Goal: Task Accomplishment & Management: Use online tool/utility

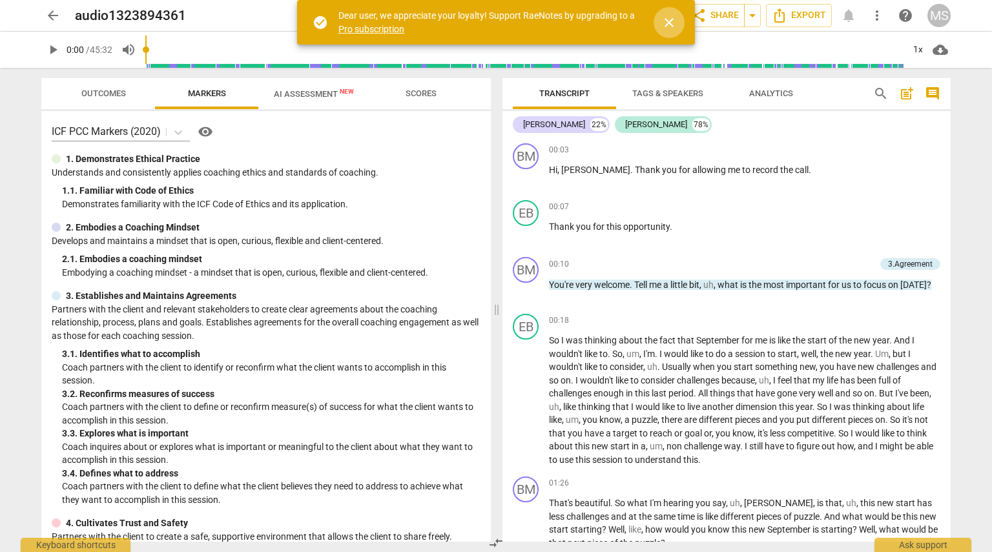
click at [680, 18] on span "close" at bounding box center [669, 23] width 31 height 16
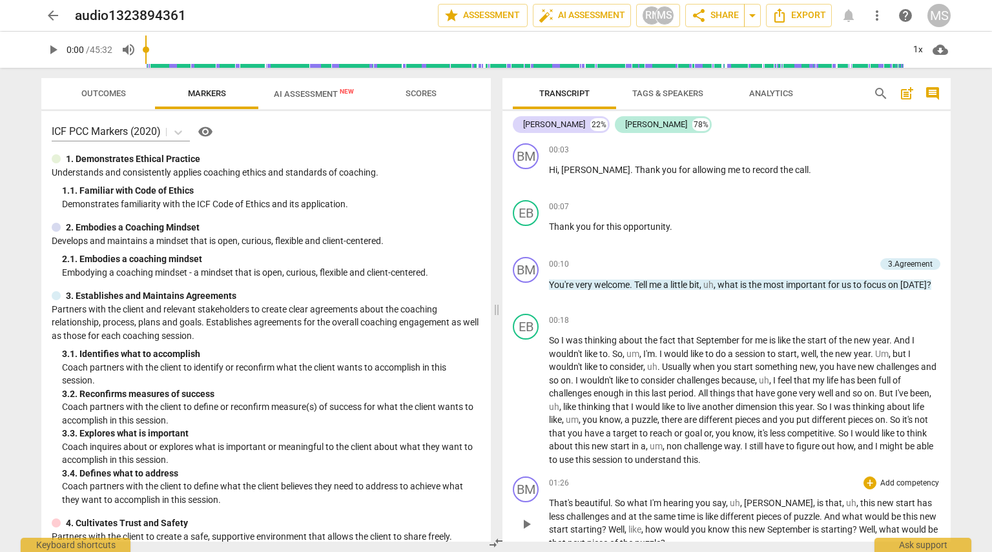
click at [178, 54] on input "range" at bounding box center [524, 49] width 758 height 41
click at [54, 51] on span "play_arrow" at bounding box center [53, 50] width 16 height 16
click at [54, 48] on span "play_arrow" at bounding box center [53, 50] width 16 height 16
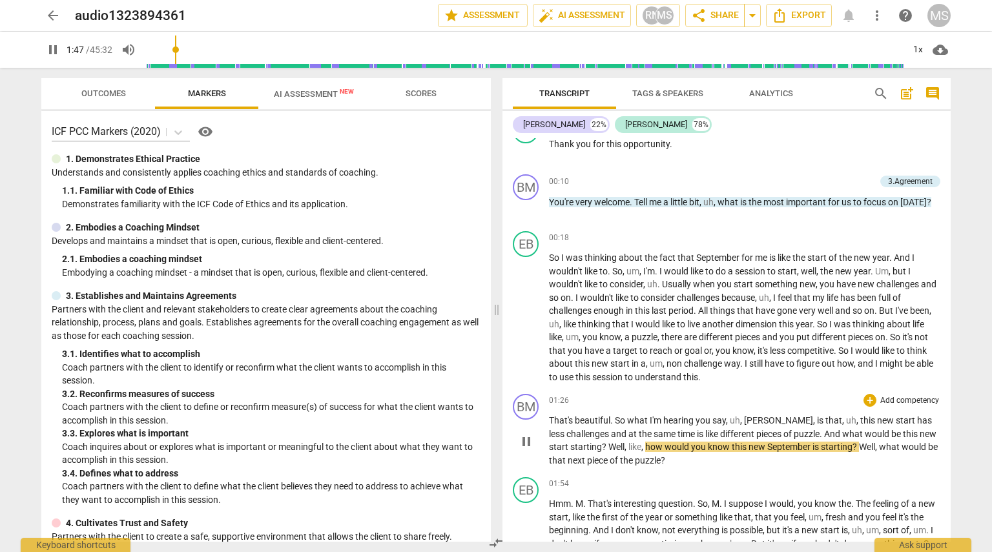
scroll to position [96, 0]
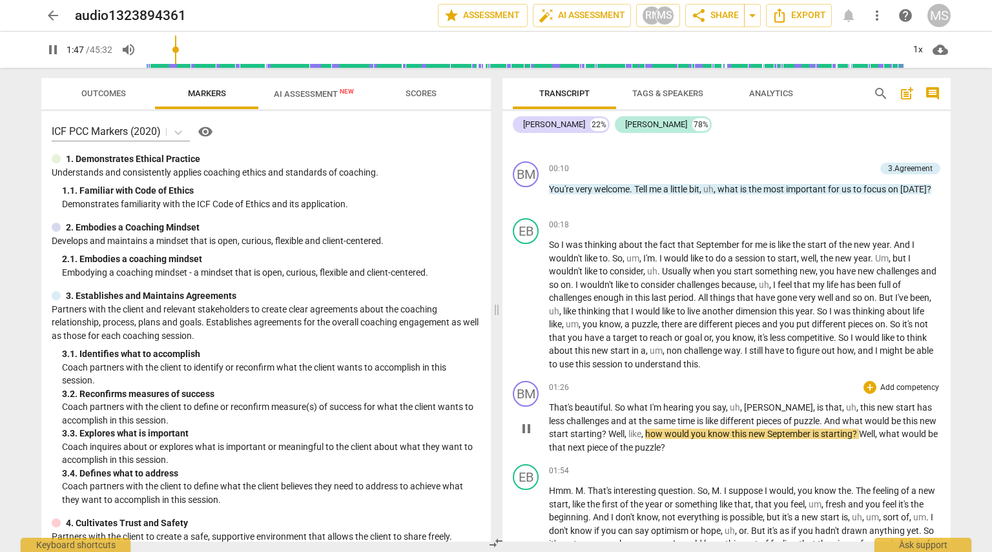
click at [549, 408] on span "That's" at bounding box center [562, 408] width 26 height 10
click at [563, 403] on span "That's" at bounding box center [562, 408] width 26 height 10
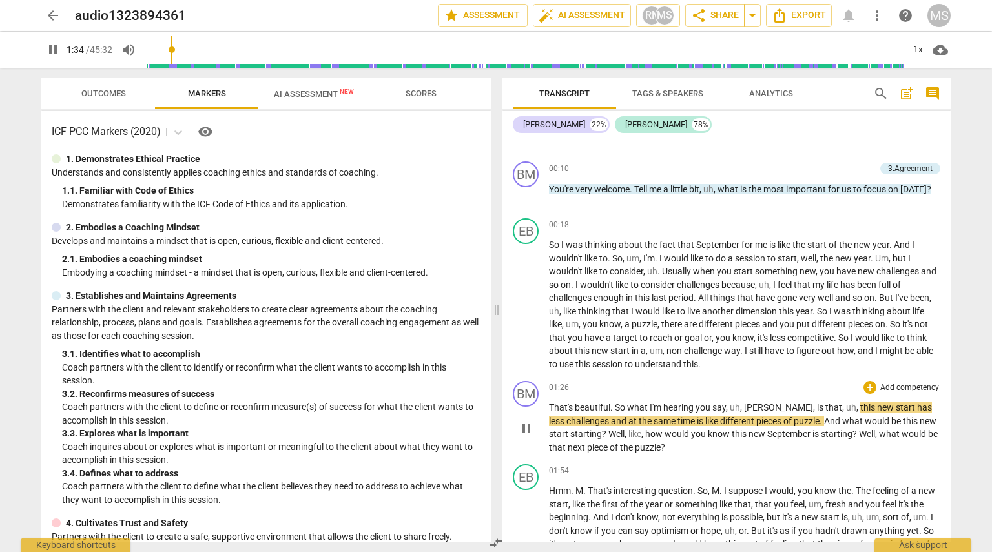
click at [841, 389] on div "01:26 + Add competency keyboard_arrow_right" at bounding box center [745, 387] width 392 height 13
drag, startPoint x: 842, startPoint y: 407, endPoint x: 876, endPoint y: 413, distance: 34.7
click at [876, 413] on p "That's beautiful . So what I'm hearing you say , uh , [PERSON_NAME] , is that ,…" at bounding box center [745, 427] width 392 height 53
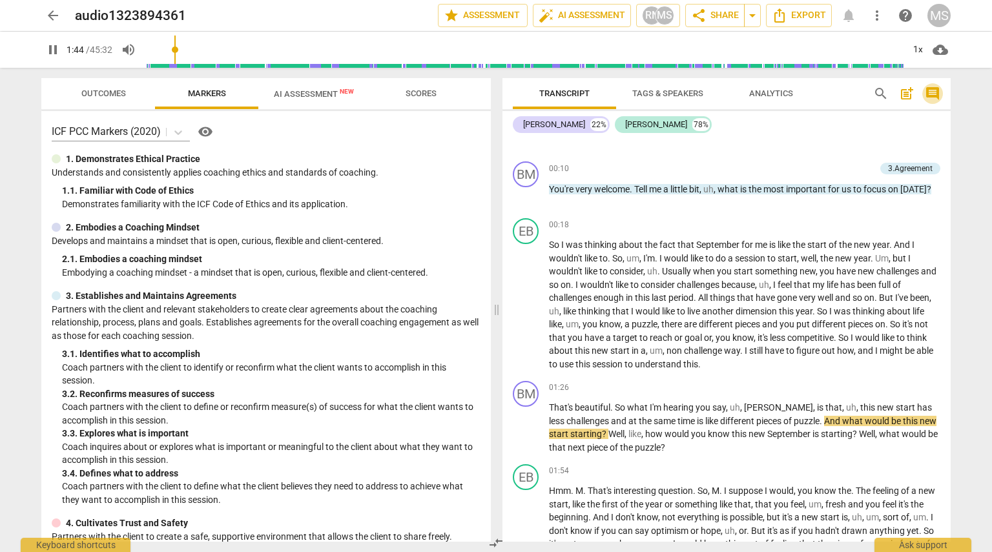
click at [932, 94] on span "comment" at bounding box center [933, 94] width 16 height 16
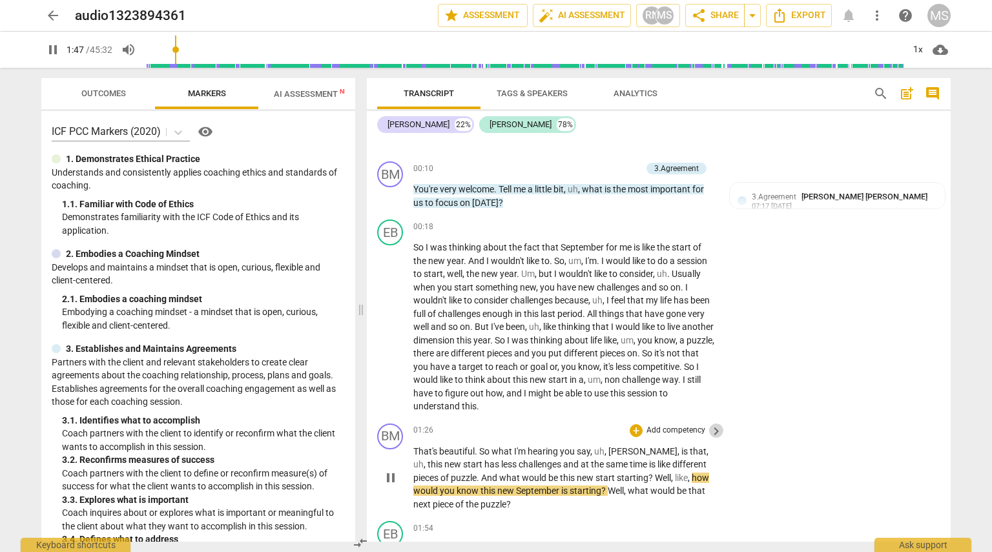
click at [720, 428] on span "keyboard_arrow_right" at bounding box center [717, 432] width 16 height 16
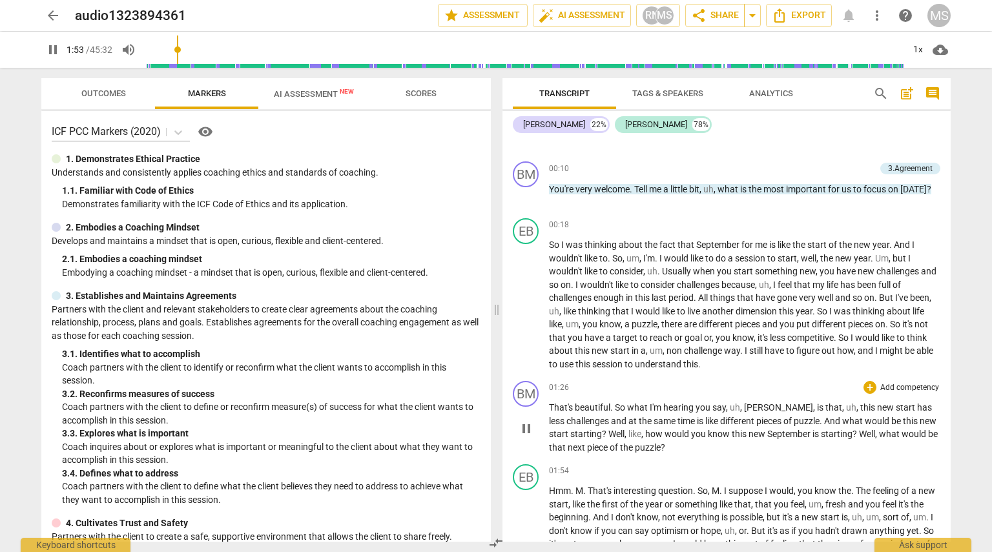
click at [757, 425] on span "pieces" at bounding box center [770, 421] width 27 height 10
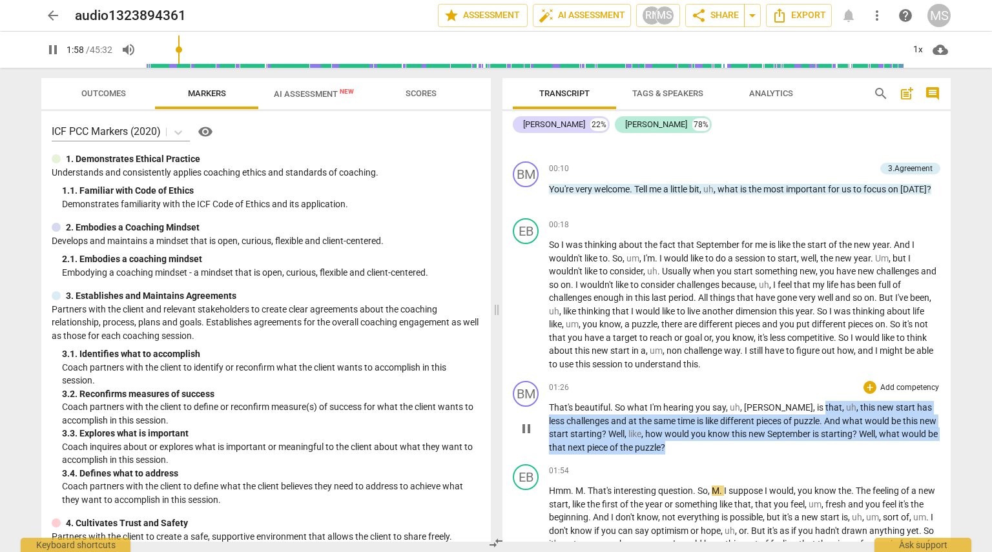
drag, startPoint x: 780, startPoint y: 407, endPoint x: 799, endPoint y: 441, distance: 39.0
click at [799, 441] on p "That's beautiful . So what I'm hearing you say , uh , [PERSON_NAME] , is that ,…" at bounding box center [745, 427] width 392 height 53
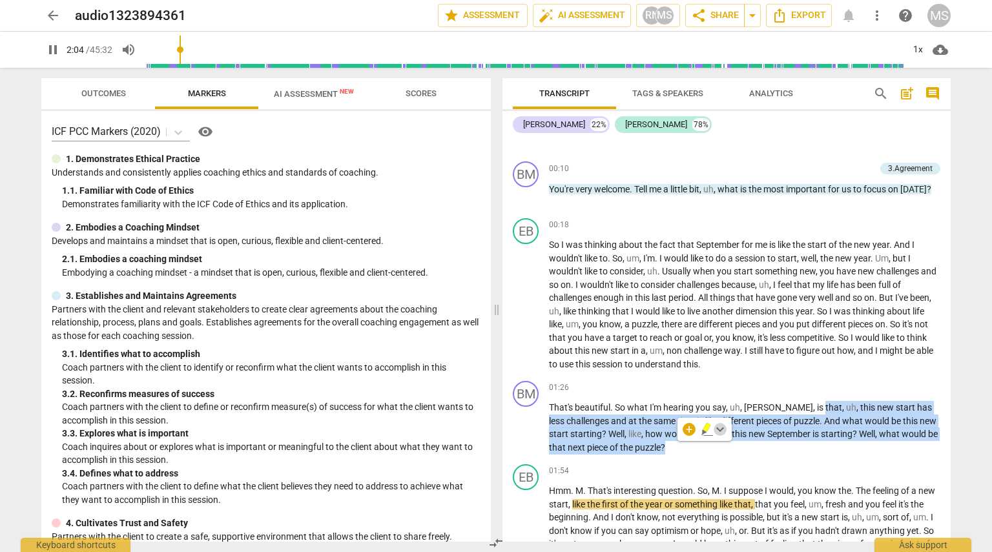
click at [721, 430] on span "keyboard_arrow_down" at bounding box center [721, 430] width 16 height 16
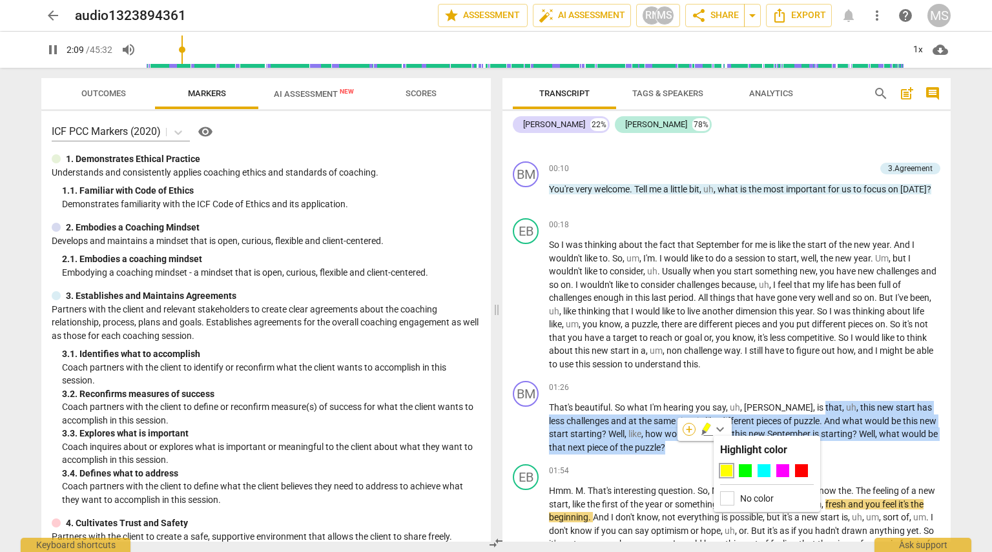
click at [685, 433] on div "+" at bounding box center [689, 429] width 13 height 13
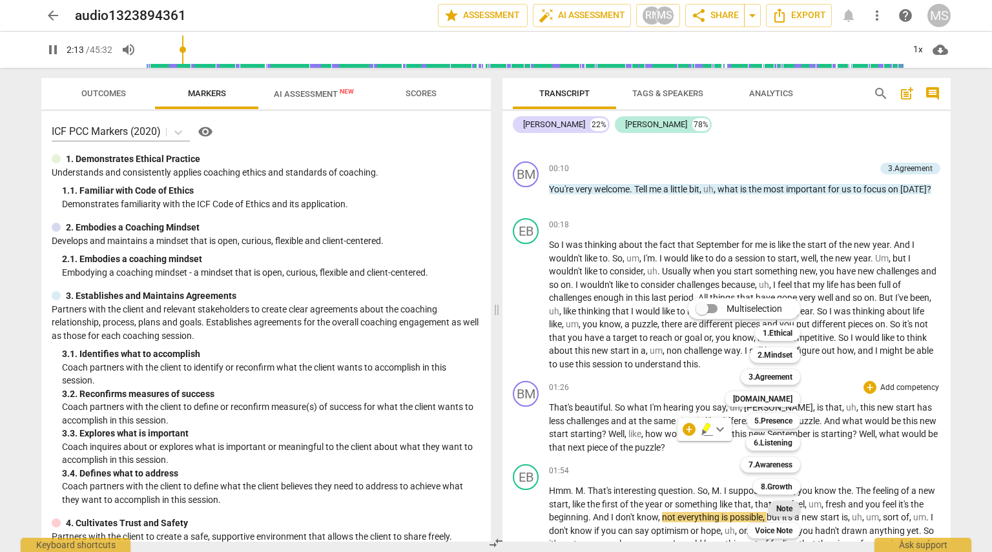
click at [781, 508] on b "Note" at bounding box center [785, 509] width 16 height 16
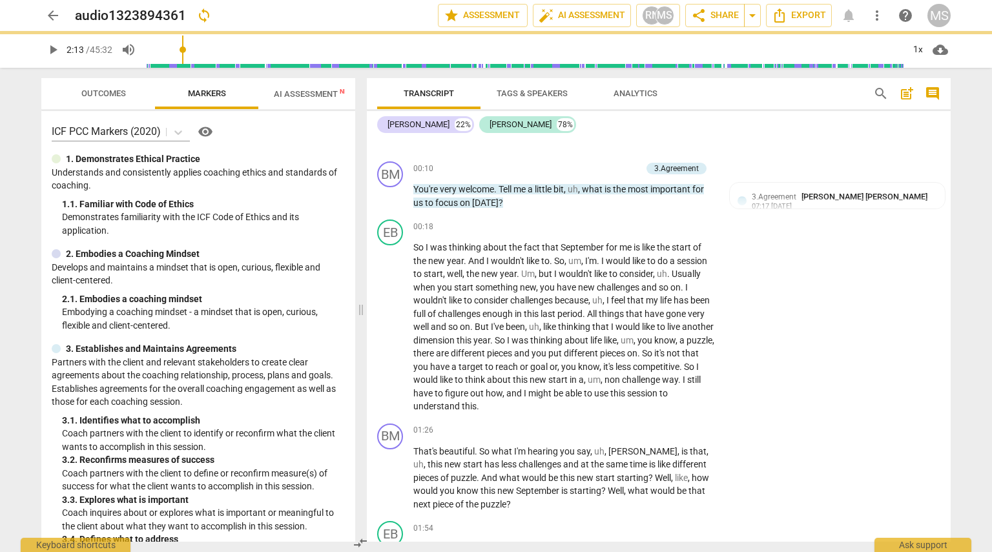
type input "134"
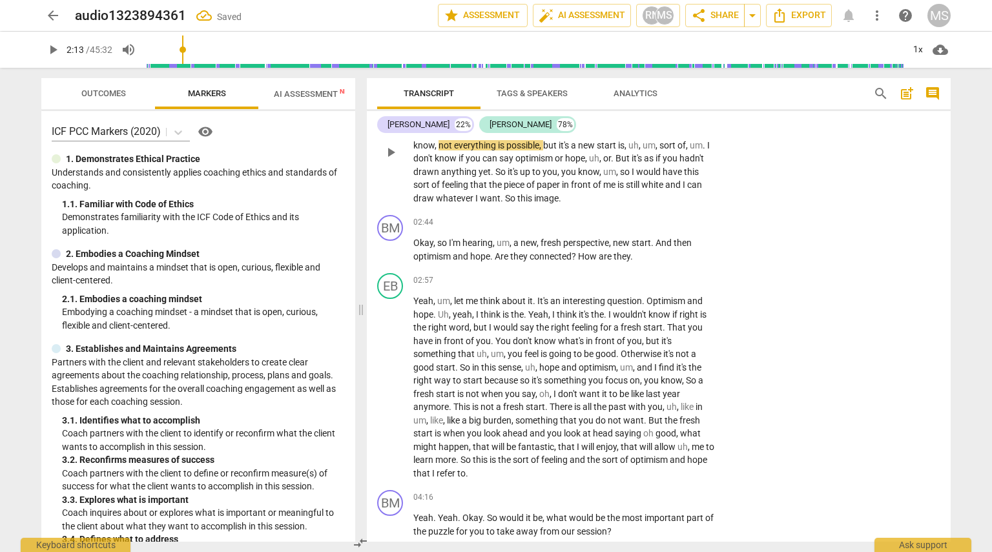
scroll to position [251, 0]
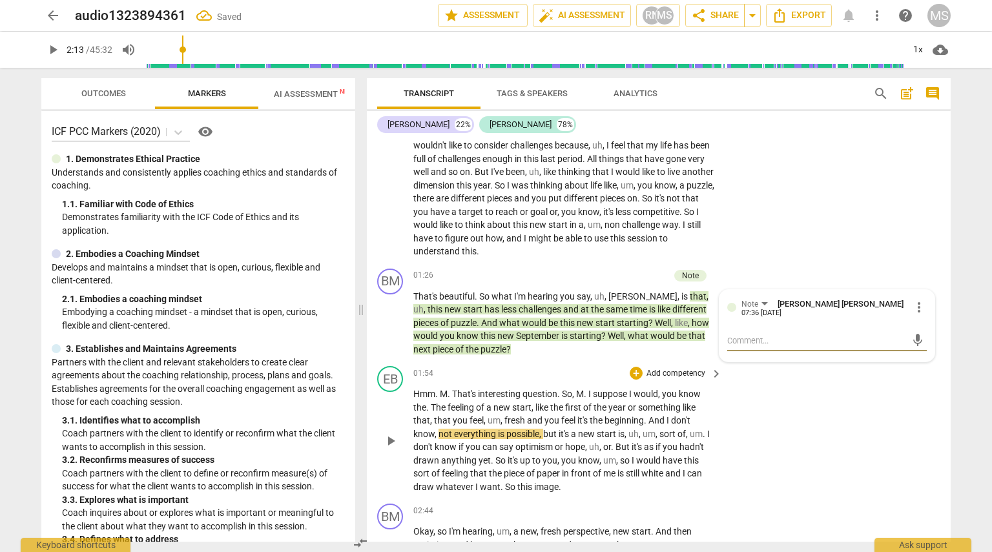
type textarea "أ"
type textarea "أخ"
type textarea "أخص"
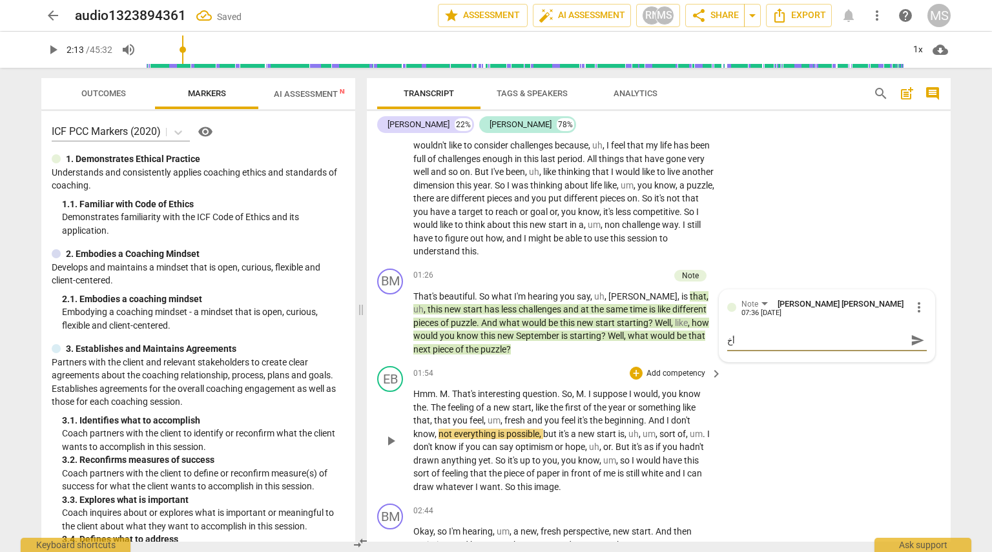
type textarea "أخص"
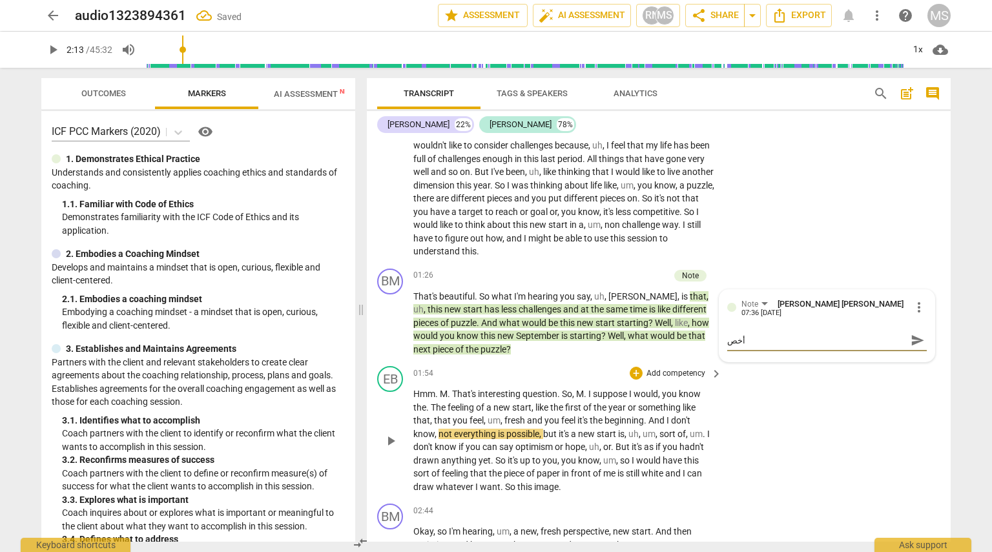
type textarea "أخ"
type textarea "أ"
type textarea "H"
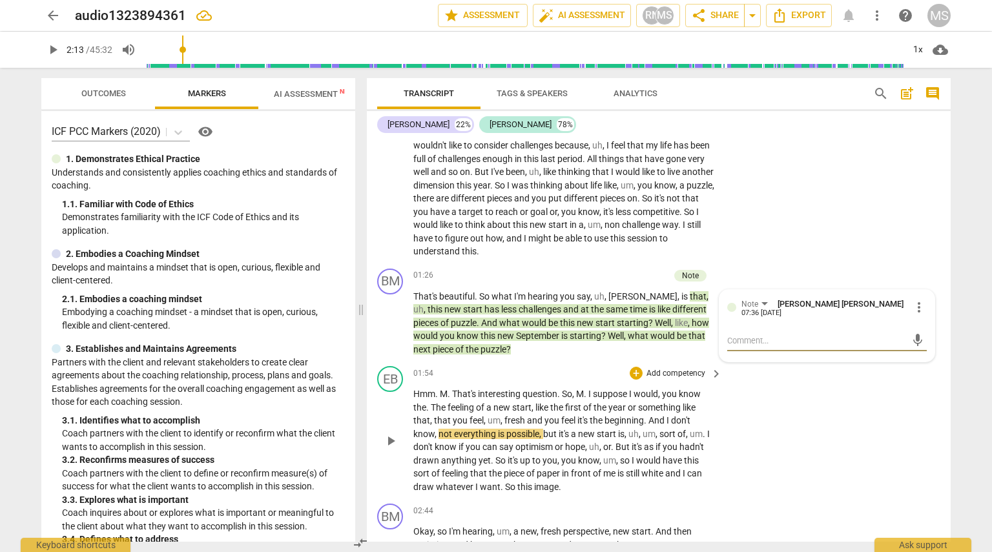
type textarea "H"
type textarea "Ho"
type textarea "How"
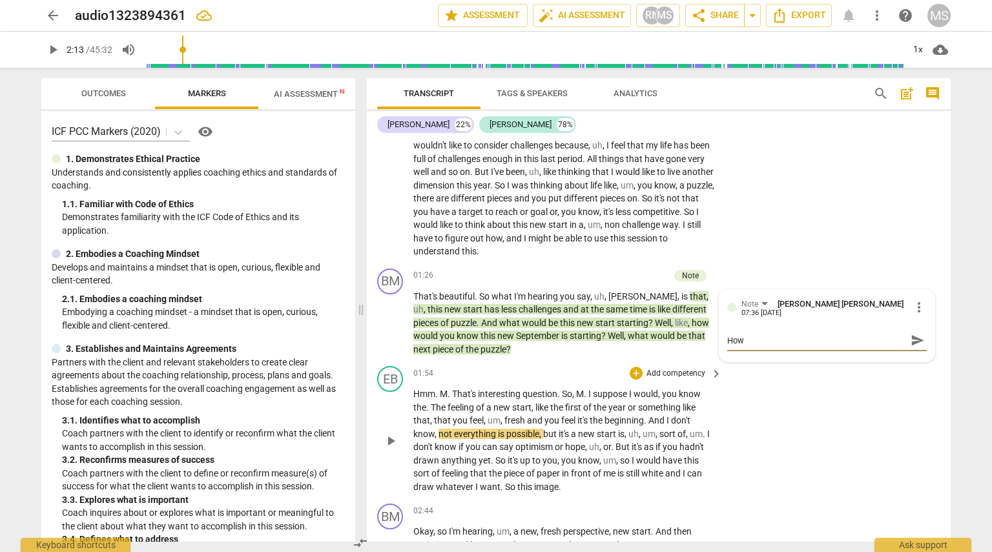
type textarea "How"
type textarea "How c"
type textarea "How ca"
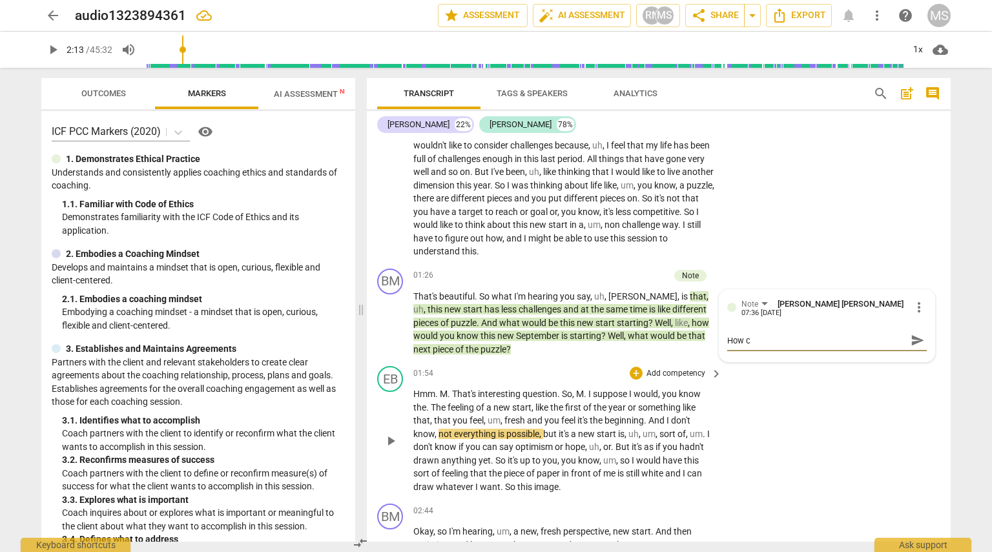
type textarea "How ca"
type textarea "How can"
type textarea "How can y"
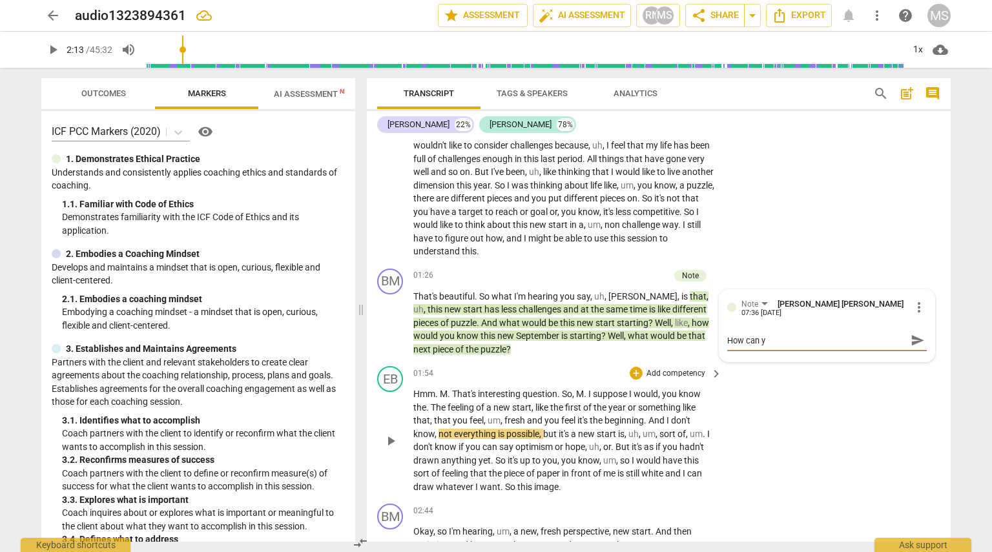
type textarea "How can yo"
type textarea "How can you"
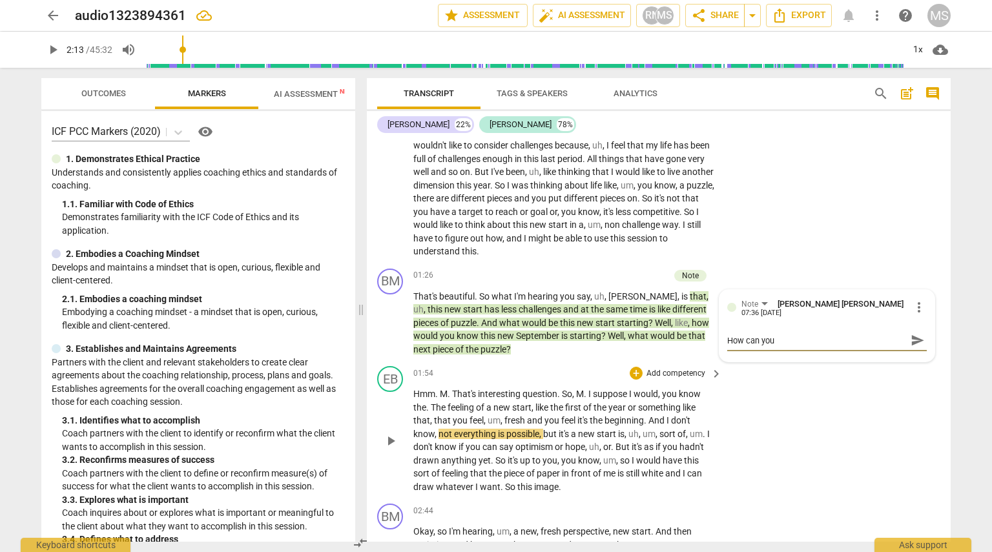
type textarea "How can you"
type textarea "How can you m"
type textarea "How can you ma"
type textarea "How can you mak"
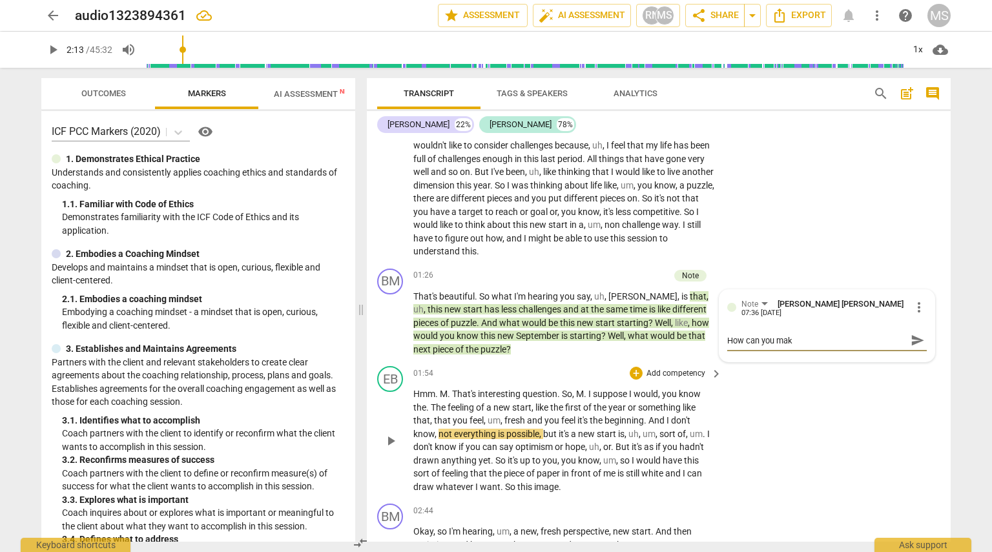
type textarea "How can you make"
type textarea "How can you make t"
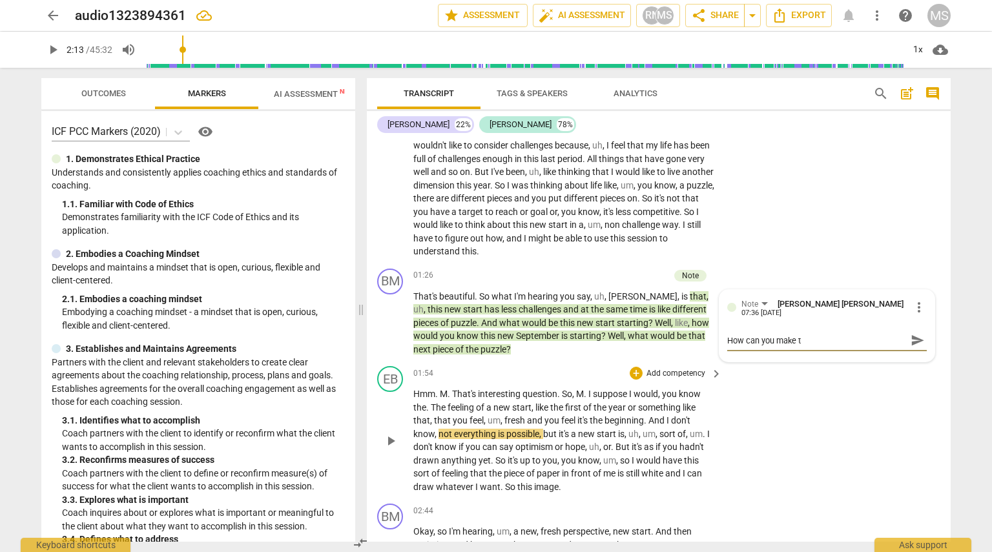
type textarea "How can you make th"
type textarea "How can you make thi"
type textarea "How can you make this"
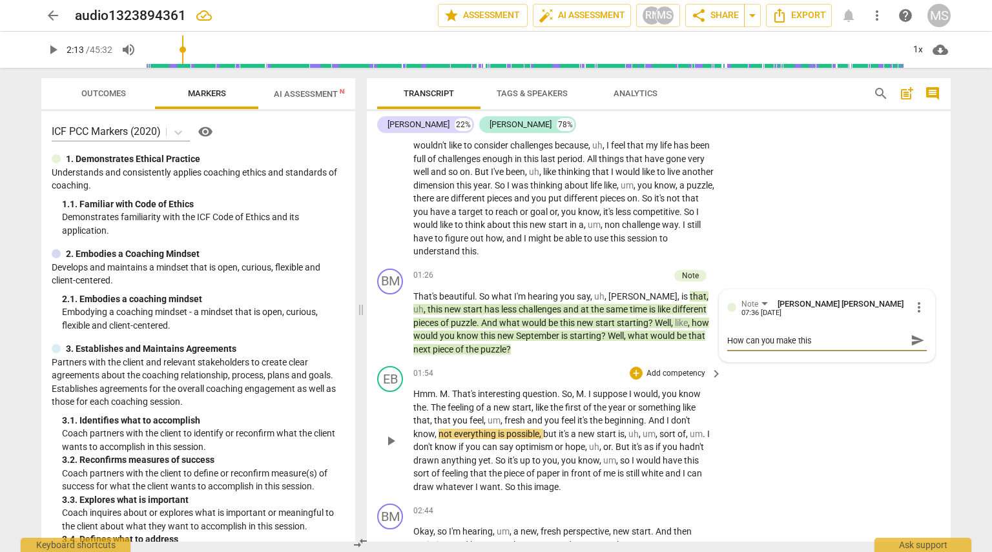
type textarea "How can you make this"
type textarea "How can you make this a"
type textarea "How can you make this a s"
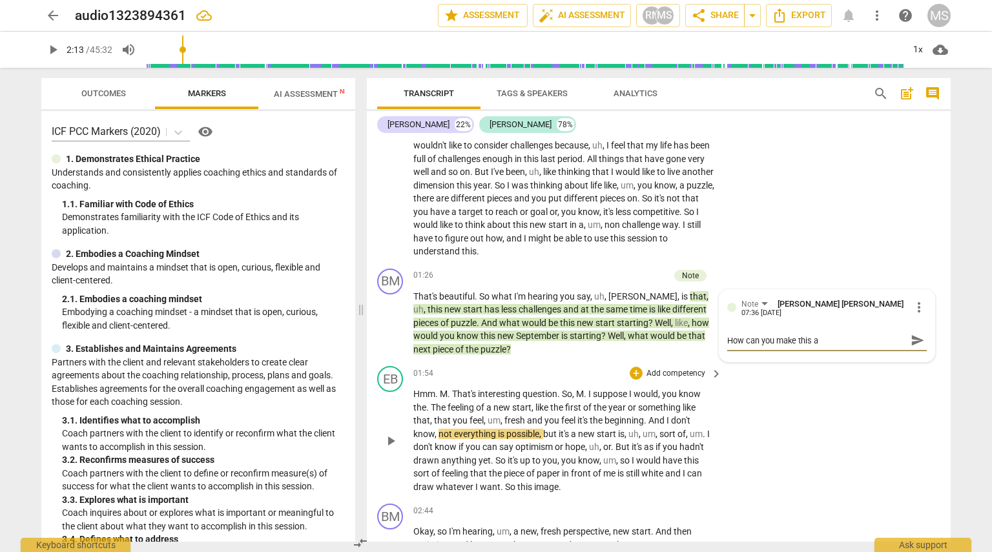
type textarea "How can you make this a s"
type textarea "How can you make this a si"
type textarea "How can you make this a sim"
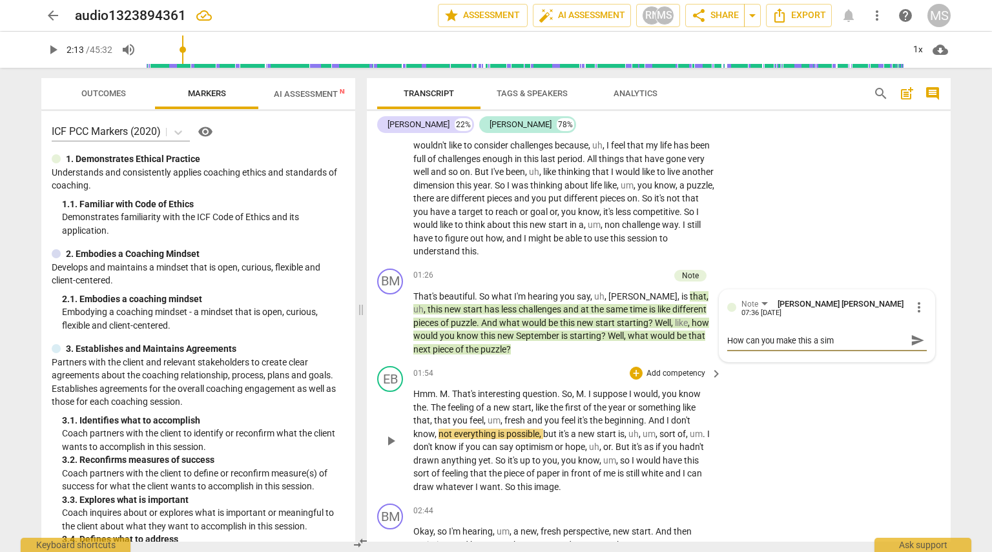
type textarea "How can you make this a simp"
type textarea "How can you make this a simpl"
type textarea "How can you make this a simple"
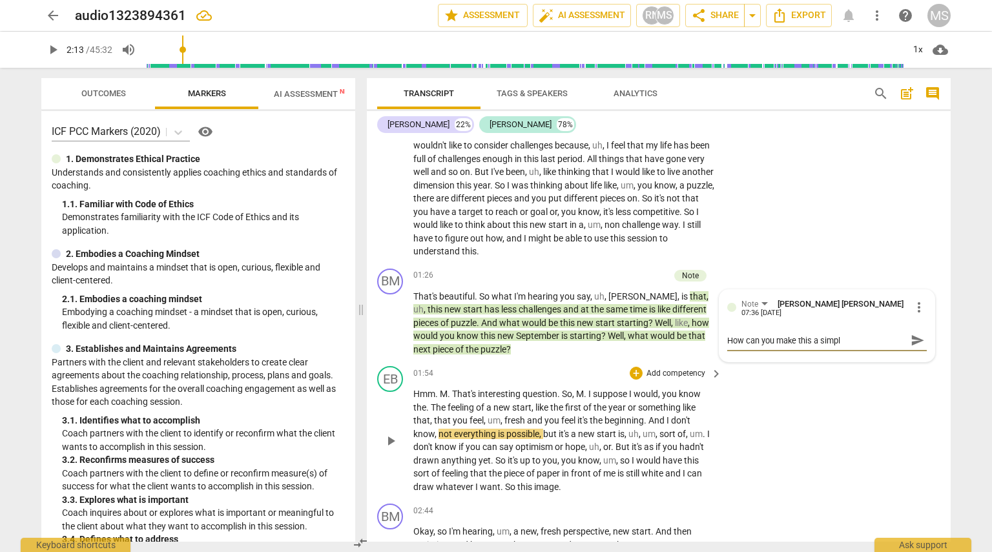
type textarea "How can you make this a simple"
type textarea "How can you make this a simple q"
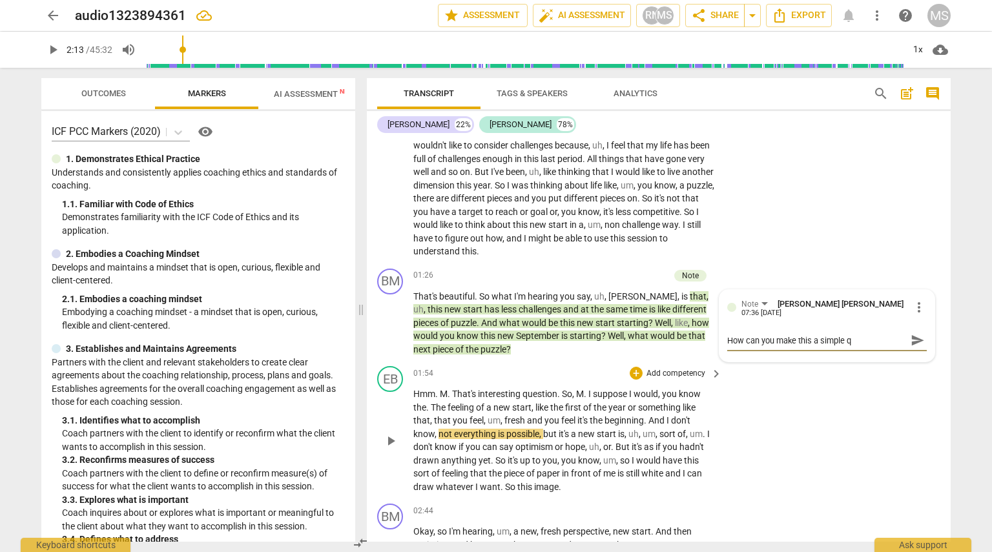
type textarea "How can you make this a simple qu"
type textarea "How can you make this a simple que"
type textarea "How can you make this a simple ques"
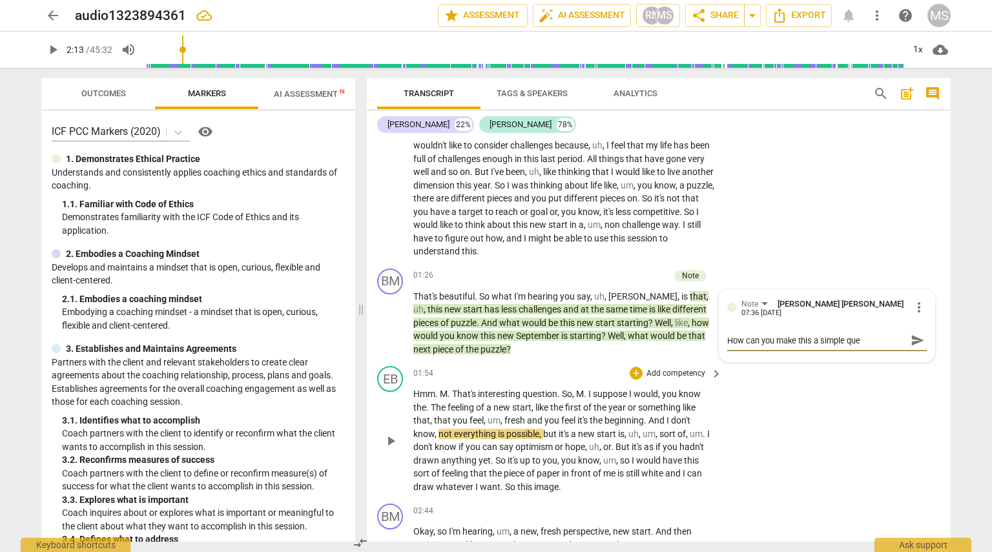
type textarea "How can you make this a simple ques"
type textarea "How can you make this a simple quest"
type textarea "How can you make this a simple questi"
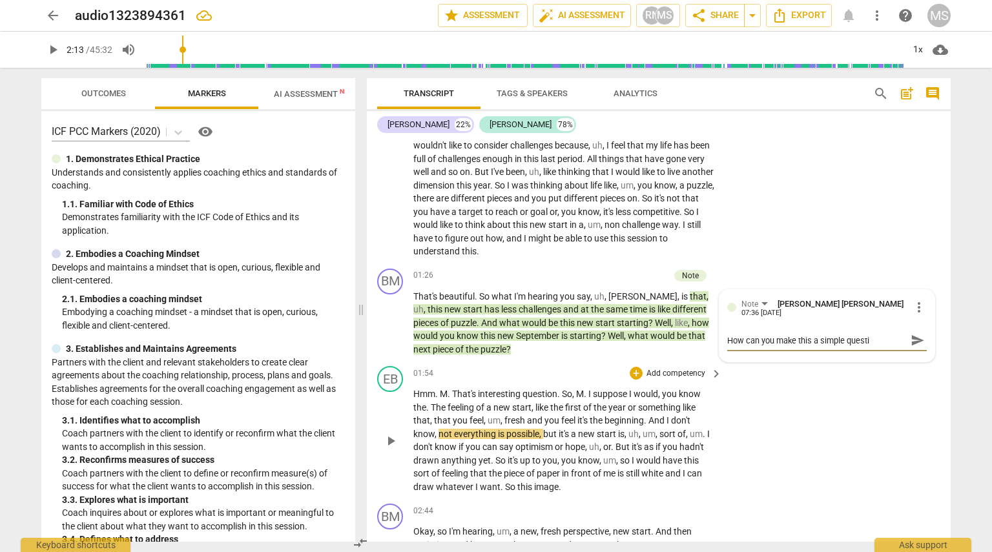
type textarea "How can you make this a simple questio"
type textarea "How can you make this a simple question"
type textarea "How can you make this a simple question?"
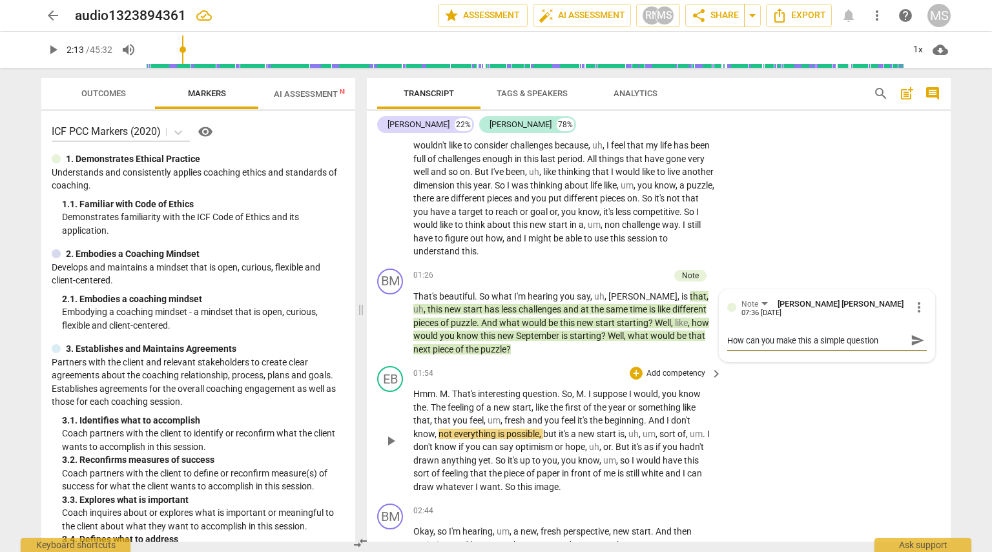
type textarea "How can you make this a simple question?"
type textarea "How can you make this a simple question? /"
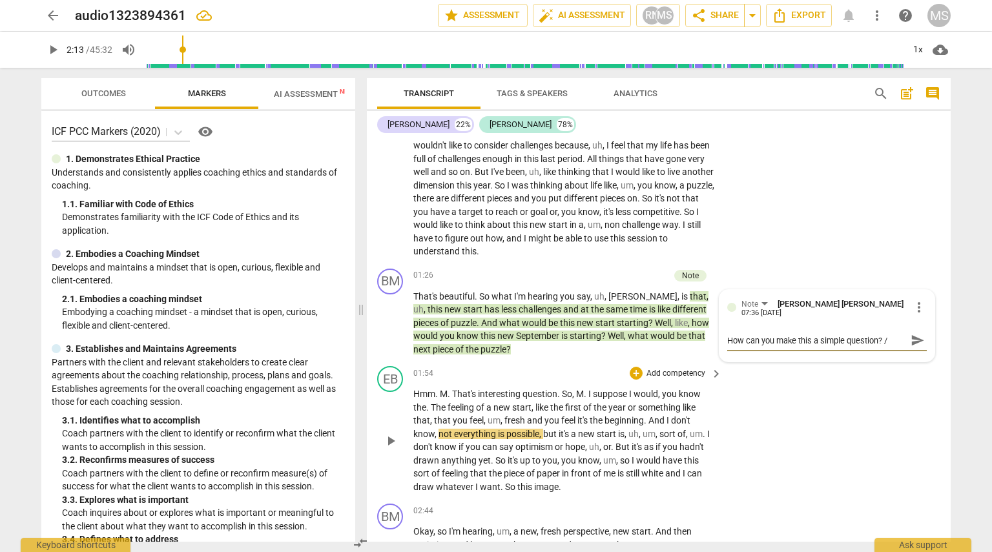
type textarea "How can you make this a simple question? / S"
type textarea "How can you make this a simple question? / Sh"
type textarea "How can you make this a simple question? / Sho"
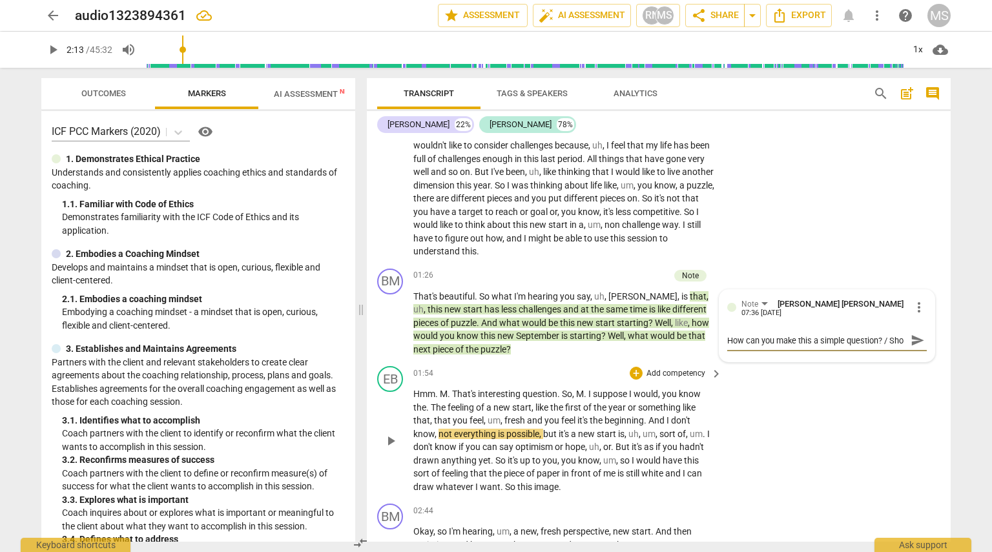
scroll to position [11, 0]
type textarea "How can you make this a simple question? / Shor"
type textarea "How can you make this a simple question? / Short"
type textarea "How can you make this a simple question? / Shorte"
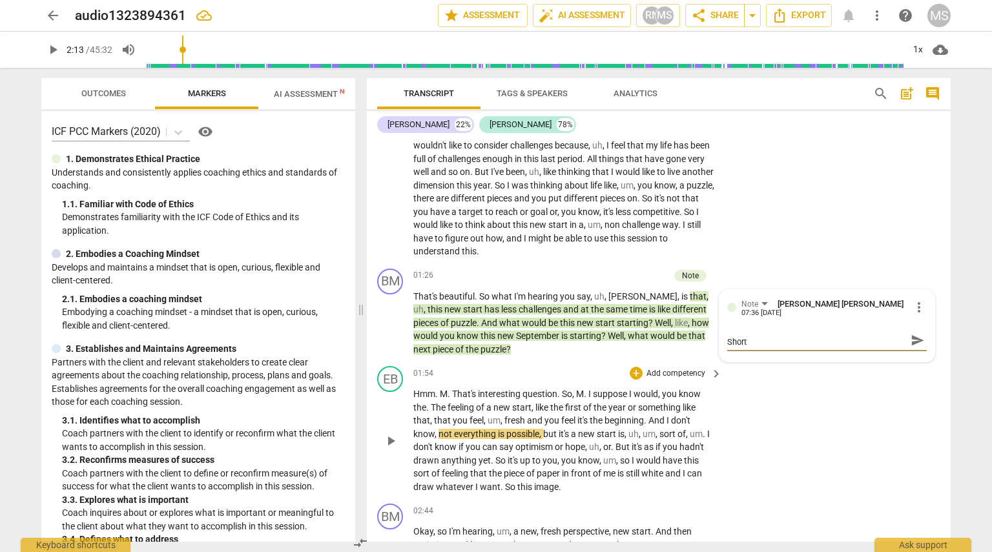
type textarea "How can you make this a simple question? / Shorte"
type textarea "How can you make this a simple question? / Shorter"
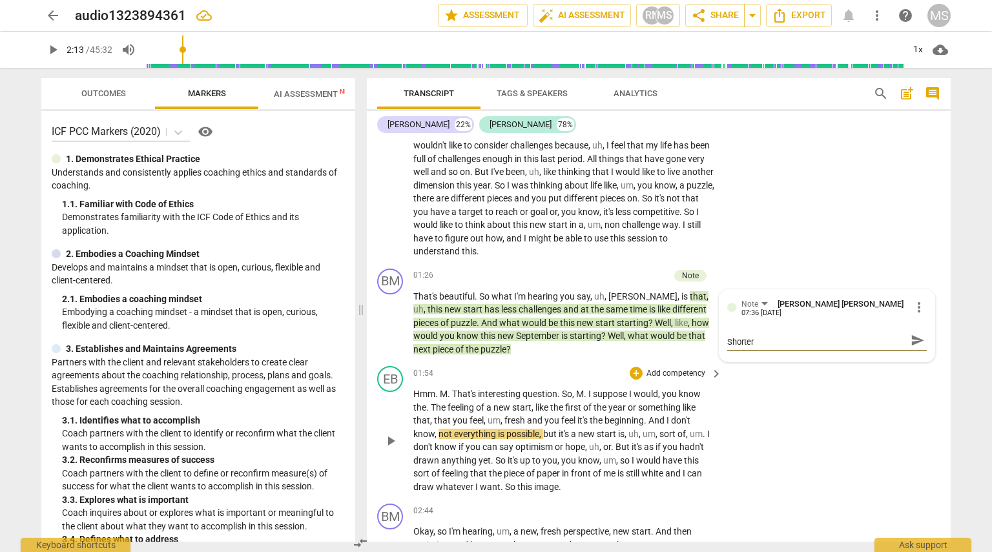
type textarea "How can you make this a simple question? / Shorter ("
type textarea "How can you make this a simple question? / Shorter (M"
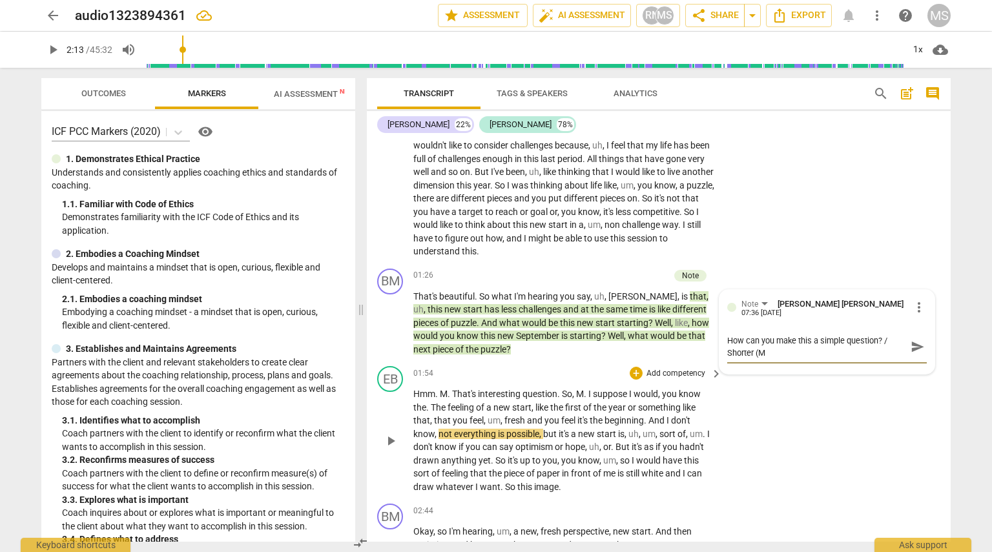
type textarea "How can you make this a simple question? / Shorter (Ma"
type textarea "How can you make this a simple question? / Shorter (Mas"
type textarea "How can you make this a simple question? / Shorter (Mast"
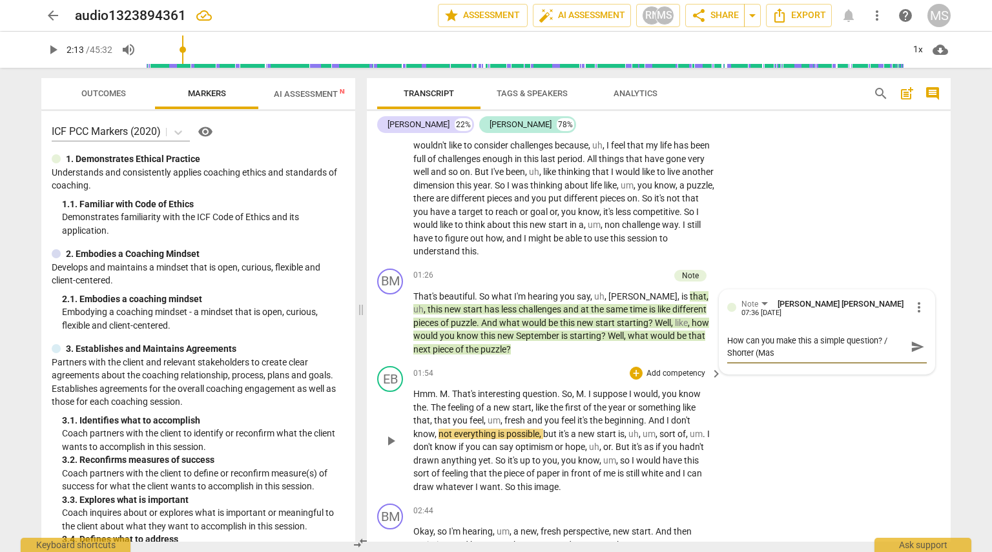
type textarea "How can you make this a simple question? / Shorter (Mast"
type textarea "How can you make this a simple question? / Shorter (Maste"
type textarea "How can you make this a simple question? / Shorter (Master"
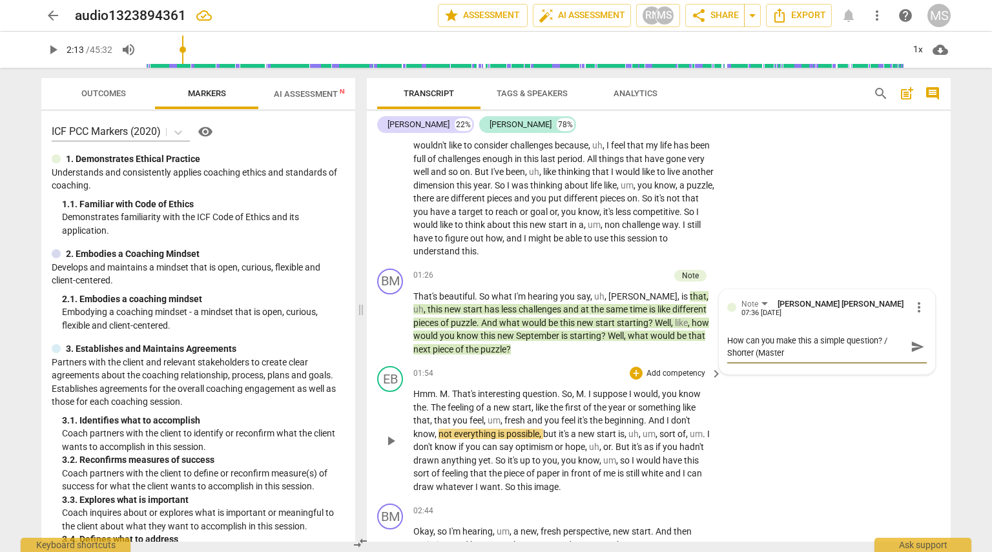
type textarea "How can you make this a simple question? / Shorter (Mastery"
type textarea "How can you make this a simple question? / Shorter (Mastery i"
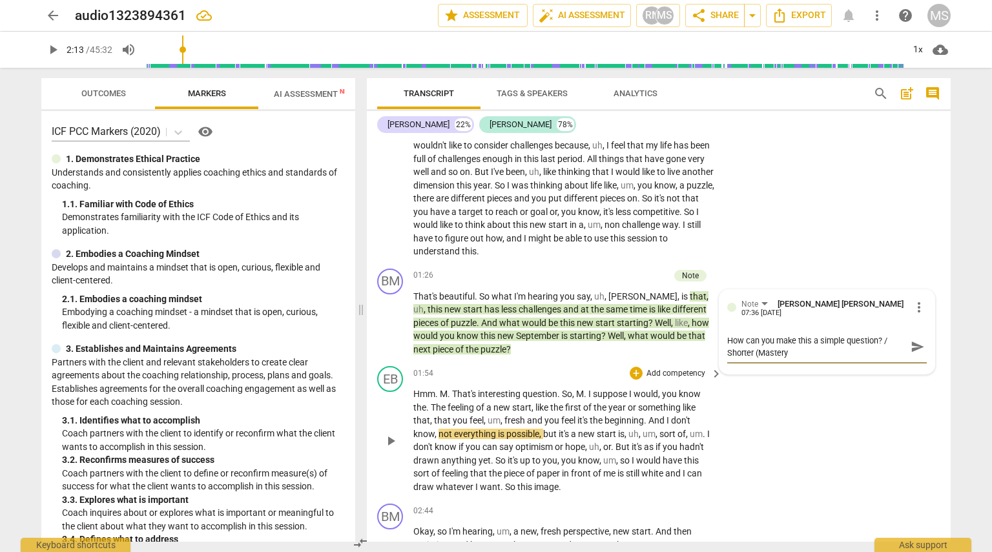
type textarea "How can you make this a simple question? / Shorter (Mastery i"
type textarea "How can you make this a simple question? / Shorter (Mastery is"
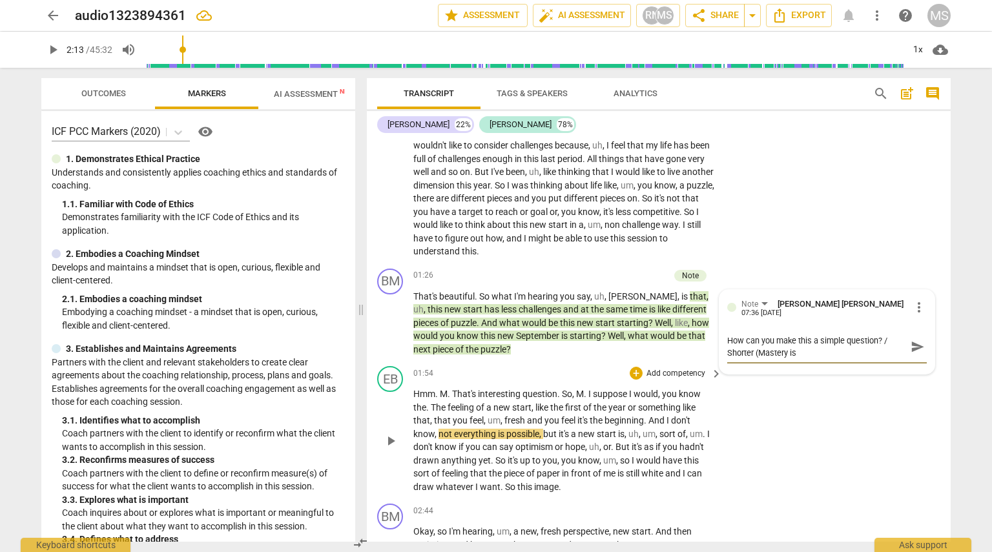
type textarea "How can you make this a simple question? / Shorter (Mastery is a"
type textarea "How can you make this a simple question? / Shorter (Mastery is ab"
type textarea "How can you make this a simple question? / Shorter (Mastery is abo"
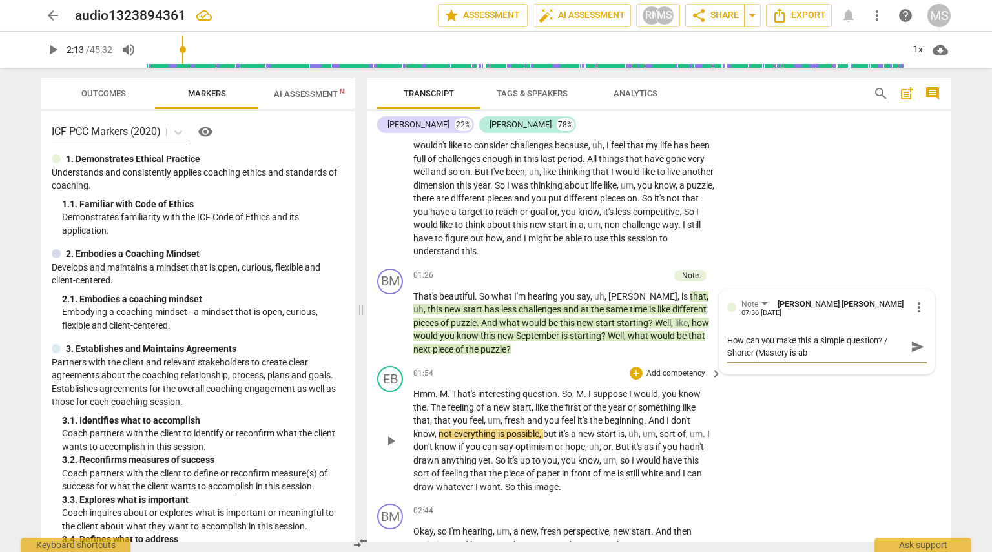
type textarea "How can you make this a simple question? / Shorter (Mastery is abo"
type textarea "How can you make this a simple question? / Shorter (Mastery is abou"
type textarea "How can you make this a simple question? / Shorter (Mastery is about"
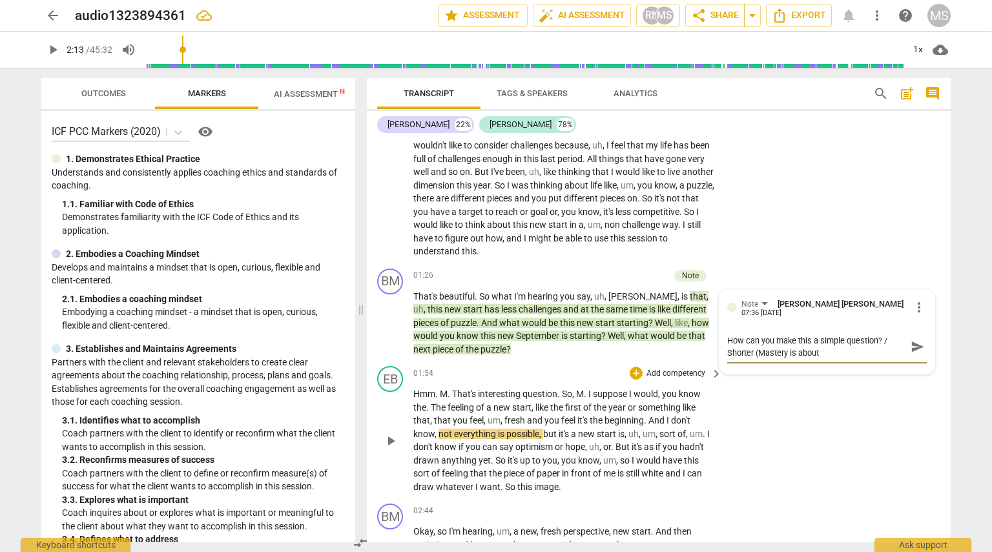
type textarea "How can you make this a simple question? / Shorter (Mastery is about l"
type textarea "How can you make this a simple question? / Shorter (Mastery is about la"
type textarea "How can you make this a simple question? / Shorter (Mastery is about [PERSON_NA…"
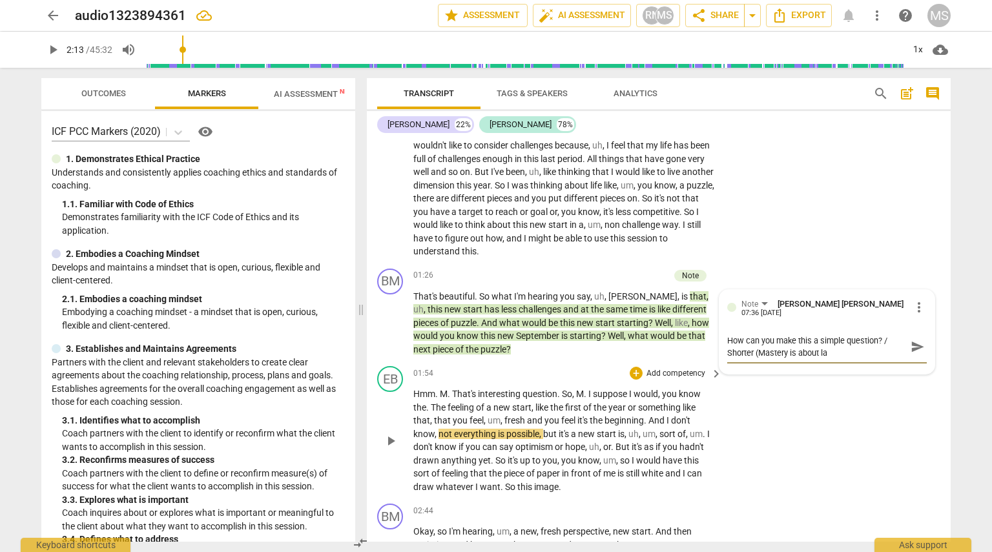
type textarea "How can you make this a simple question? / Shorter (Mastery is about [PERSON_NA…"
type textarea "How can you make this a simple question? / Shorter (Mastery is about lang"
type textarea "How can you make this a simple question? / Shorter (Mastery is about langu"
type textarea "How can you make this a simple question? / Shorter (Mastery is about langua"
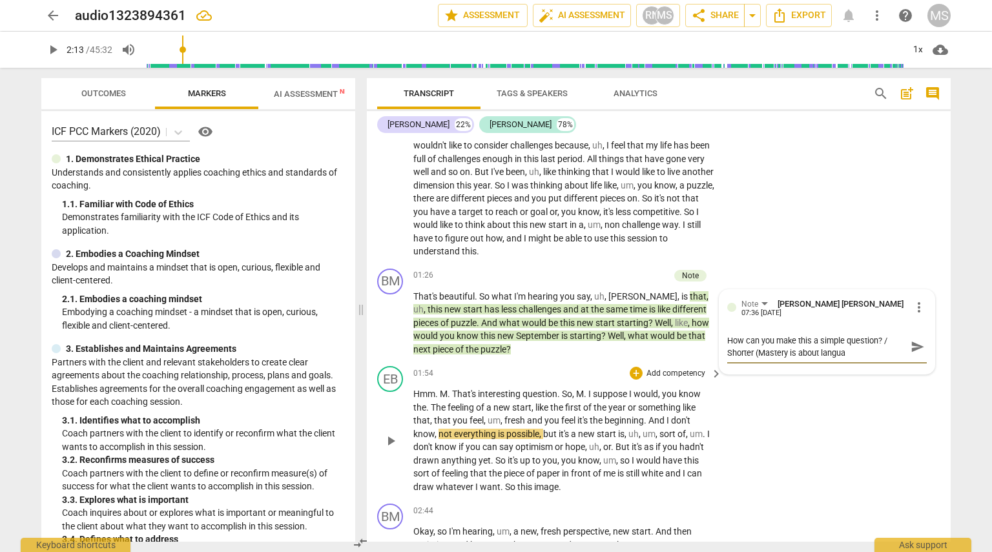
type textarea "How can you make this a simple question? / Shorter (Mastery is about languag"
type textarea "How can you make this a simple question? / Shorter (Mastery is about language"
type textarea "How can you make this a simple question? / Shorter (Mastery is about language)"
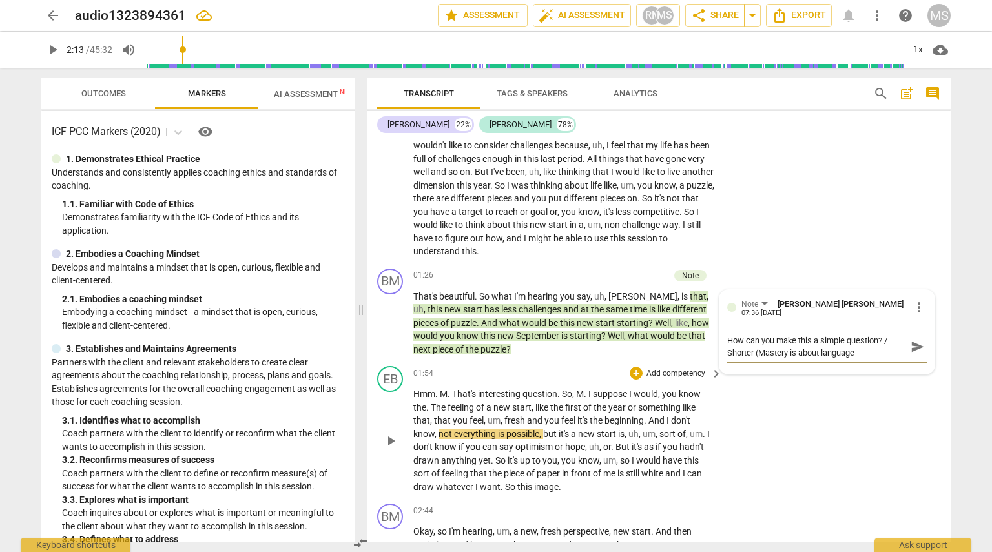
type textarea "How can you make this a simple question? / Shorter (Mastery is about language)"
type textarea "How can you make this a simple question? / Shorter (Mastery is about language"
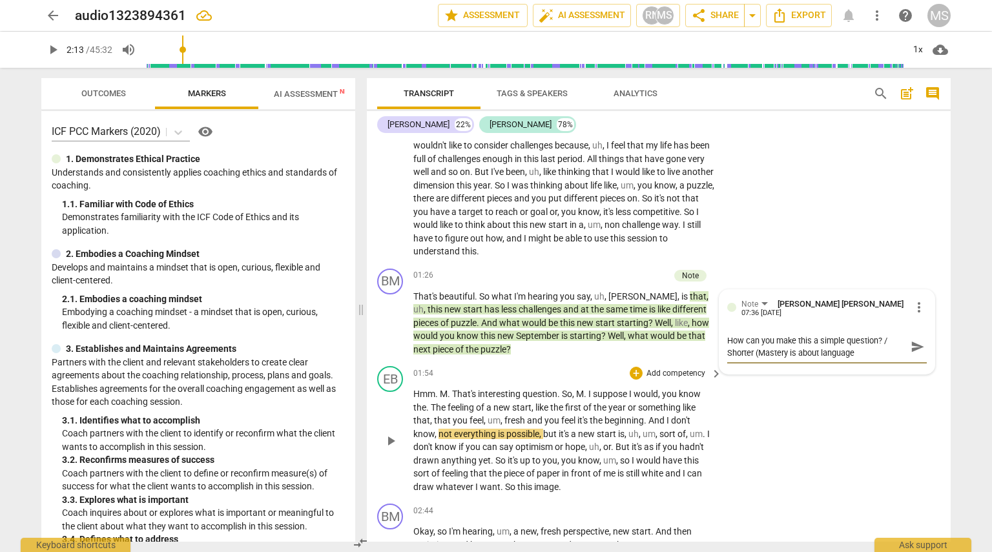
type textarea "How can you make this a simple question? / Shorter (Mastery is about language t"
type textarea "How can you make this a simple question? / Shorter (Mastery is about language to"
type textarea "How can you make this a simple question? / Shorter (Mastery is about language t…"
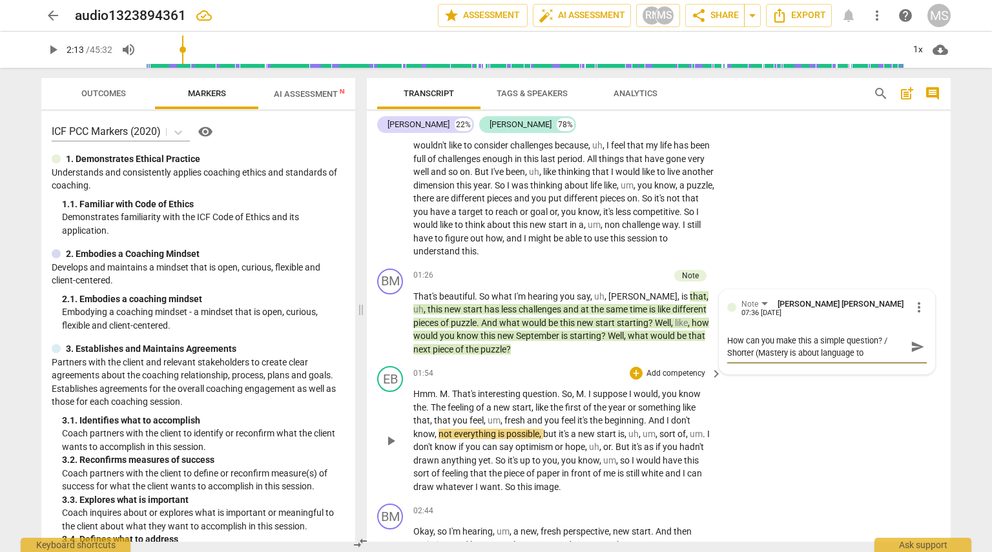
type textarea "How can you make this a simple question? / Shorter (Mastery is about language t…"
click at [912, 343] on span "send" at bounding box center [918, 347] width 14 height 14
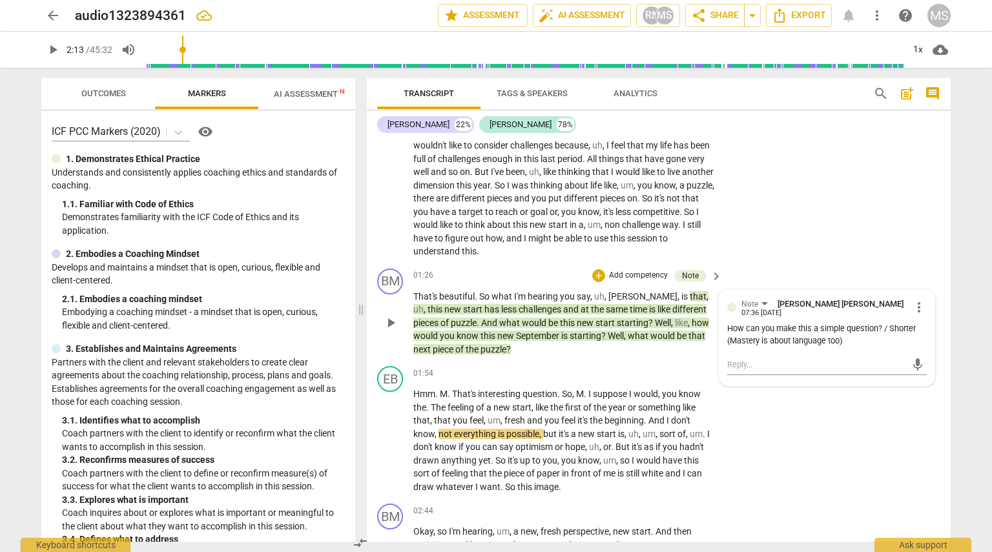
click at [617, 323] on span "starting" at bounding box center [633, 323] width 32 height 10
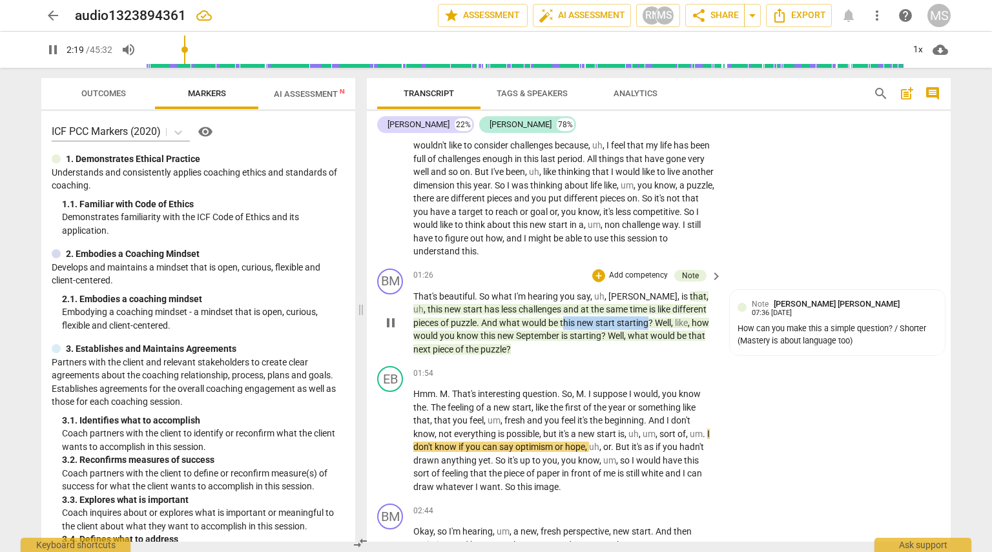
drag, startPoint x: 611, startPoint y: 320, endPoint x: 525, endPoint y: 319, distance: 86.6
click at [525, 319] on p "That's beautiful . So what I'm hearing you say , uh , [PERSON_NAME] , is that ,…" at bounding box center [565, 323] width 302 height 67
click at [621, 305] on div "+" at bounding box center [622, 305] width 13 height 13
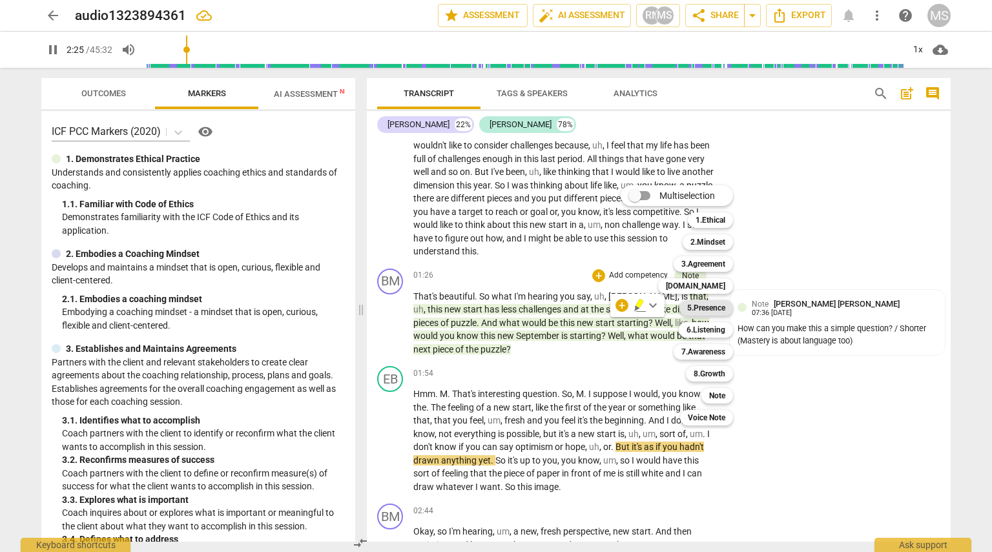
click at [704, 309] on b "5.Presence" at bounding box center [707, 308] width 38 height 16
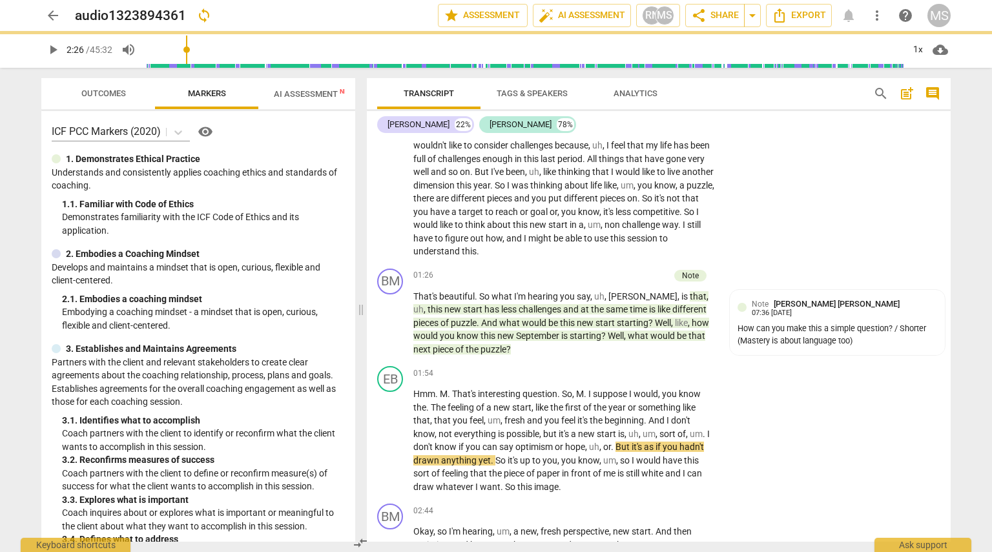
type input "146"
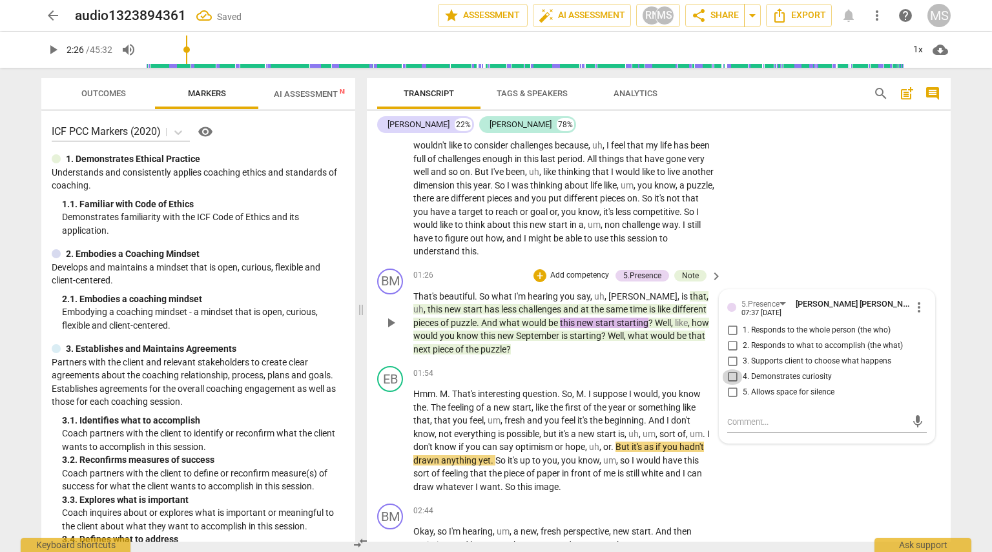
click at [730, 375] on input "4. Demonstrates curiosity" at bounding box center [732, 378] width 21 height 16
checkbox input "true"
drag, startPoint x: 586, startPoint y: 335, endPoint x: 637, endPoint y: 346, distance: 52.2
click at [637, 346] on p "That's beautiful . So what I'm hearing you say , uh , [PERSON_NAME] , is that ,…" at bounding box center [565, 323] width 302 height 67
click at [776, 306] on div "5.Presence" at bounding box center [761, 305] width 38 height 12
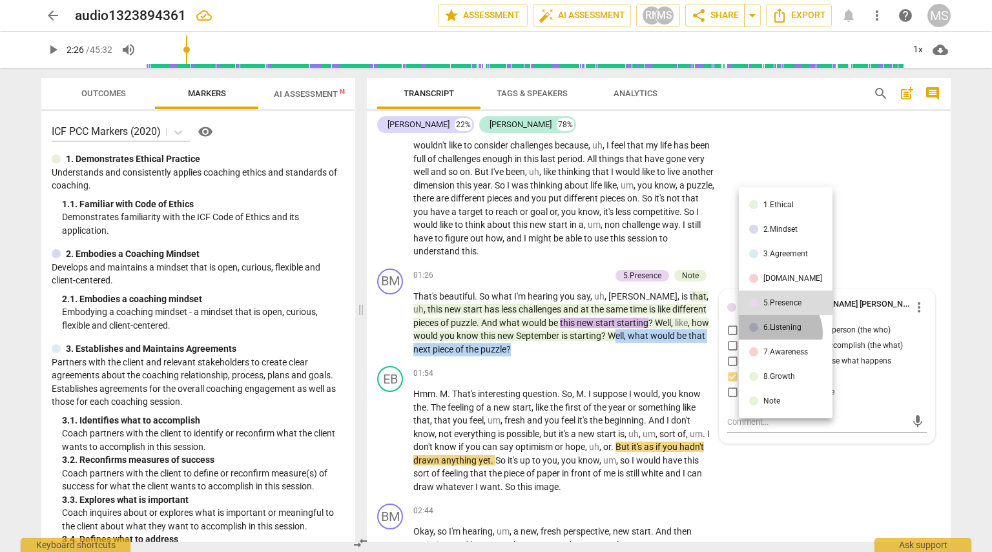
click at [777, 333] on li "6.Listening" at bounding box center [786, 327] width 94 height 25
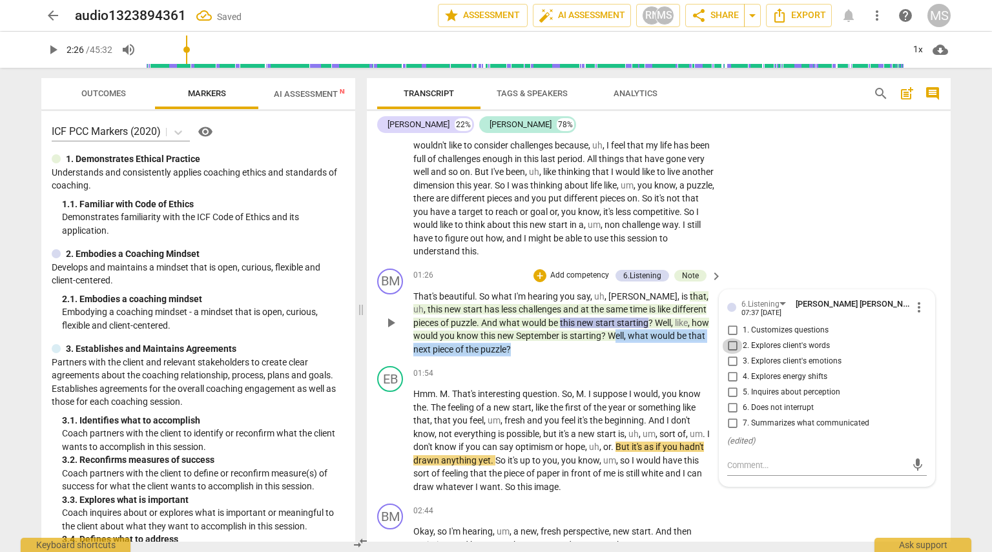
click at [725, 343] on input "2. Explores client's words" at bounding box center [732, 347] width 21 height 16
checkbox input "true"
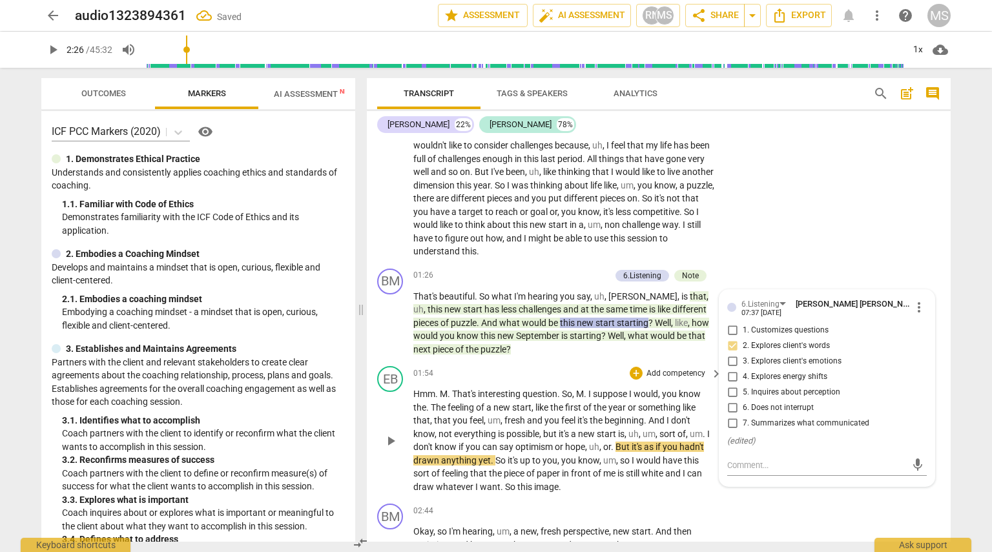
click at [604, 361] on div "EB play_arrow pause 01:54 + Add competency keyboard_arrow_right Hmm . M . That'…" at bounding box center [659, 430] width 584 height 138
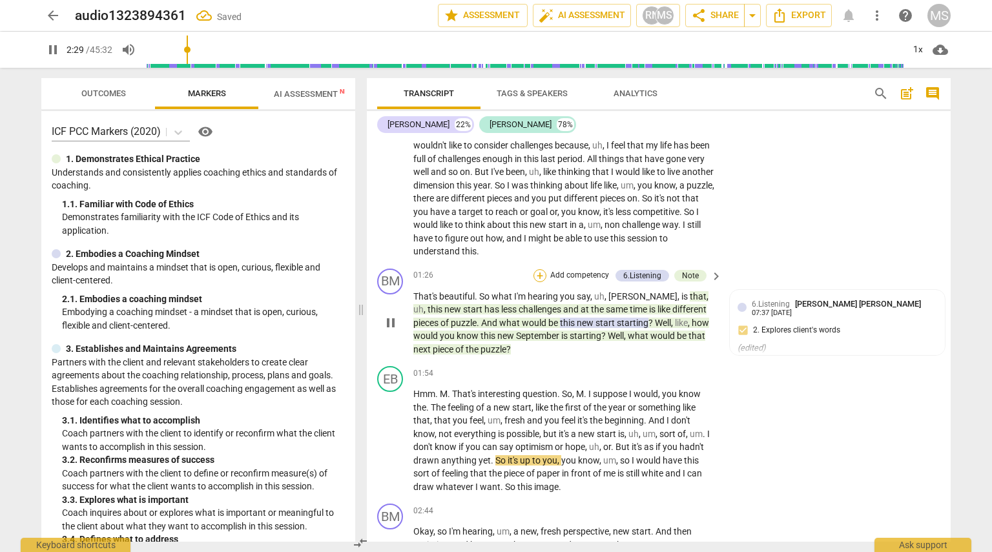
click at [536, 276] on div "+" at bounding box center [540, 275] width 13 height 13
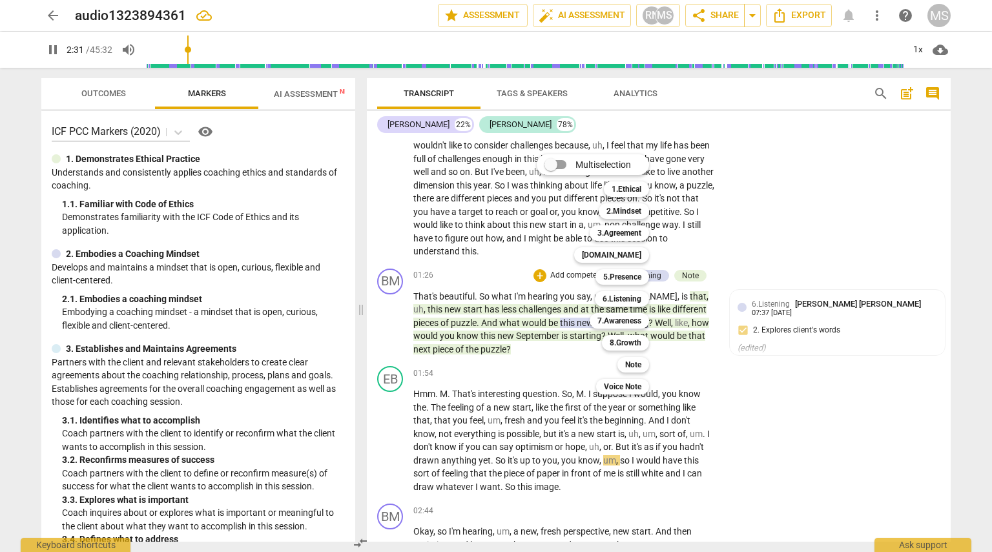
click at [550, 335] on div "Multiselection m 1.Ethical 1 2.Mindset 2 3.Agreement 3 [DOMAIN_NAME] 4 5.Presen…" at bounding box center [603, 274] width 142 height 247
click at [574, 335] on div "Multiselection m 1.Ethical 1 2.Mindset 2 3.Agreement 3 [DOMAIN_NAME] 4 5.Presen…" at bounding box center [603, 274] width 142 height 247
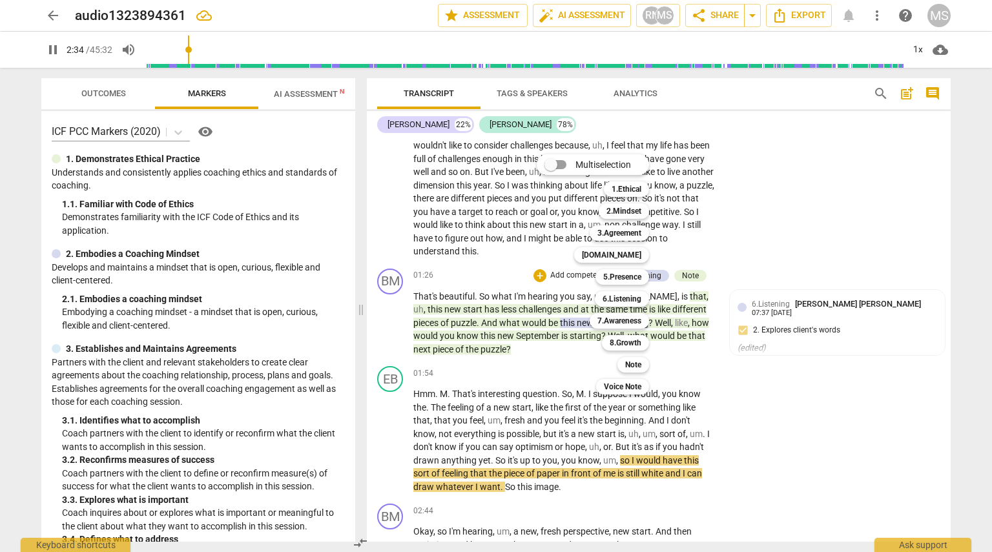
click at [585, 333] on div "Multiselection m 1.Ethical 1 2.Mindset 2 3.Agreement 3 [DOMAIN_NAME] 4 5.Presen…" at bounding box center [603, 274] width 142 height 247
click at [677, 327] on div at bounding box center [496, 276] width 992 height 552
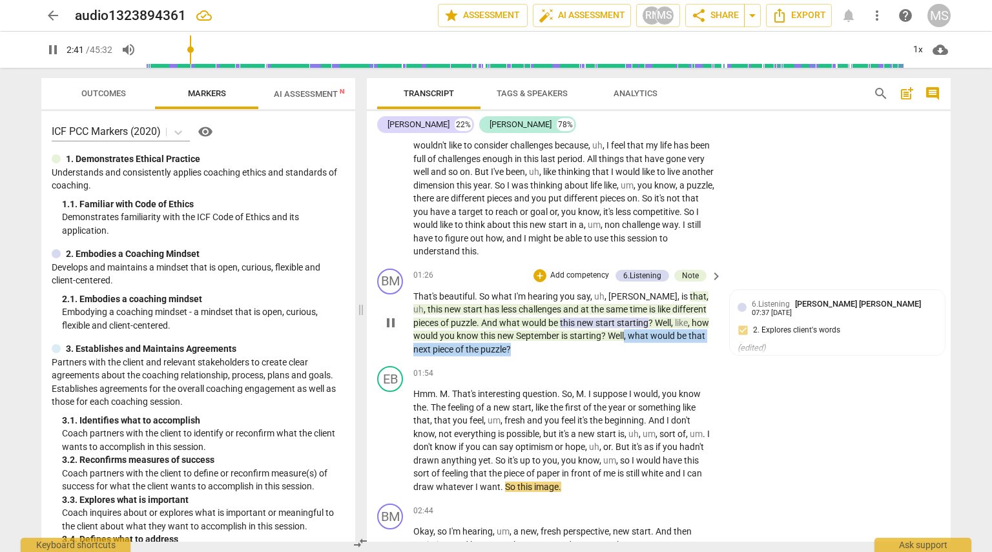
drag, startPoint x: 600, startPoint y: 337, endPoint x: 625, endPoint y: 346, distance: 26.6
click at [625, 346] on p "That's beautiful . So what I'm hearing you say , uh , [PERSON_NAME] , is that ,…" at bounding box center [565, 323] width 302 height 67
click at [543, 275] on div "+" at bounding box center [540, 275] width 13 height 13
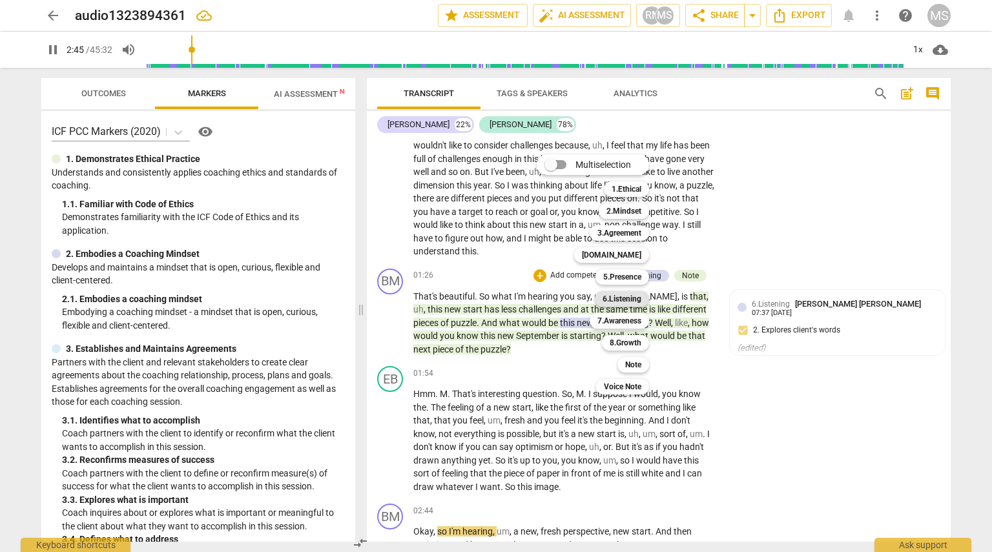
click at [624, 302] on b "6.Listening" at bounding box center [622, 299] width 39 height 16
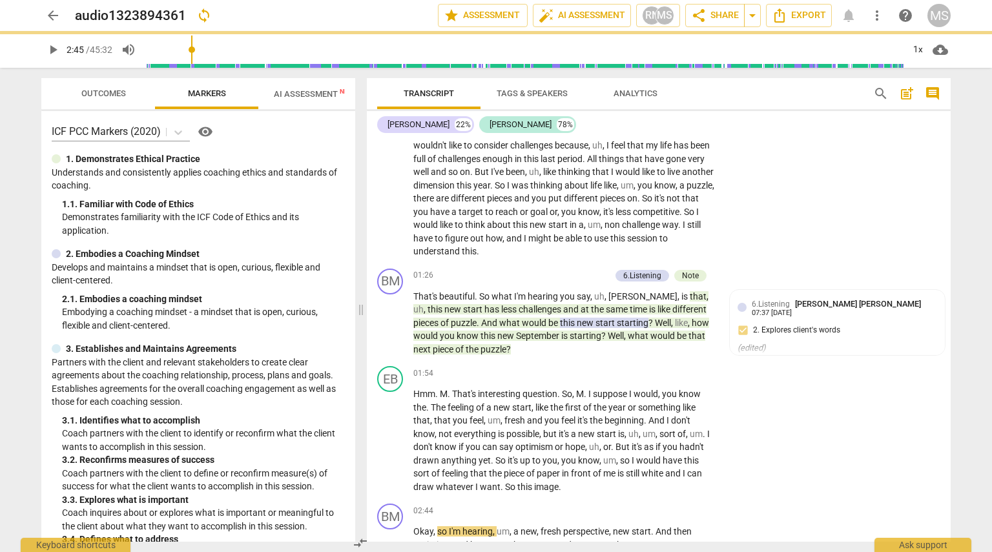
type input "166"
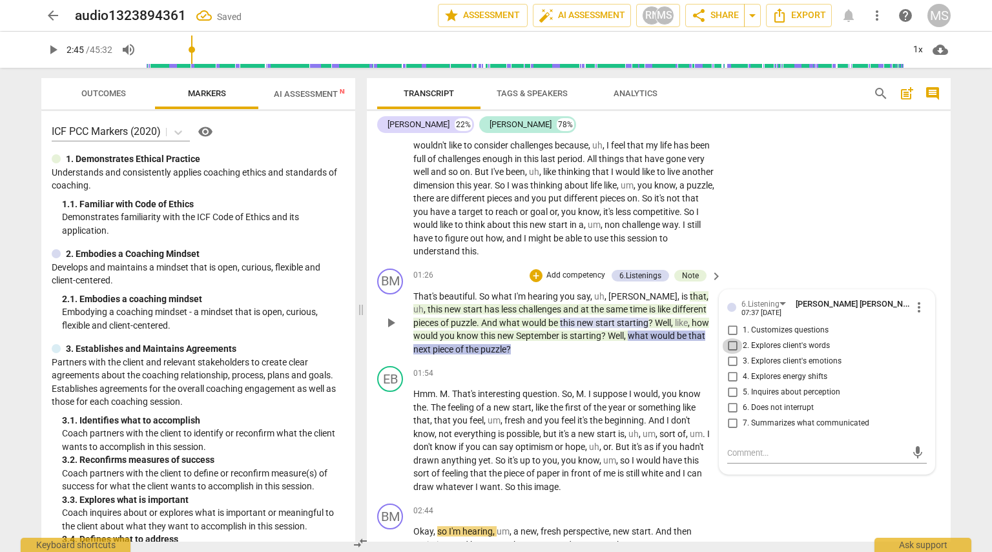
click at [733, 343] on input "2. Explores client's words" at bounding box center [732, 347] width 21 height 16
checkbox input "true"
click at [52, 51] on span "play_arrow" at bounding box center [53, 50] width 16 height 16
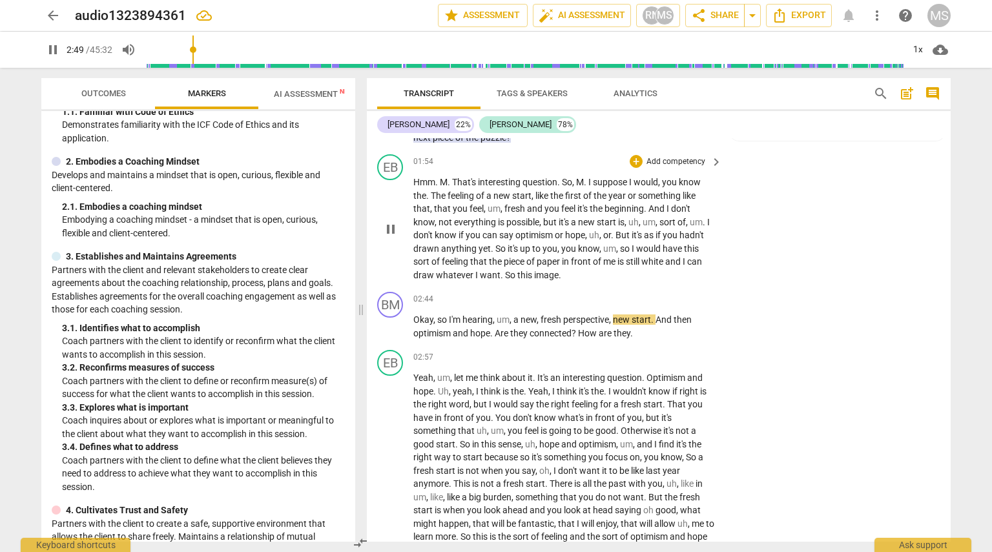
scroll to position [494, 0]
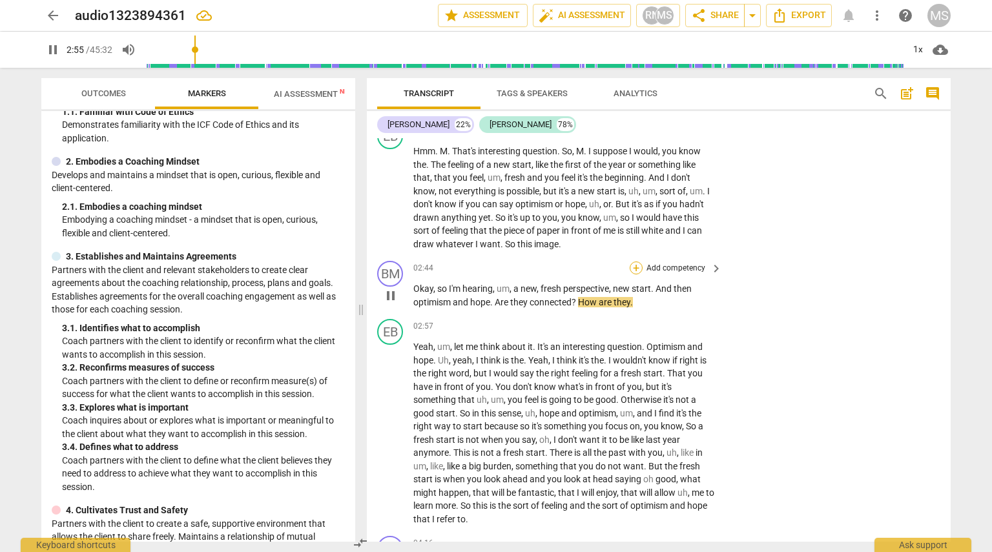
click at [635, 269] on div "+" at bounding box center [636, 268] width 13 height 13
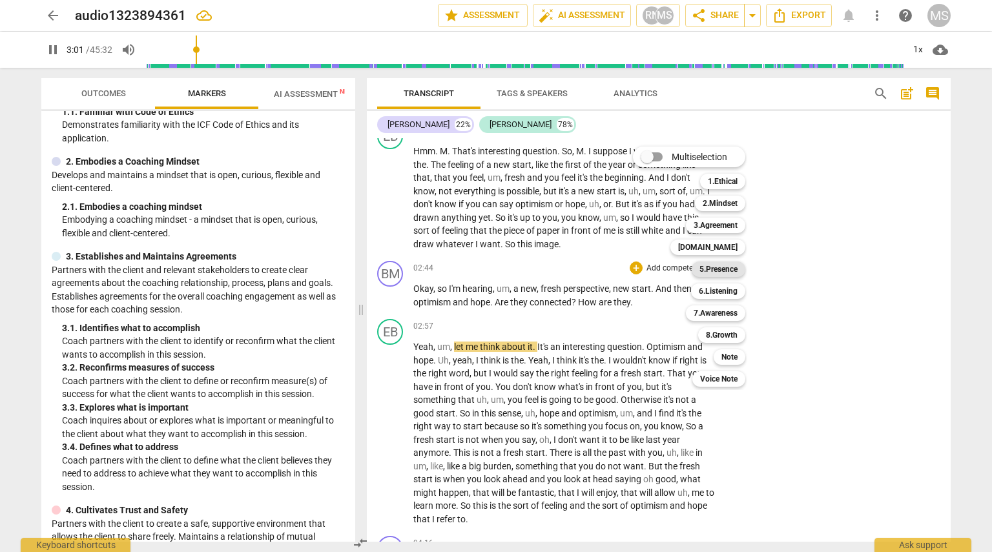
click at [729, 269] on b "5.Presence" at bounding box center [719, 270] width 38 height 16
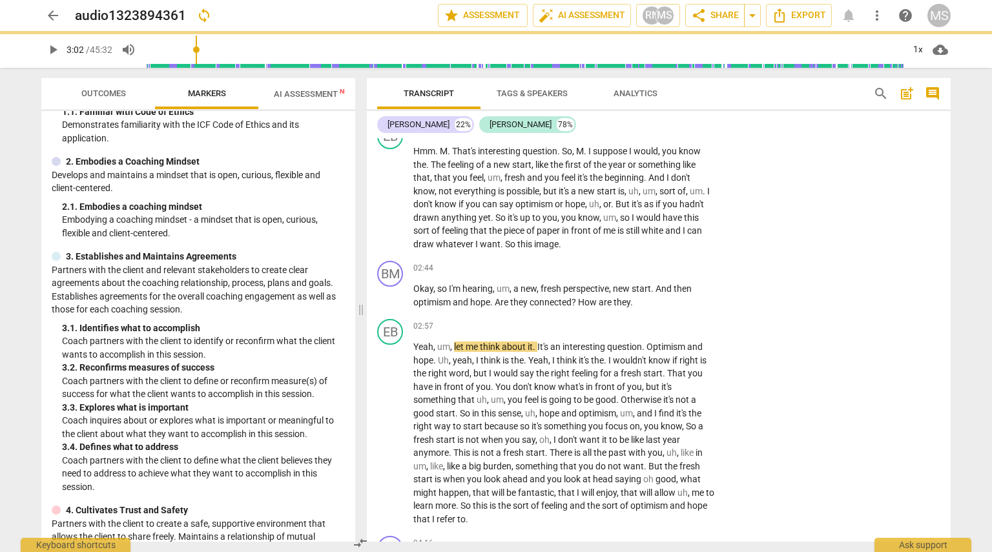
type input "182"
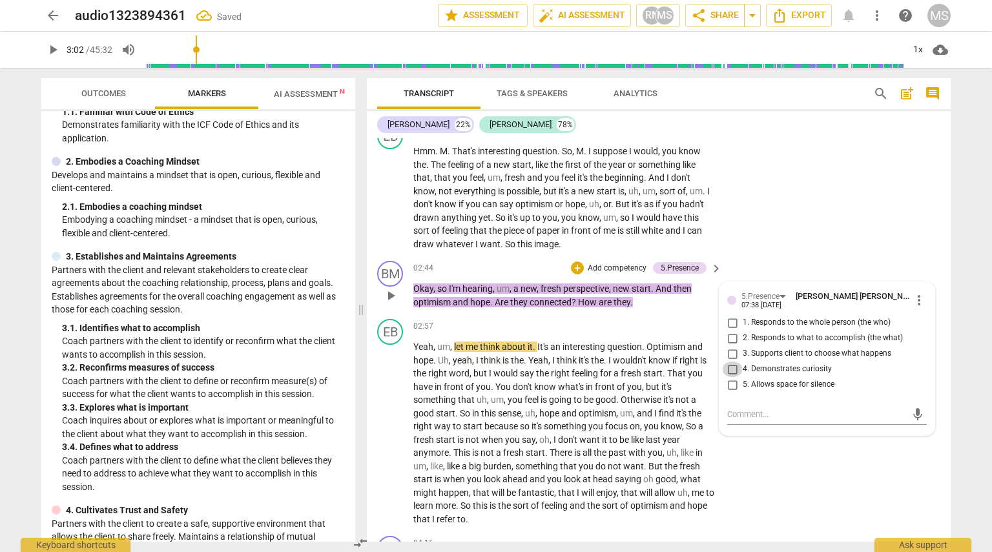
click at [733, 369] on input "4. Demonstrates curiosity" at bounding box center [732, 370] width 21 height 16
checkbox input "true"
click at [731, 319] on input "1. Responds to the whole person (the who)" at bounding box center [732, 323] width 21 height 16
checkbox input "true"
click at [587, 300] on span "How" at bounding box center [588, 302] width 21 height 10
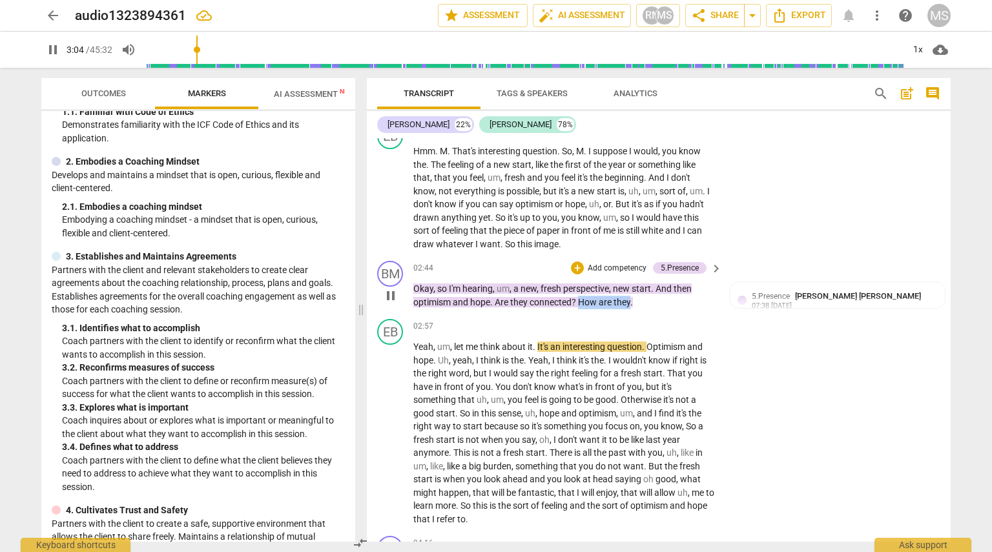
drag, startPoint x: 578, startPoint y: 302, endPoint x: 632, endPoint y: 300, distance: 53.6
click at [632, 300] on p "Okay , so I'm hearing , um , a new , fresh perspective , new start . And then o…" at bounding box center [565, 295] width 302 height 26
click at [646, 282] on div "+" at bounding box center [642, 284] width 13 height 13
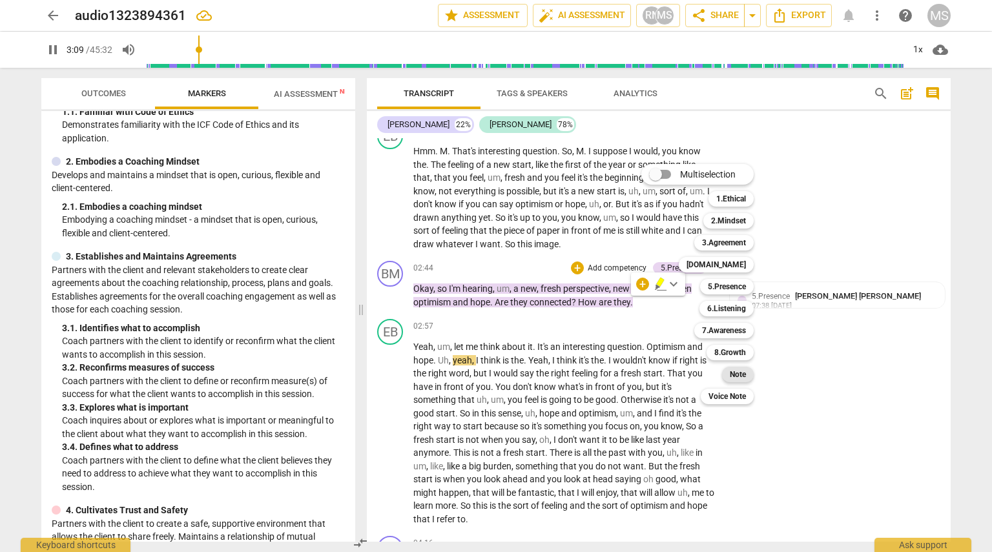
click at [744, 375] on b "Note" at bounding box center [738, 375] width 16 height 16
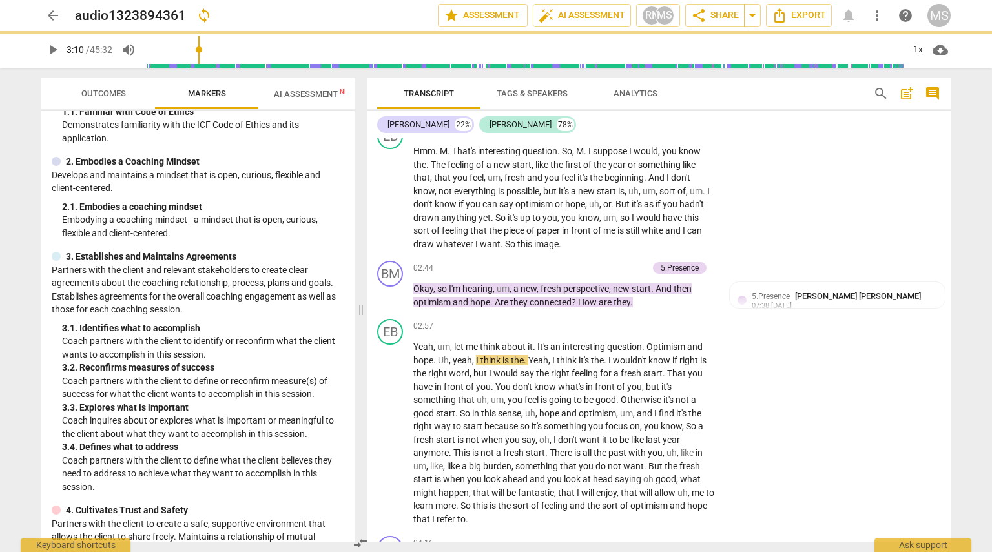
type input "190"
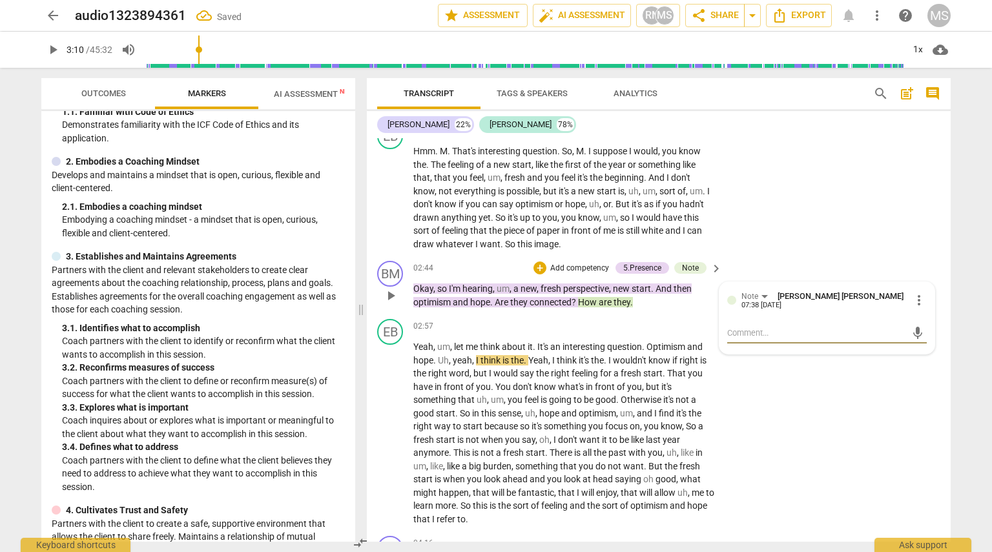
type textarea "S"
type textarea "St"
type textarea "Sto"
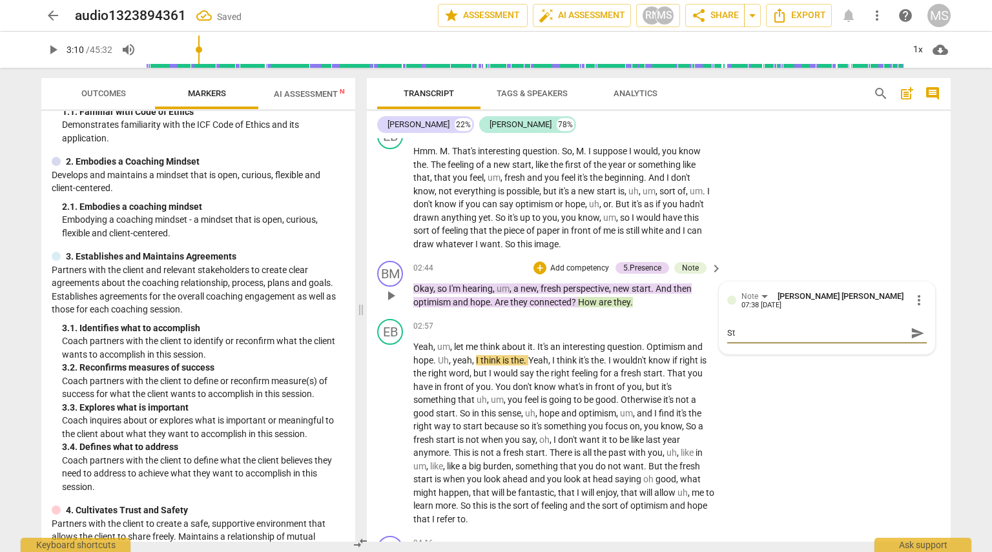
type textarea "Sto"
type textarea "Stop"
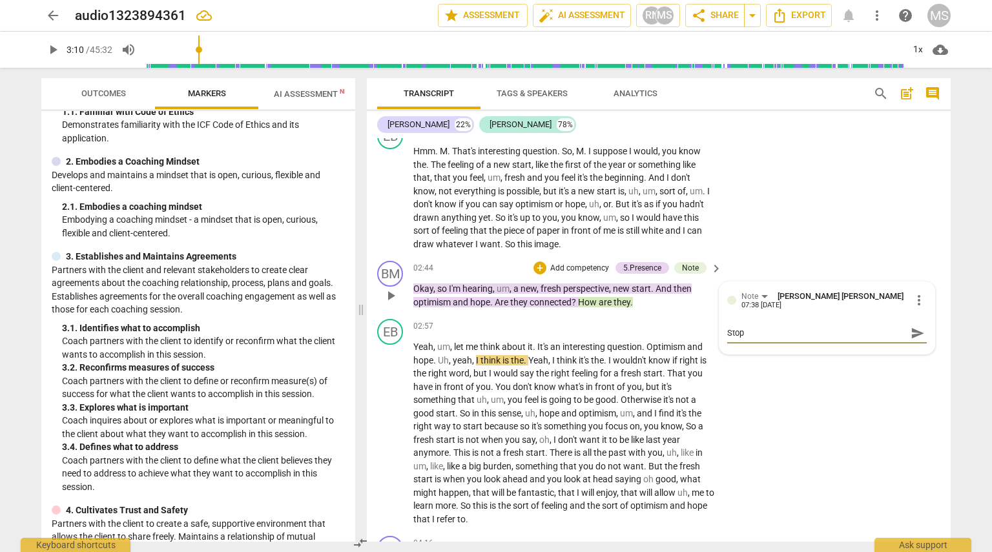
type textarea "Stop"
type textarea "Sto"
type textarea "St"
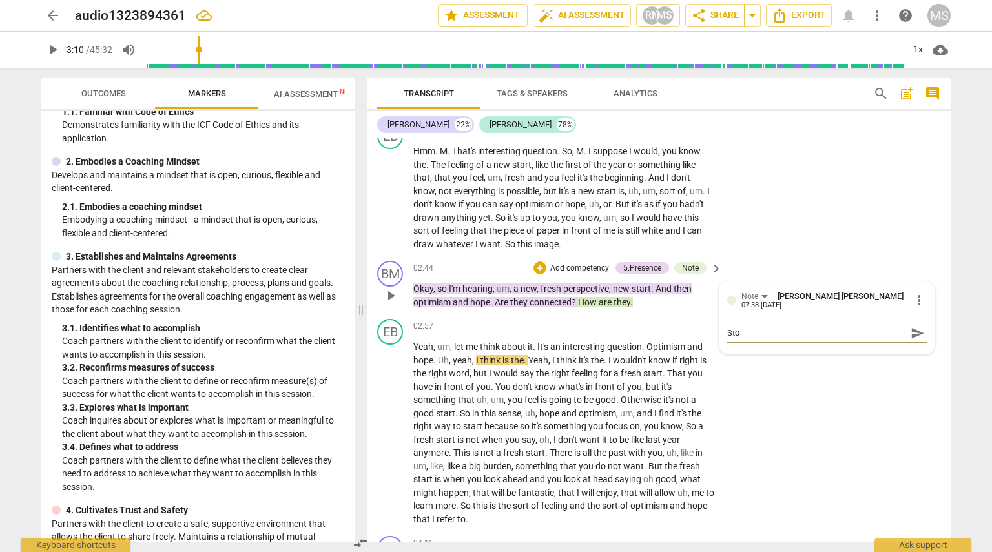
type textarea "St"
type textarea "S"
click at [915, 345] on span "send" at bounding box center [917, 339] width 19 height 16
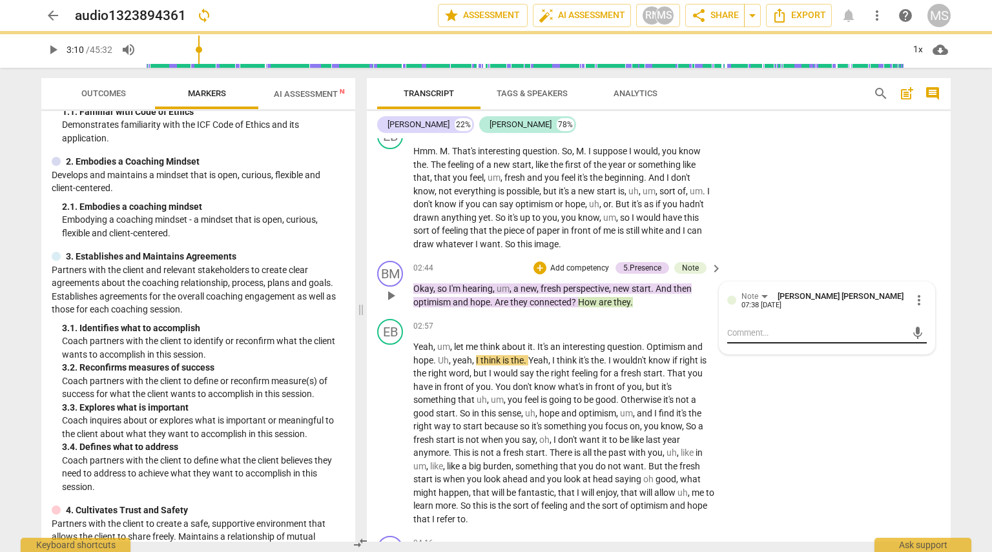
scroll to position [0, 0]
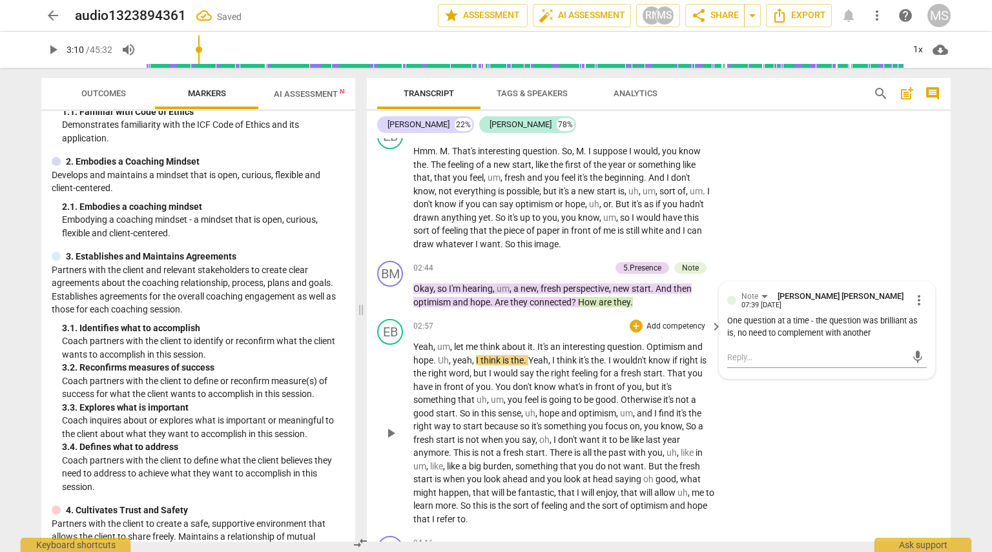
click at [476, 362] on span "I" at bounding box center [478, 360] width 5 height 10
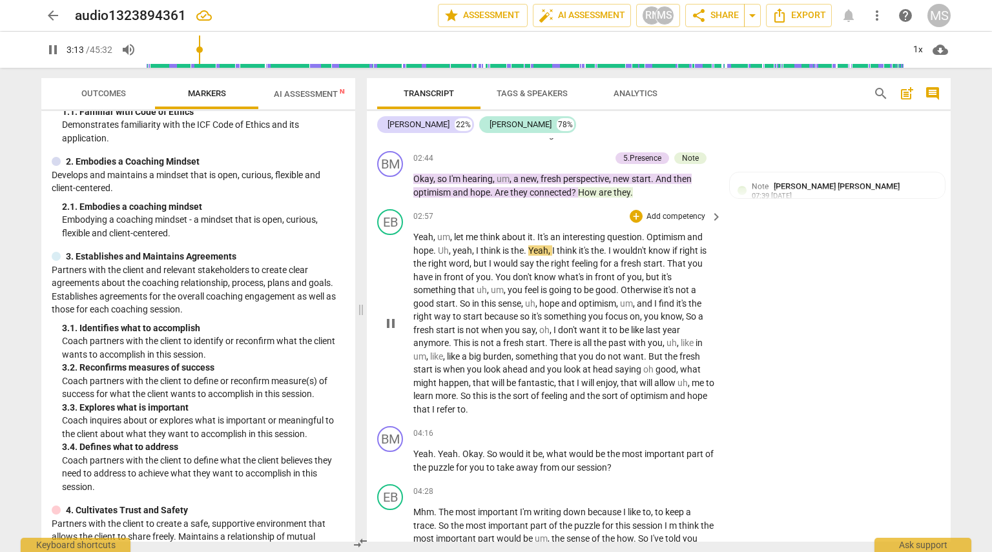
scroll to position [651, 0]
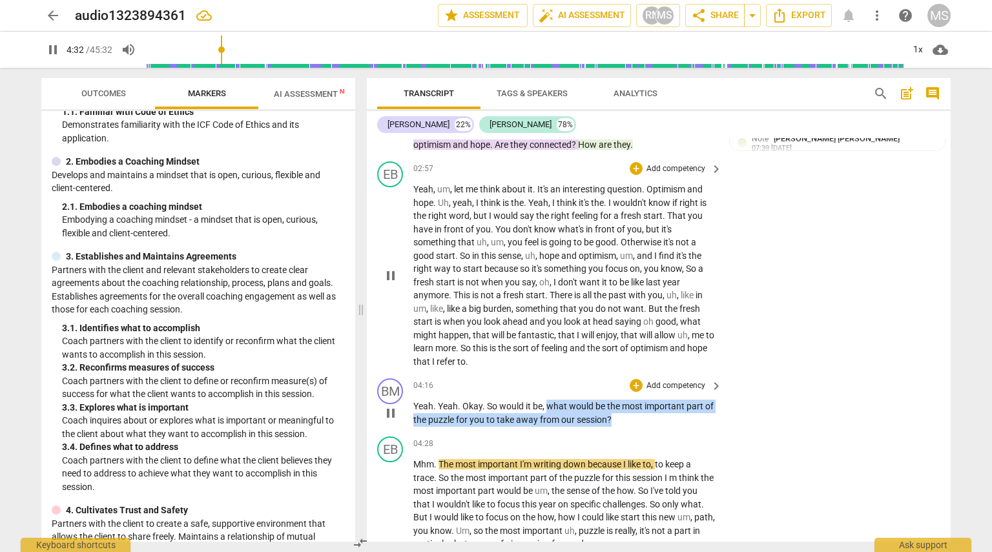
drag, startPoint x: 549, startPoint y: 406, endPoint x: 646, endPoint y: 413, distance: 96.5
click at [646, 413] on p "Yeah . Yeah . Okay . So would it be , what would be the most important part of …" at bounding box center [565, 413] width 302 height 26
click at [631, 405] on div "+" at bounding box center [633, 401] width 13 height 13
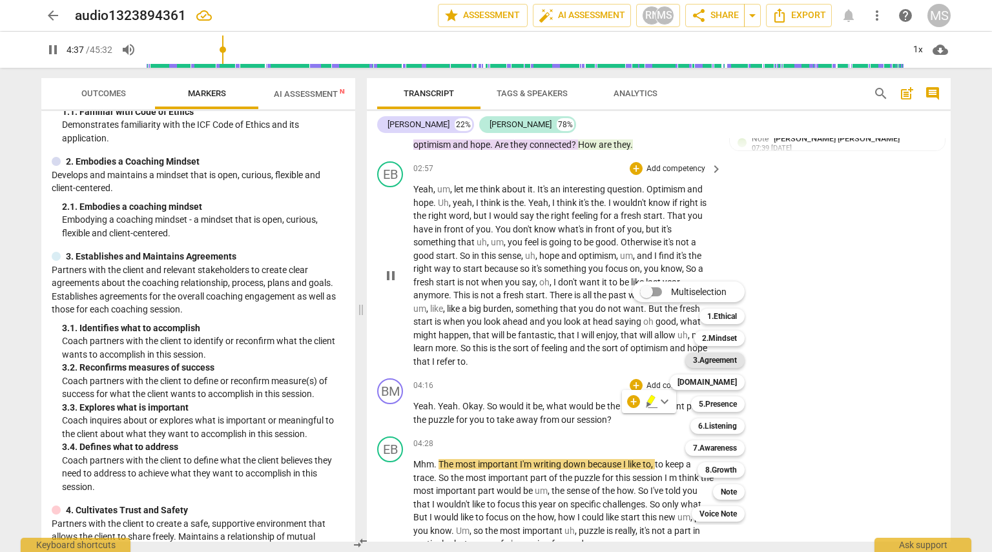
click at [719, 361] on b "3.Agreement" at bounding box center [715, 361] width 44 height 16
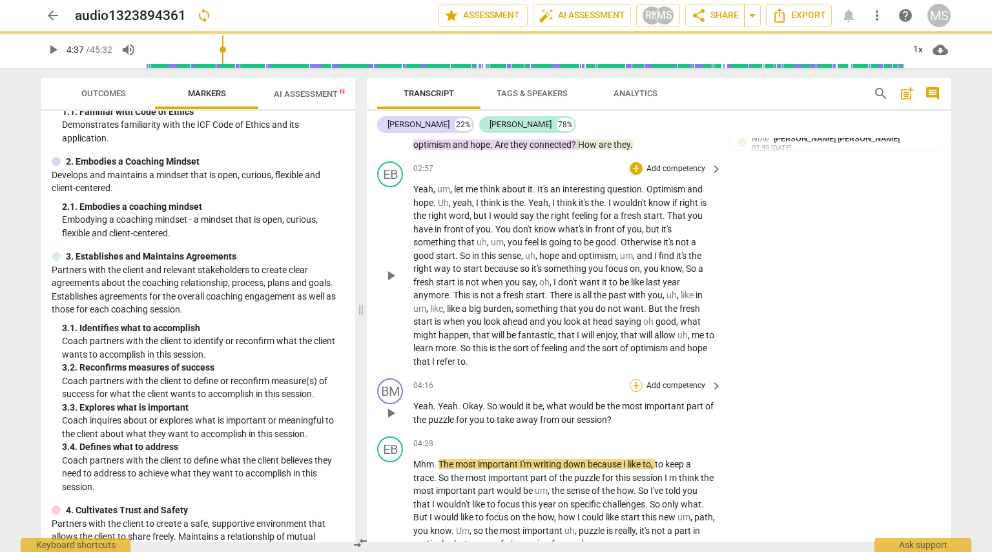
click at [634, 386] on div "+" at bounding box center [636, 385] width 13 height 13
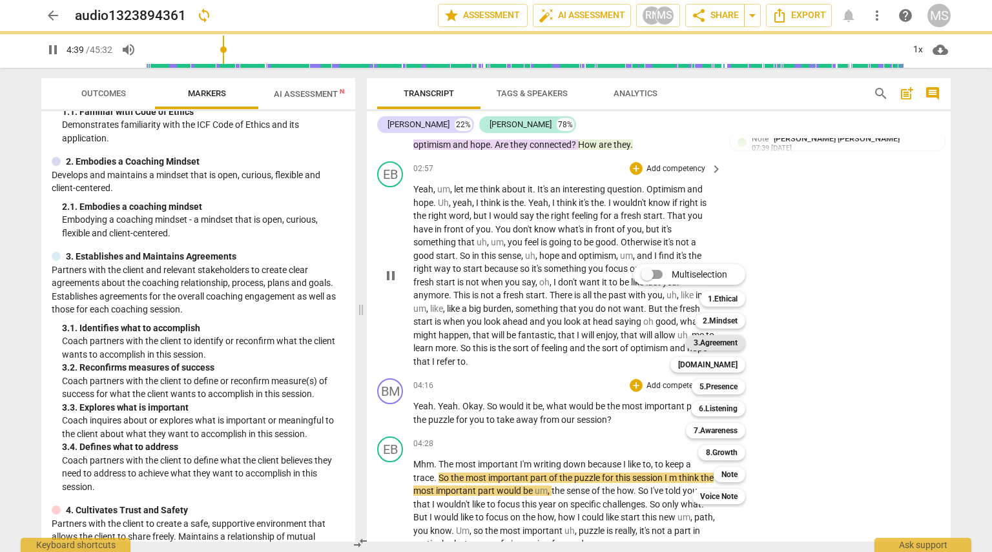
click at [721, 342] on b "3.Agreement" at bounding box center [716, 343] width 44 height 16
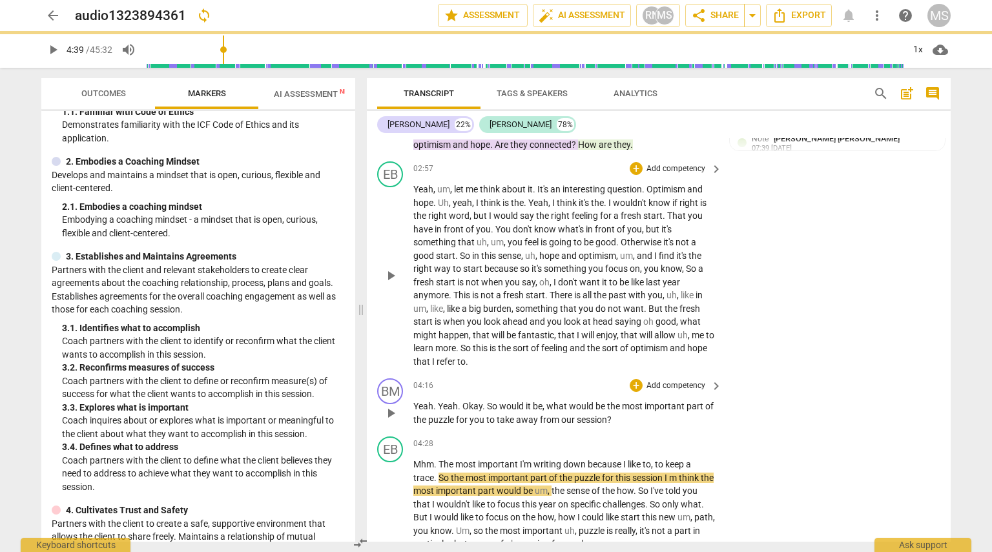
click at [677, 404] on span "important" at bounding box center [666, 406] width 42 height 10
click at [714, 388] on span "keyboard_arrow_right" at bounding box center [717, 387] width 16 height 16
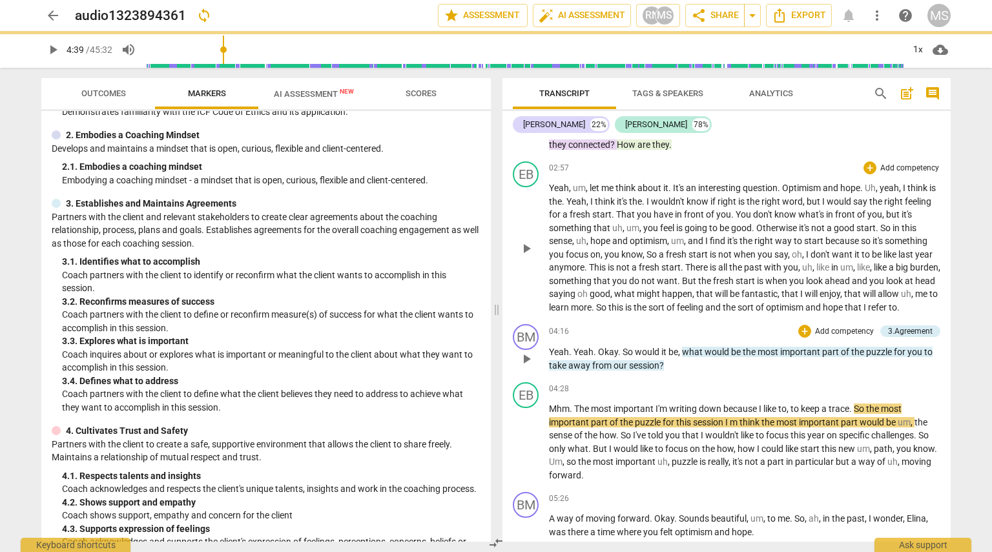
scroll to position [79, 0]
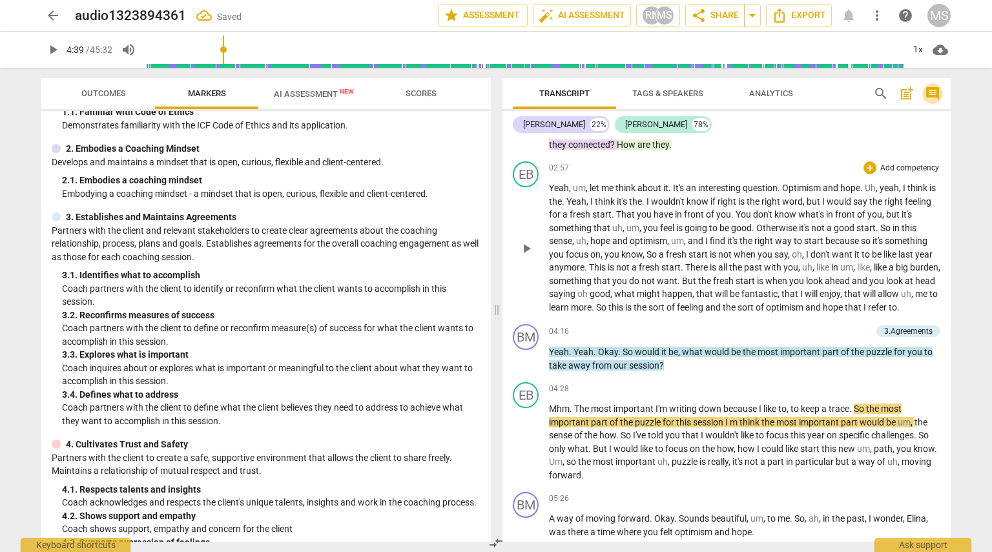
click at [934, 90] on span "comment" at bounding box center [933, 94] width 16 height 16
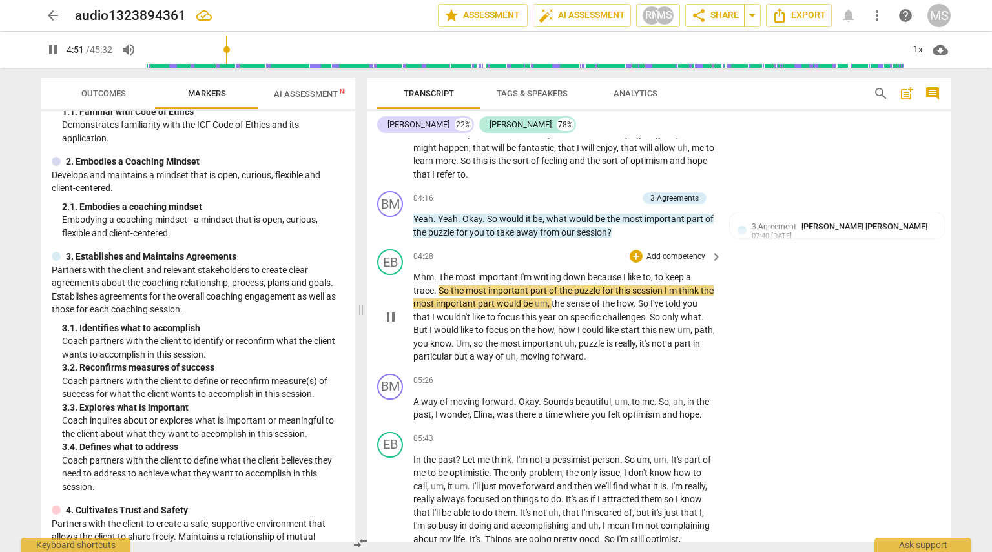
scroll to position [838, 0]
click at [709, 198] on span "keyboard_arrow_right" at bounding box center [717, 200] width 16 height 16
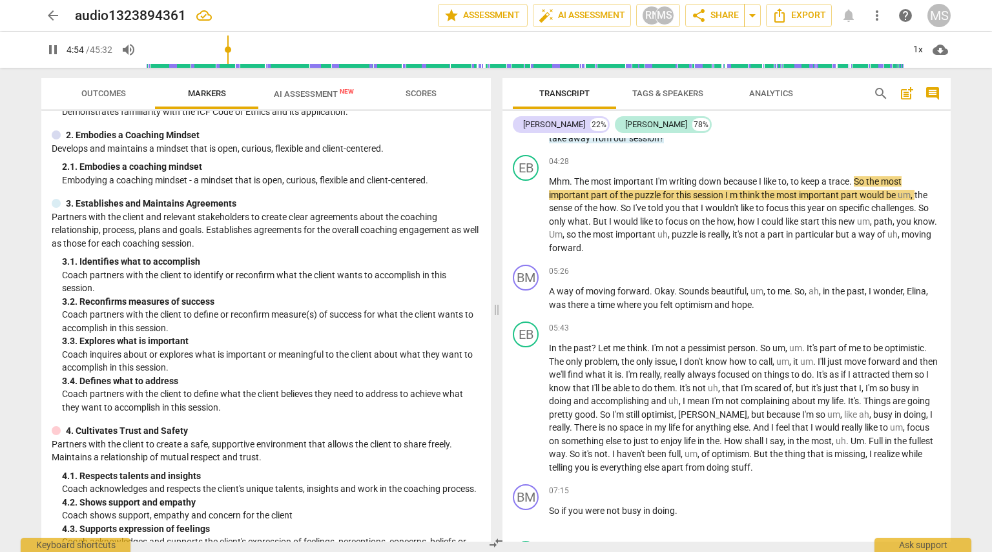
scroll to position [795, 0]
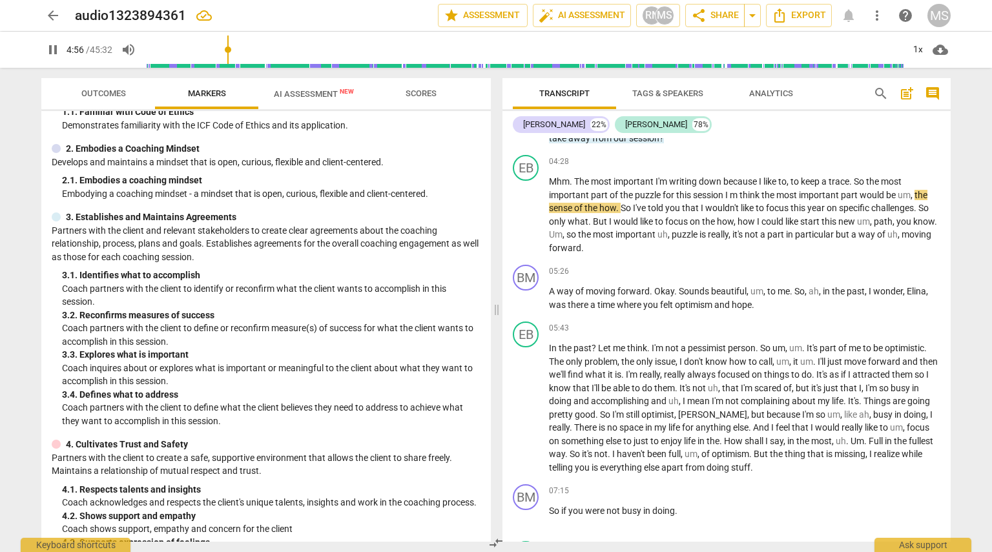
click at [941, 92] on span "comment" at bounding box center [933, 94] width 21 height 16
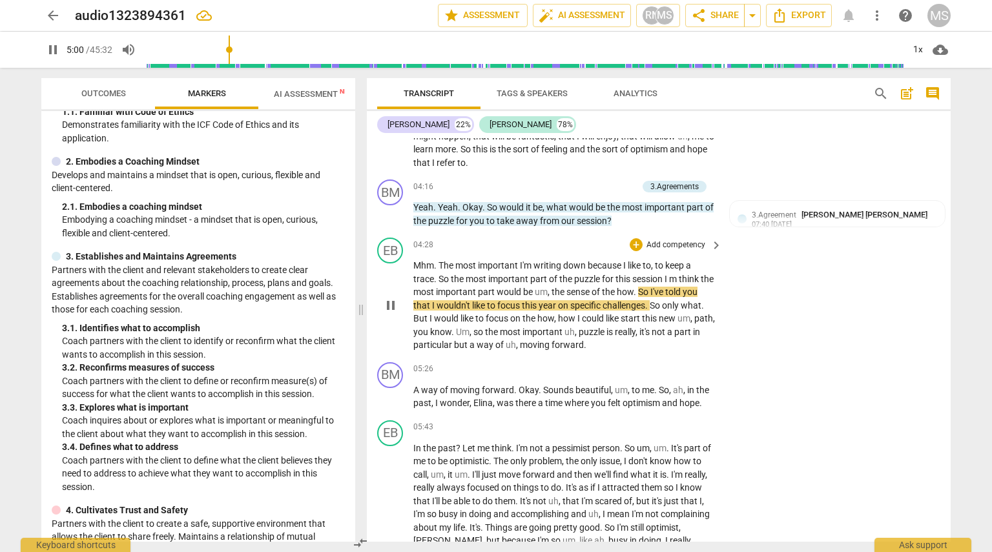
scroll to position [843, 0]
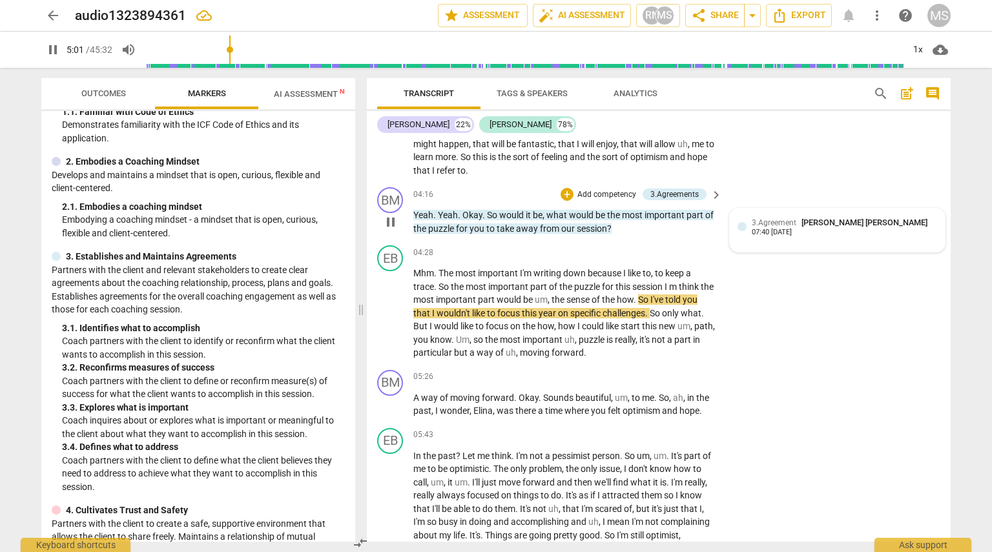
click at [775, 224] on span "3.Agreement" at bounding box center [774, 222] width 45 height 9
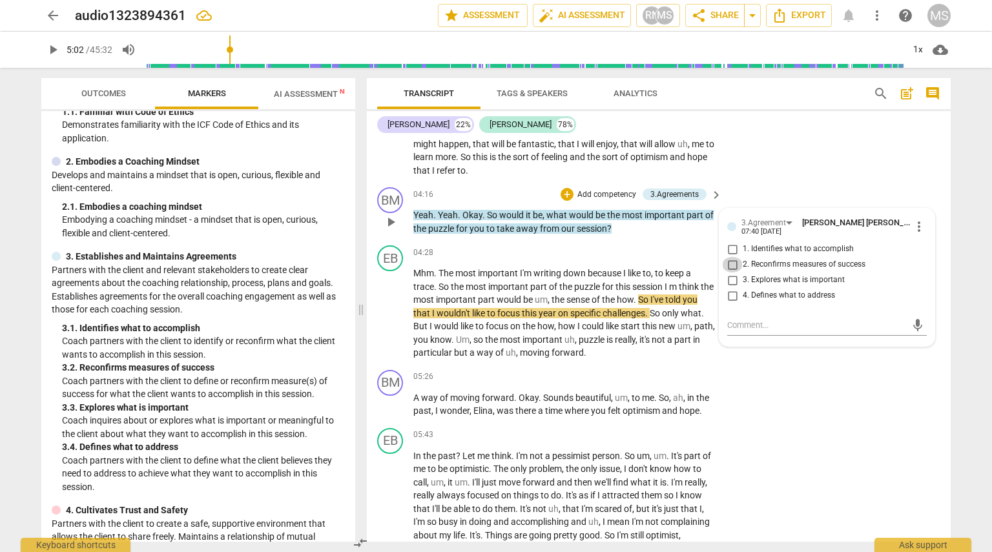
click at [730, 263] on input "2. Reconfirms measures of success" at bounding box center [732, 265] width 21 height 16
click at [741, 324] on textarea at bounding box center [817, 325] width 179 height 12
click at [912, 325] on span "send" at bounding box center [918, 326] width 14 height 14
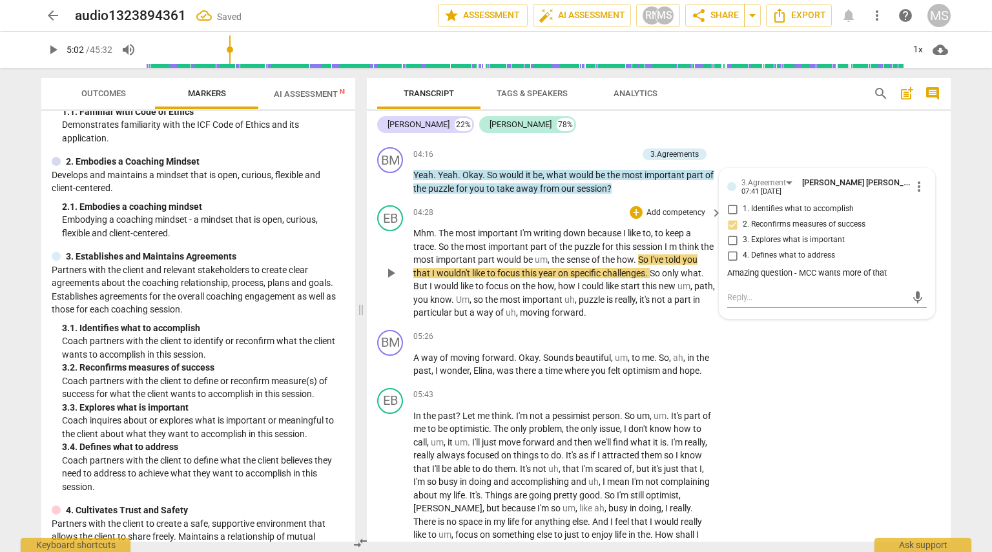
scroll to position [885, 0]
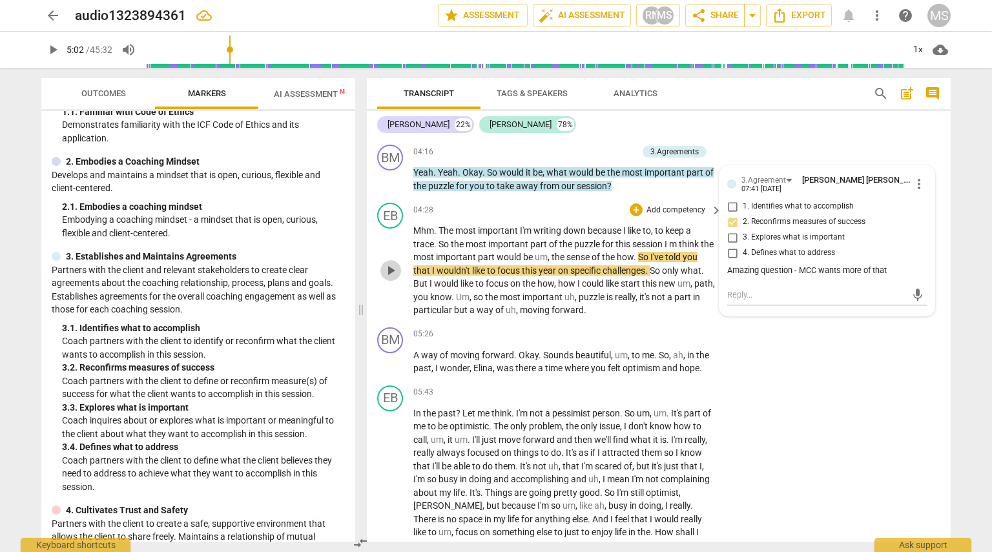
click at [388, 269] on span "play_arrow" at bounding box center [391, 271] width 16 height 16
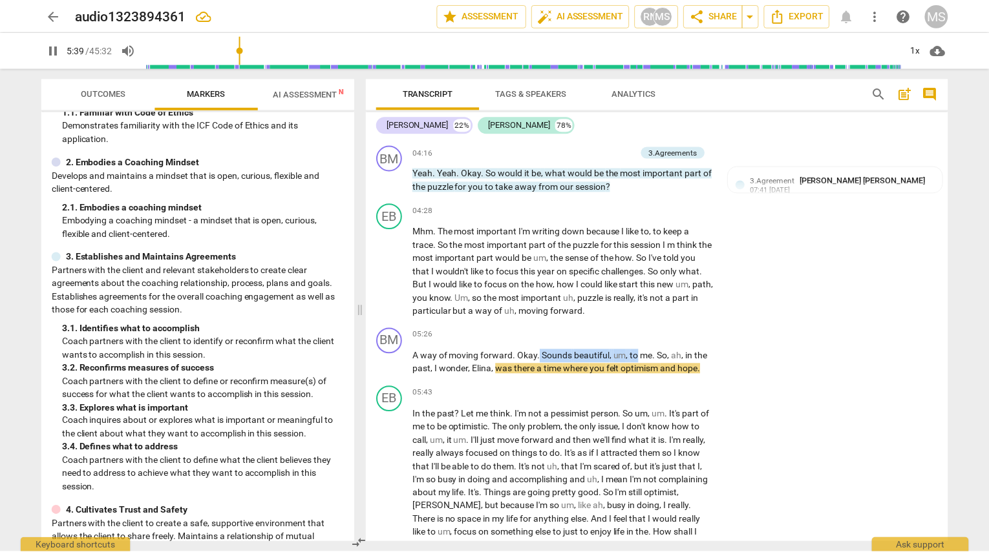
scroll to position [658, 0]
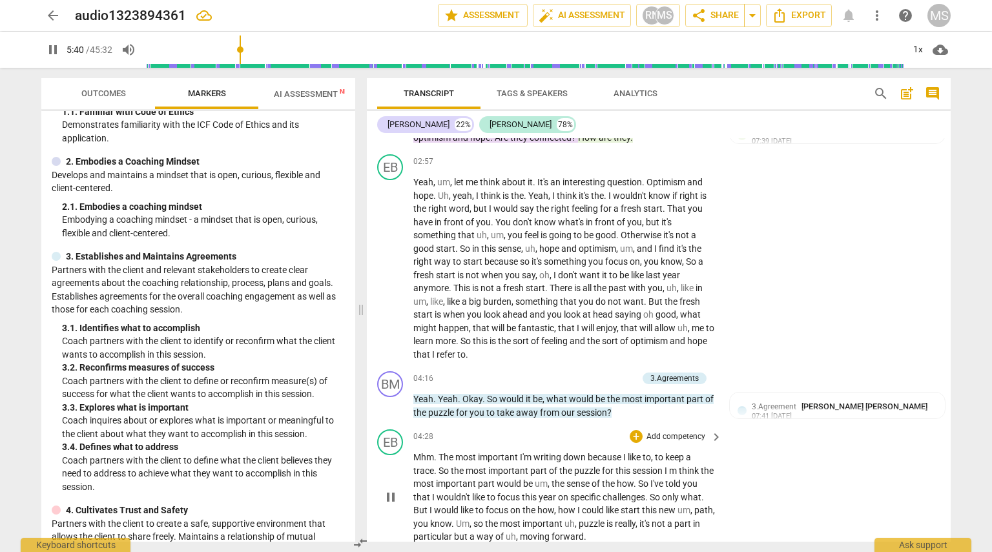
drag, startPoint x: 540, startPoint y: 353, endPoint x: 605, endPoint y: 443, distance: 110.6
click at [605, 443] on div "BM play_arrow pause 00:03 + Add competency keyboard_arrow_right Hi , [PERSON_NA…" at bounding box center [659, 340] width 584 height 404
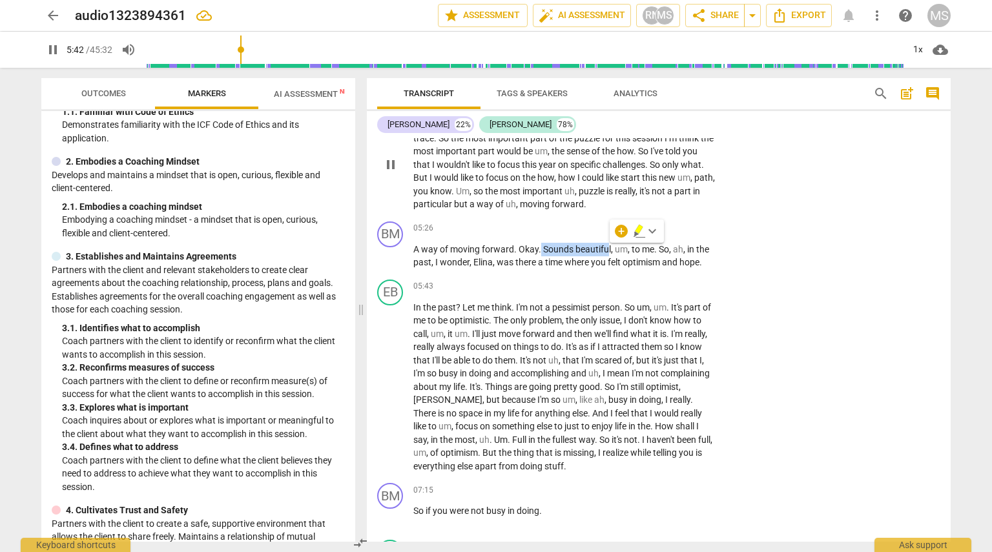
scroll to position [992, 0]
click at [622, 229] on div "+" at bounding box center [621, 231] width 13 height 13
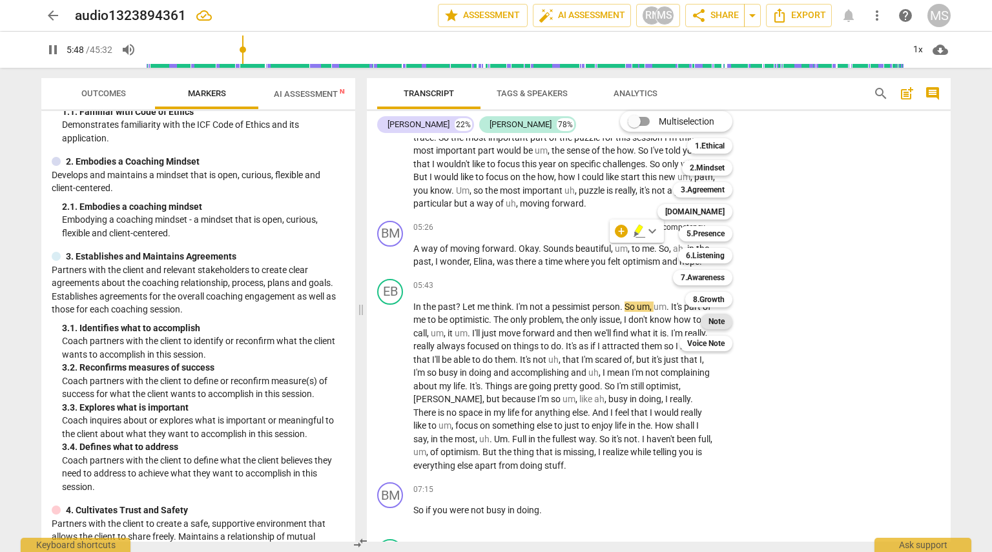
click at [714, 321] on b "Note" at bounding box center [717, 322] width 16 height 16
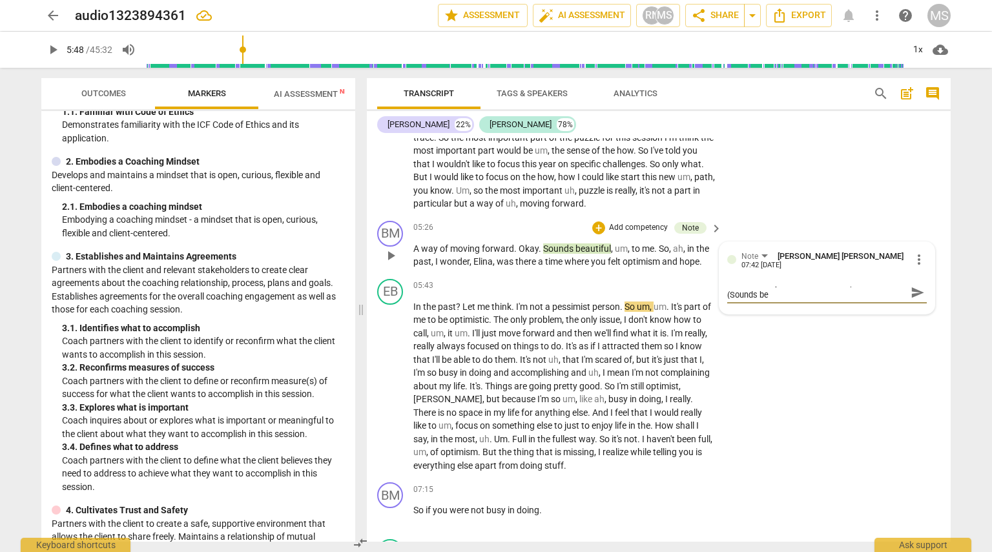
scroll to position [0, 0]
click at [908, 299] on span "send" at bounding box center [917, 299] width 19 height 16
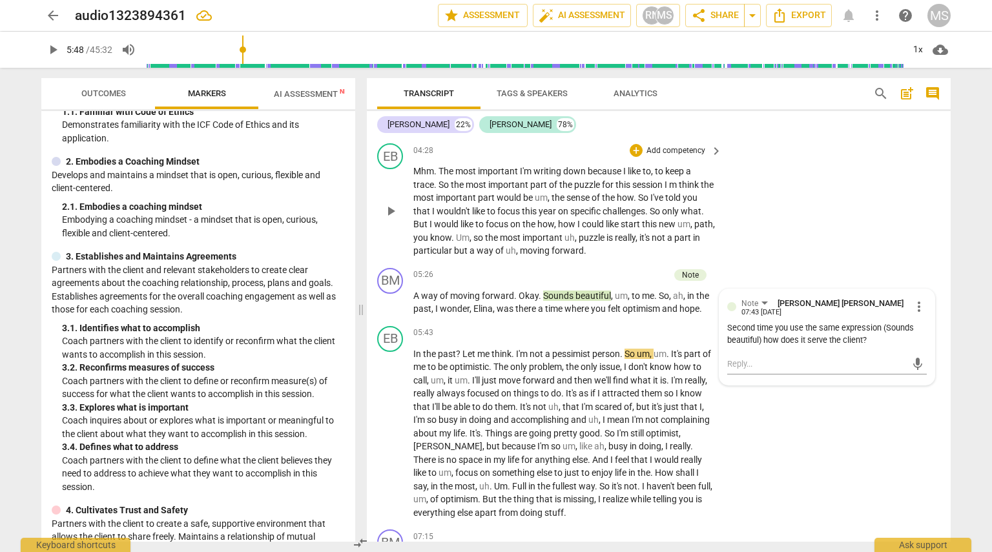
scroll to position [945, 0]
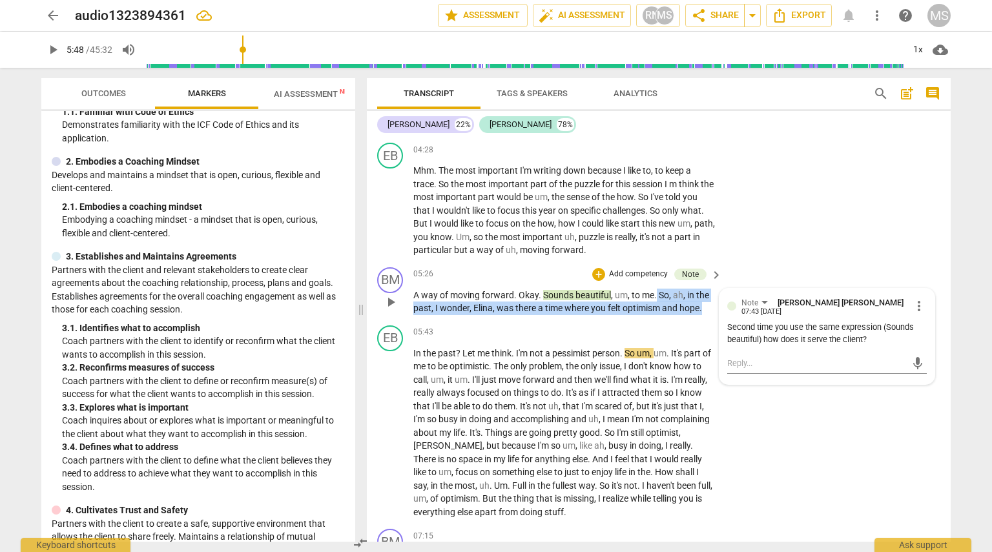
drag, startPoint x: 655, startPoint y: 291, endPoint x: 704, endPoint y: 310, distance: 52.6
click at [704, 310] on p "A way of moving forward . Okay . Sounds beautiful , um , to me . So , ah , in t…" at bounding box center [565, 302] width 302 height 26
click at [716, 295] on div "+" at bounding box center [715, 290] width 13 height 13
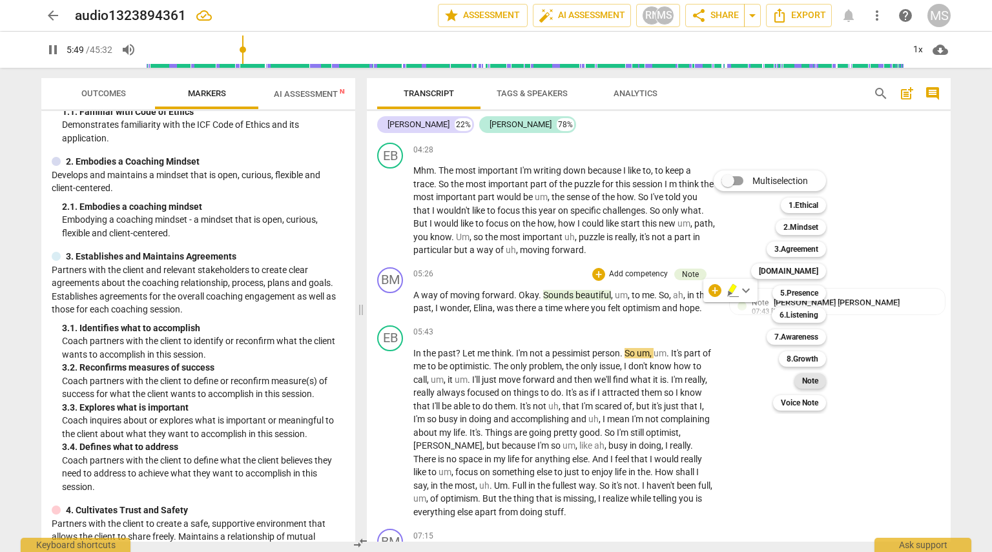
click at [812, 379] on b "Note" at bounding box center [811, 381] width 16 height 16
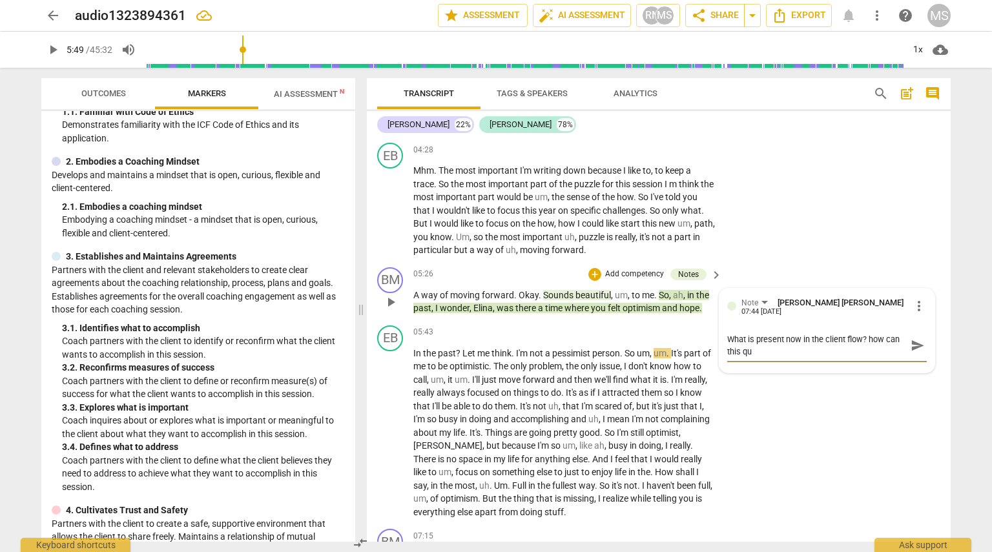
scroll to position [0, 0]
click at [912, 349] on span "send" at bounding box center [918, 346] width 14 height 14
click at [592, 271] on div "+" at bounding box center [595, 274] width 13 height 13
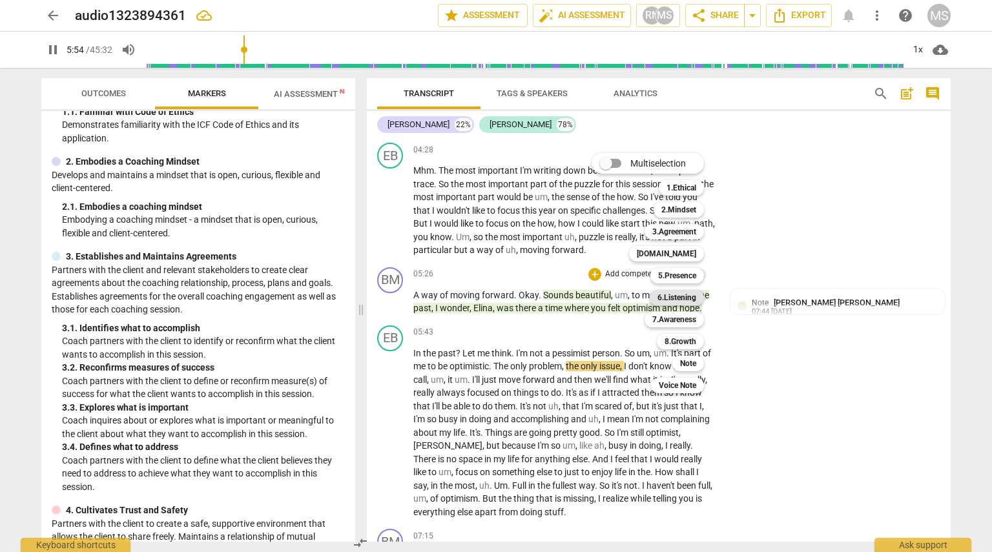
click at [682, 296] on b "6.Listening" at bounding box center [677, 298] width 39 height 16
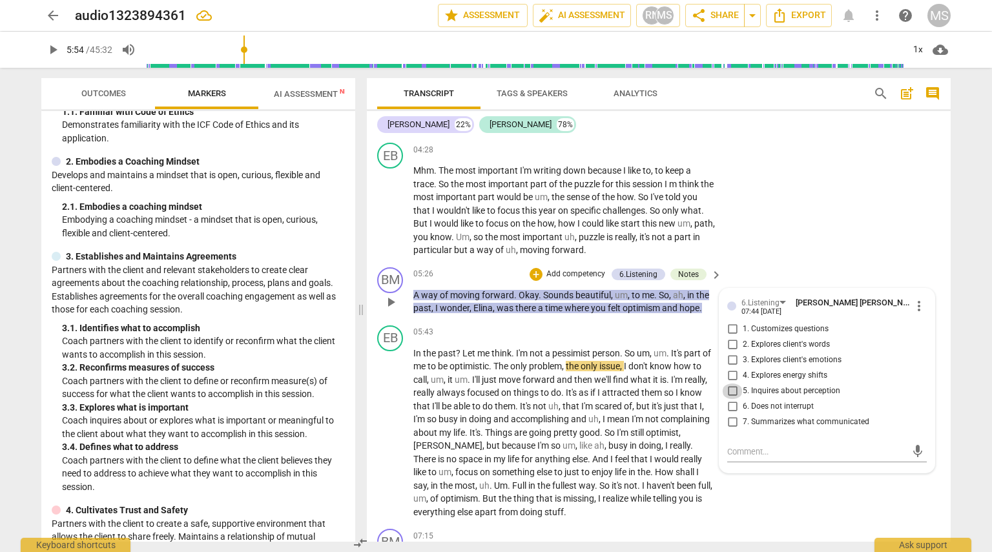
click at [731, 390] on input "5. Inquires about perception" at bounding box center [732, 392] width 21 height 16
click at [762, 452] on textarea at bounding box center [817, 452] width 179 height 12
click at [912, 452] on span "send" at bounding box center [918, 452] width 14 height 14
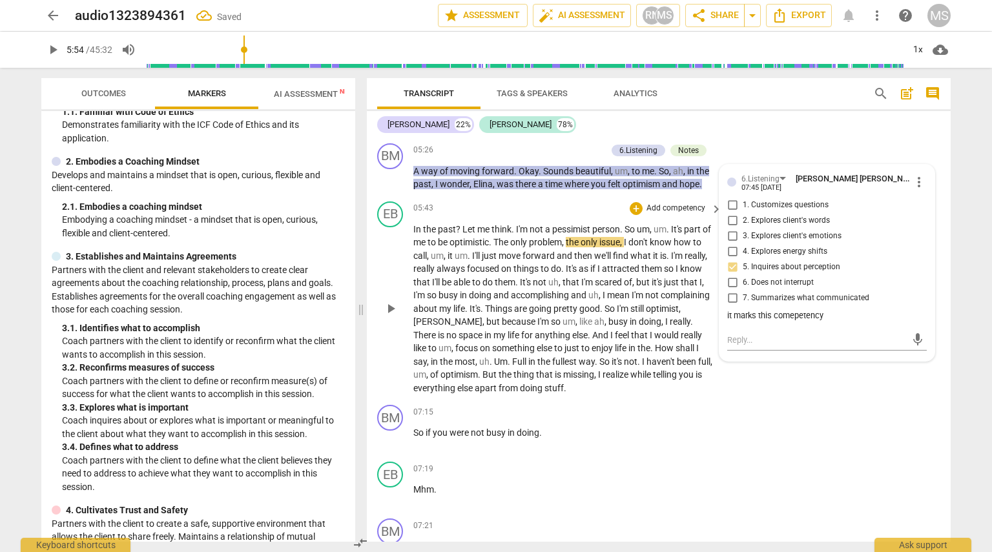
scroll to position [1078, 0]
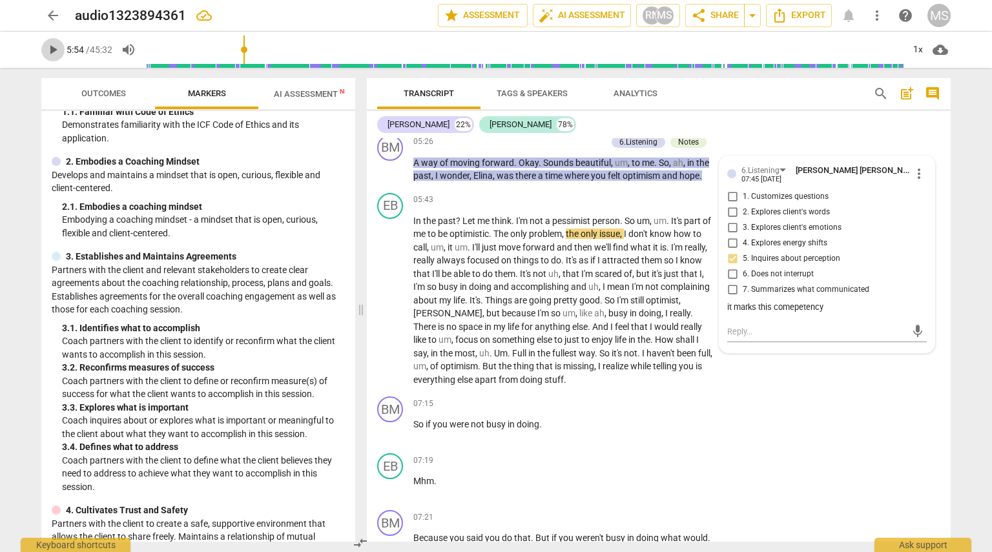
click at [59, 47] on span "play_arrow" at bounding box center [53, 50] width 16 height 16
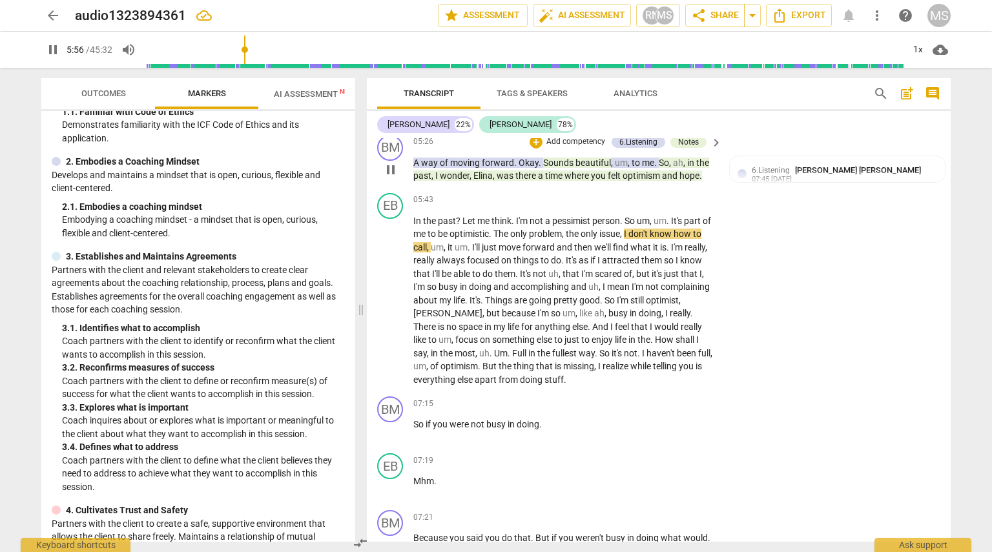
click at [662, 162] on span "So" at bounding box center [664, 163] width 10 height 10
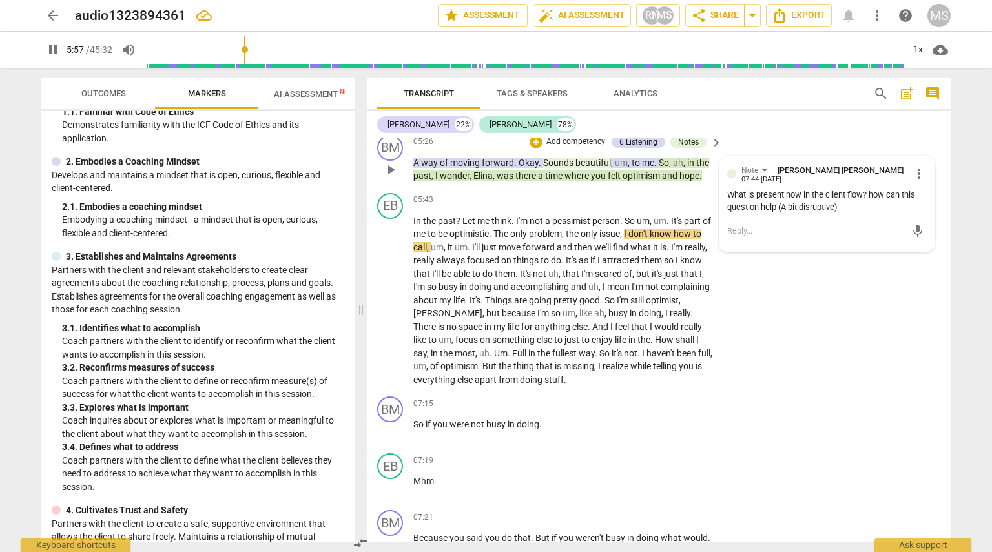
click at [662, 162] on span "So" at bounding box center [664, 163] width 10 height 10
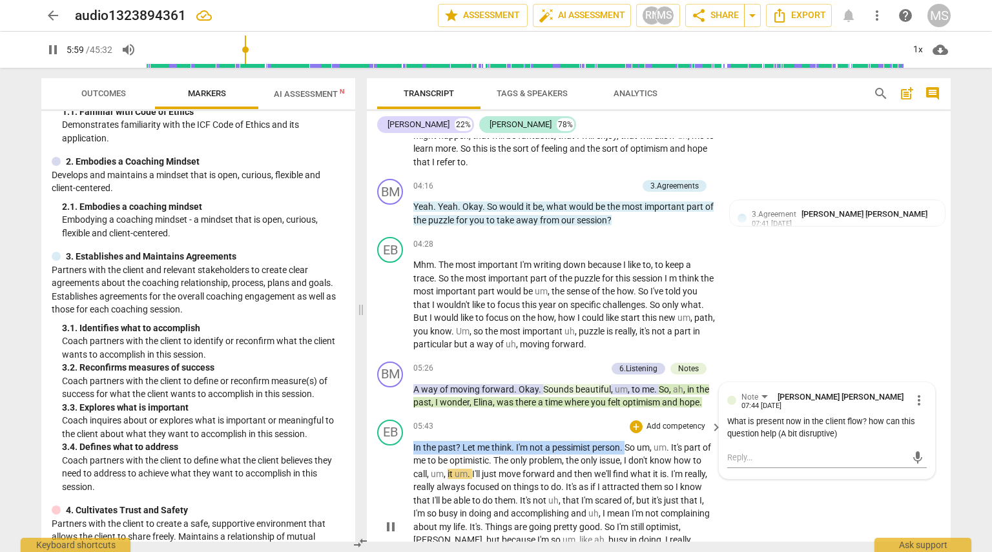
drag, startPoint x: 626, startPoint y: 217, endPoint x: 406, endPoint y: 445, distance: 316.7
click at [406, 445] on div "EB play_arrow pause 05:43 + Add competency keyboard_arrow_right In the past ? L…" at bounding box center [659, 517] width 584 height 204
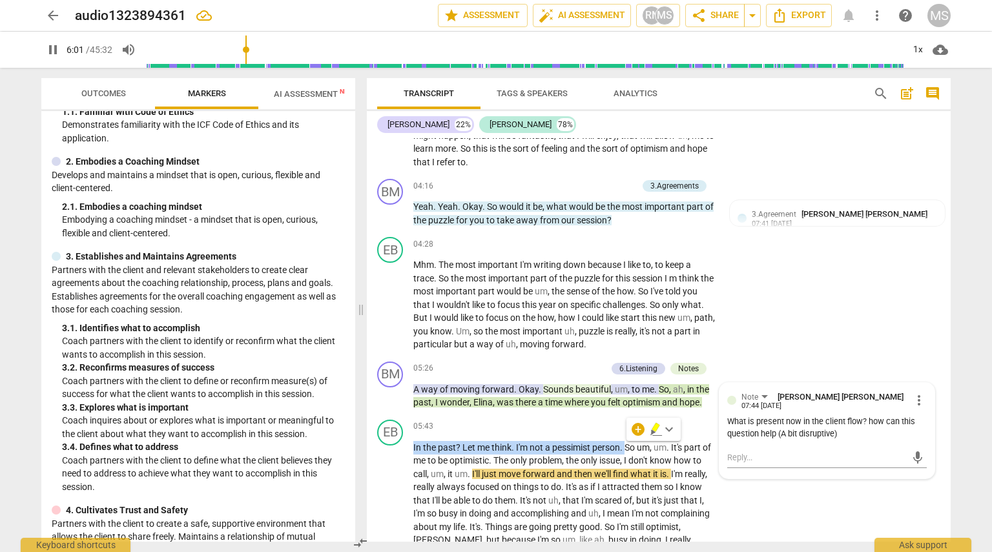
click at [658, 434] on icon "button" at bounding box center [656, 430] width 13 height 16
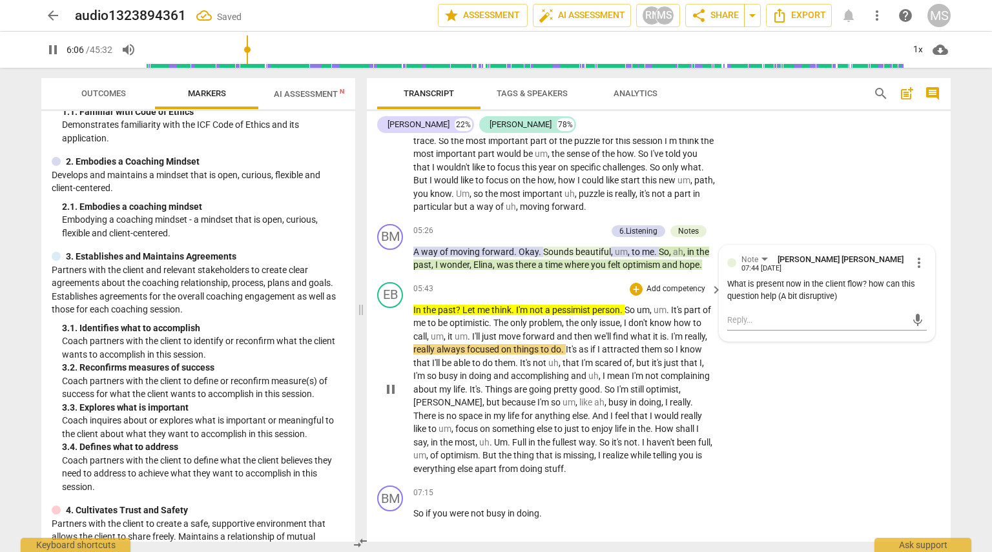
scroll to position [991, 0]
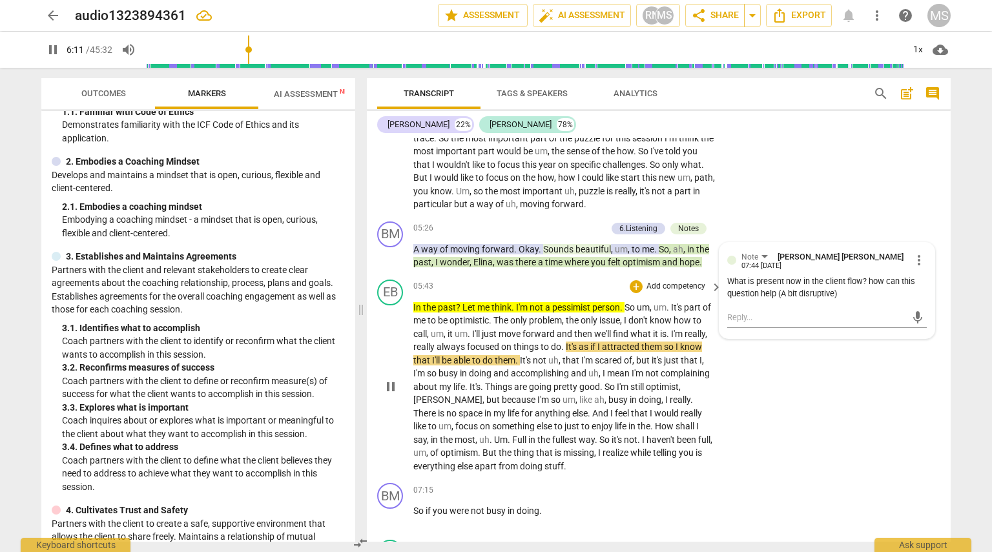
click at [598, 302] on span "person" at bounding box center [607, 307] width 28 height 10
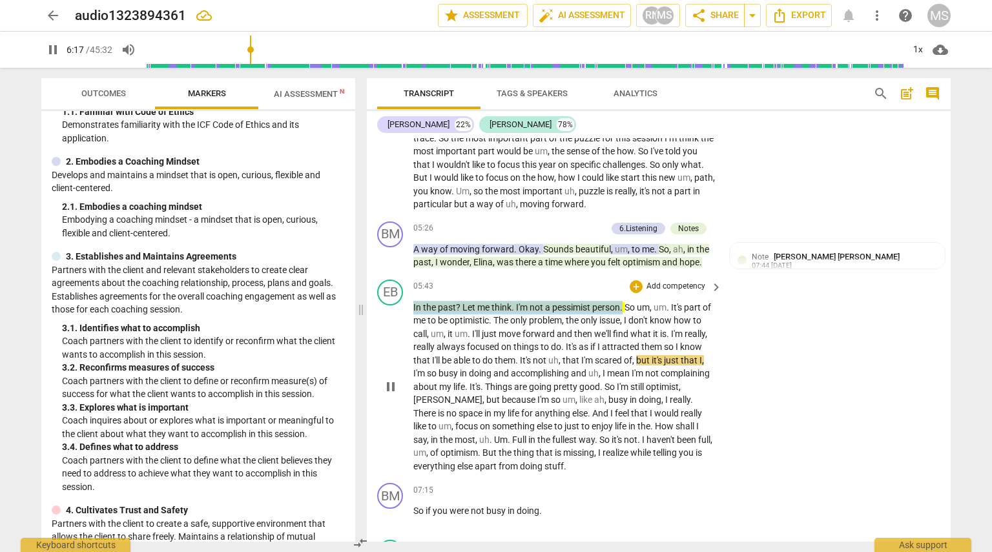
drag, startPoint x: 624, startPoint y: 303, endPoint x: 413, endPoint y: 303, distance: 211.3
click at [414, 303] on p "In the past ? Let me think . I'm not a pessimist person . So um , um . It's par…" at bounding box center [565, 387] width 302 height 173
click at [662, 289] on span "keyboard_arrow_down" at bounding box center [670, 290] width 16 height 16
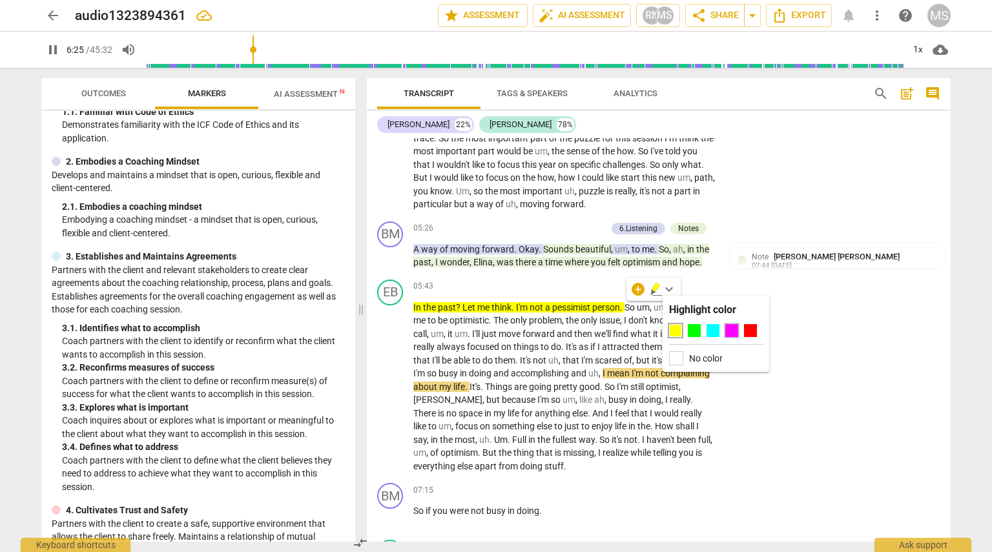
click at [731, 330] on div at bounding box center [732, 330] width 13 height 13
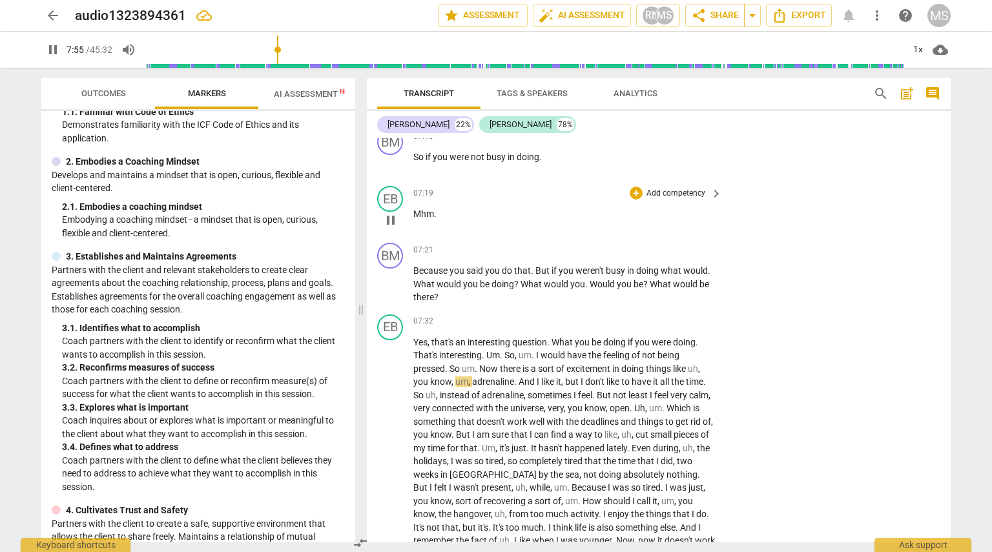
scroll to position [1345, 0]
click at [48, 50] on span "pause" at bounding box center [53, 50] width 16 height 16
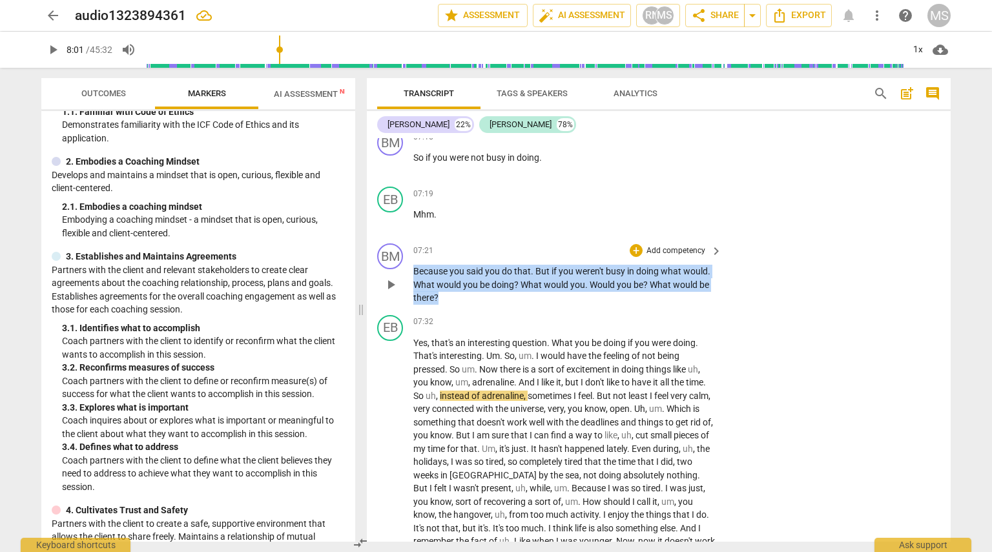
drag, startPoint x: 415, startPoint y: 268, endPoint x: 658, endPoint y: 299, distance: 245.5
click at [658, 299] on p "Because you said you do that . But if you weren't busy in doing what would . Wh…" at bounding box center [565, 285] width 302 height 40
click at [636, 251] on div "+" at bounding box center [636, 250] width 13 height 13
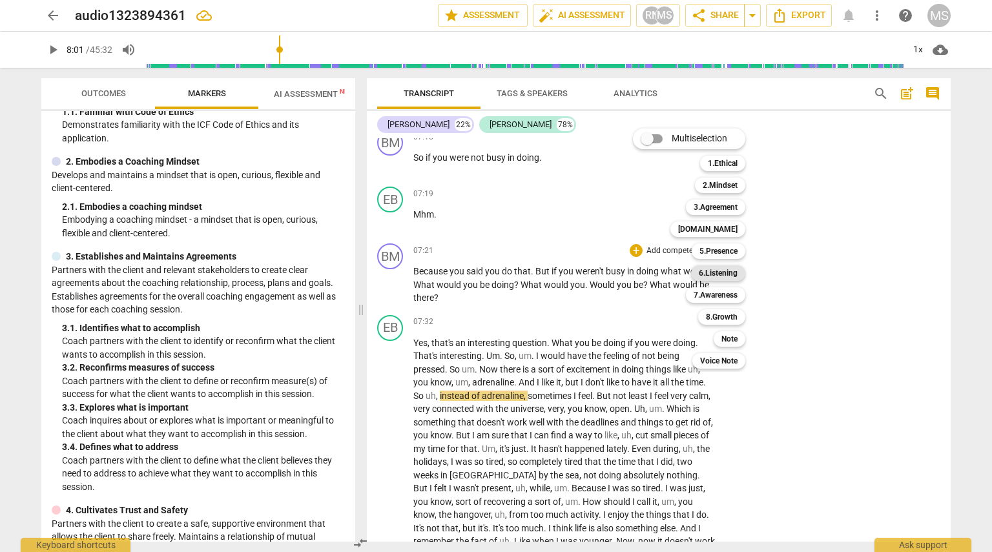
click at [729, 275] on b "6.Listening" at bounding box center [718, 274] width 39 height 16
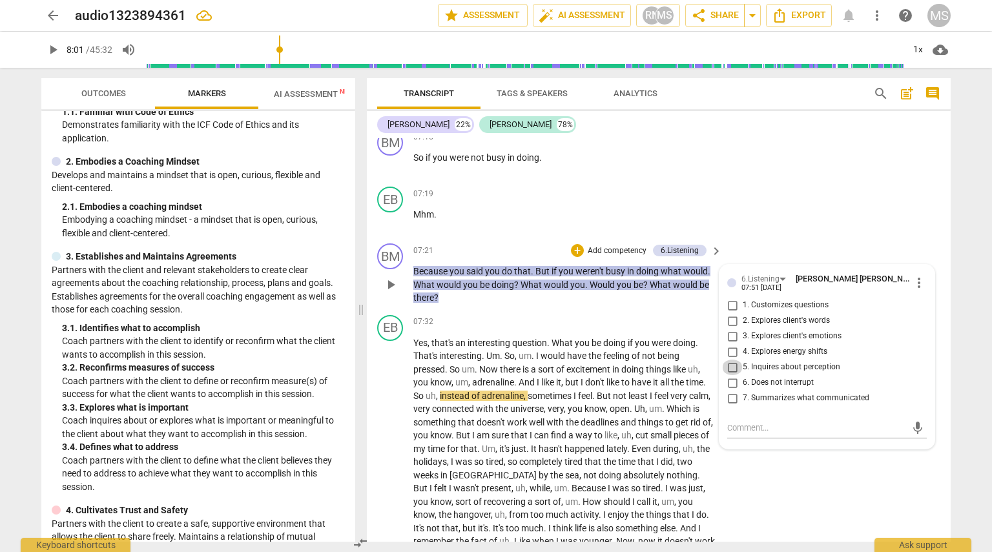
click at [734, 364] on input "5. Inquires about perception" at bounding box center [732, 368] width 21 height 16
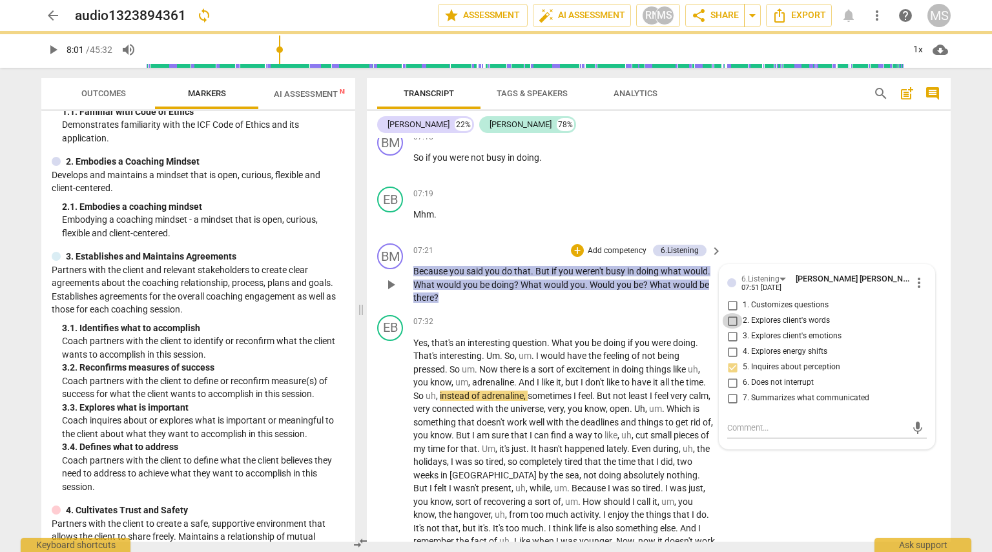
click at [731, 317] on input "2. Explores client's words" at bounding box center [732, 321] width 21 height 16
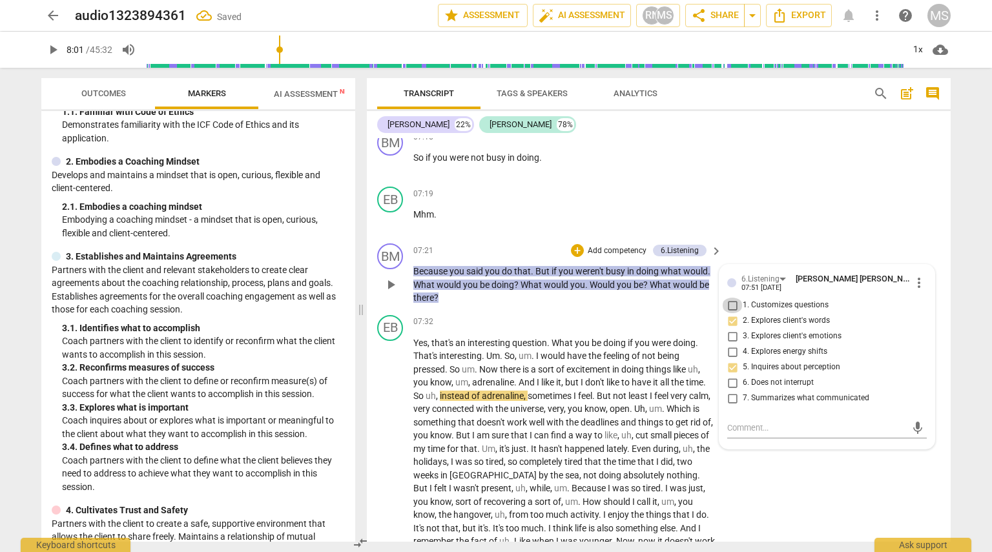
click at [731, 303] on input "1. Customizes questions" at bounding box center [732, 306] width 21 height 16
click at [611, 246] on p "Add competency" at bounding box center [617, 252] width 61 height 12
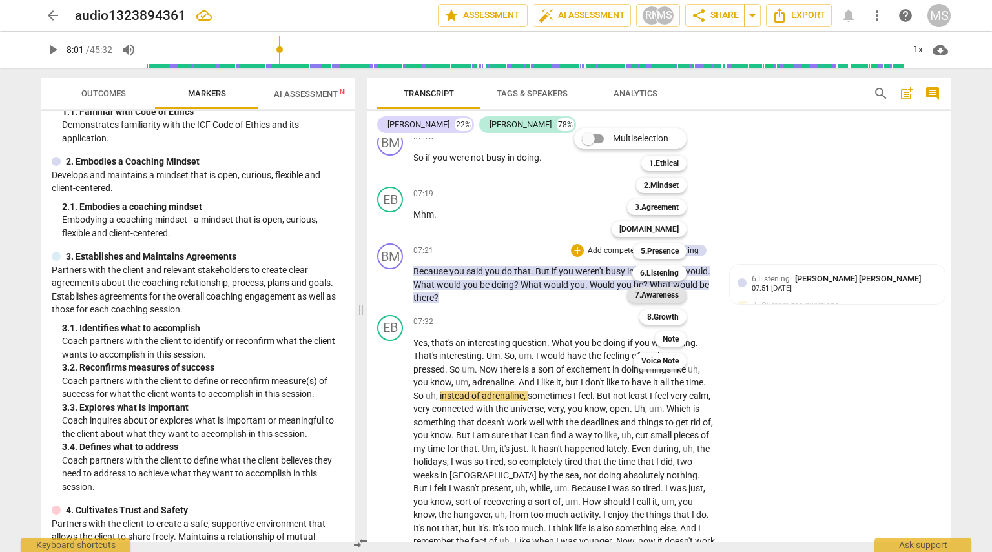
click at [659, 293] on b "7.Awareness" at bounding box center [657, 296] width 44 height 16
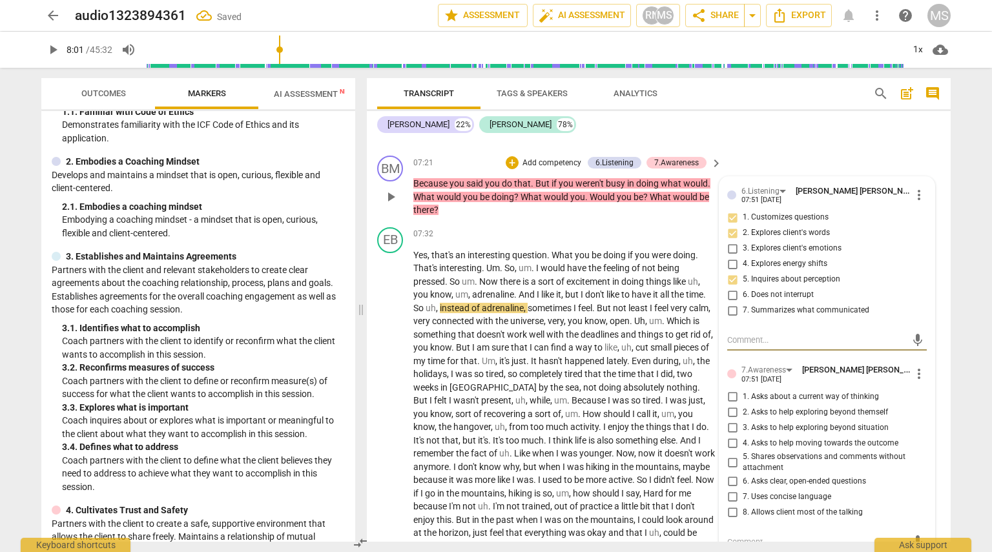
scroll to position [1438, 0]
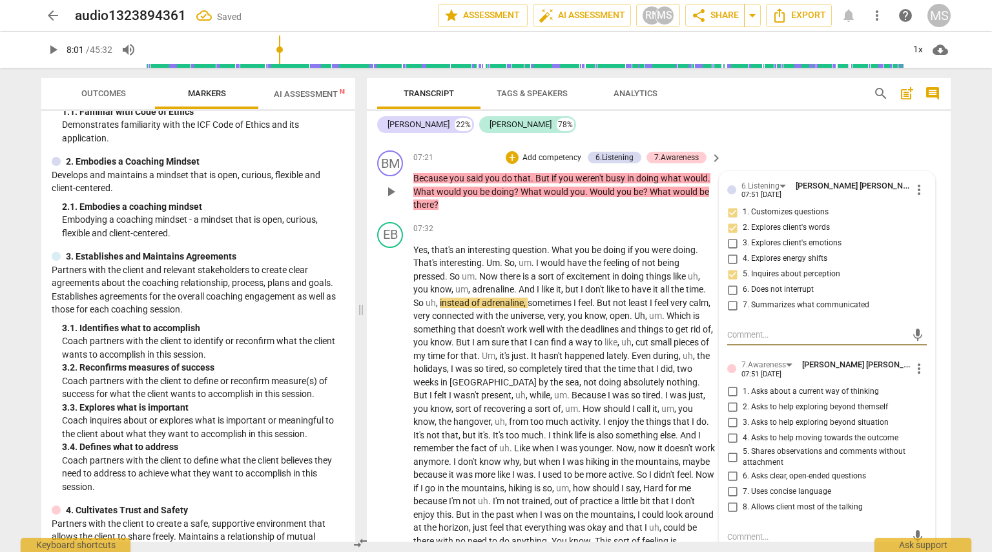
click at [729, 475] on input "6. Asks clear, open-ended questions" at bounding box center [732, 477] width 21 height 16
click at [729, 392] on input "1. Asks about a current way of thinking" at bounding box center [732, 392] width 21 height 16
click at [727, 410] on input "2. Asks to help exploring beyond themself" at bounding box center [732, 408] width 21 height 16
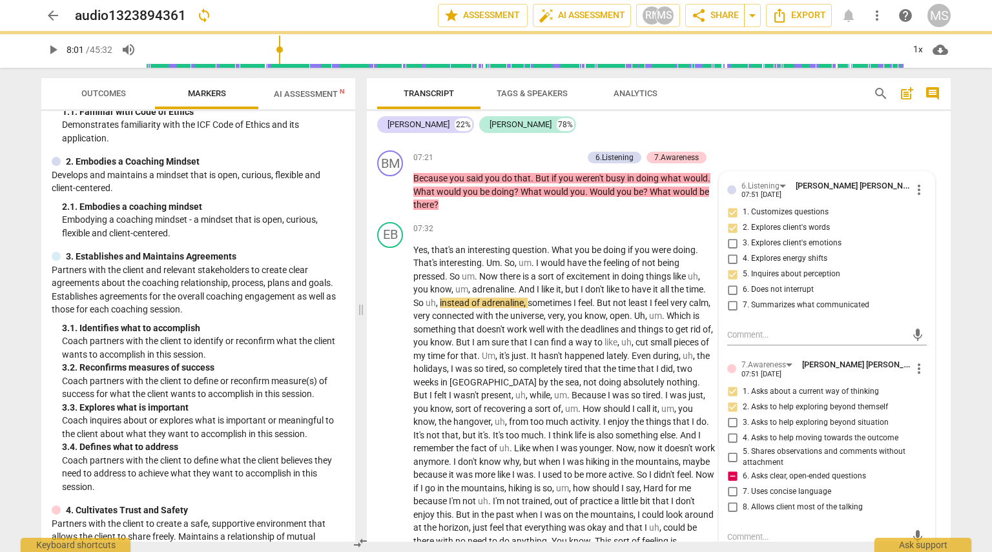
click at [963, 418] on div "arrow_back audio1323894361 sync edit star Assessment auto_fix_high AI Assessmen…" at bounding box center [496, 276] width 992 height 552
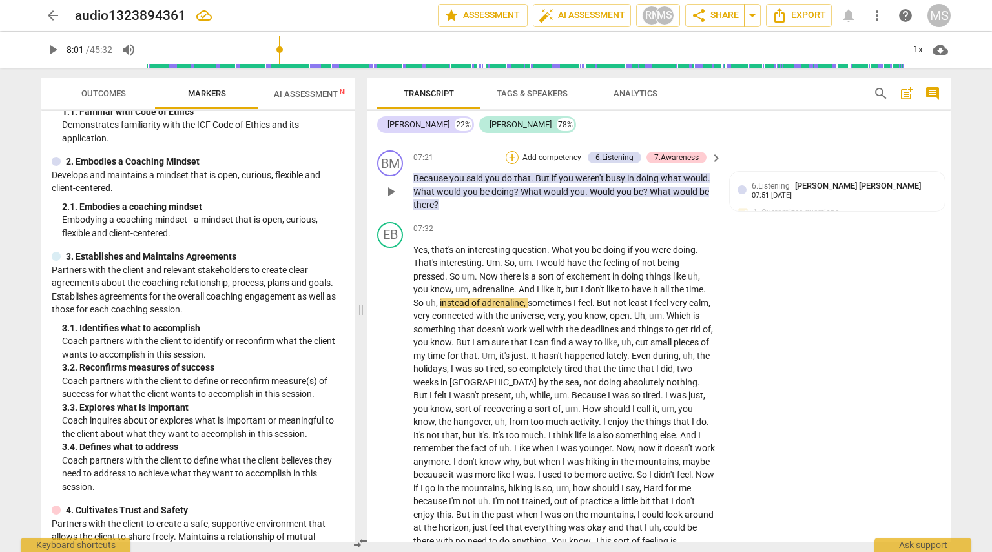
click at [509, 156] on div "+" at bounding box center [512, 157] width 13 height 13
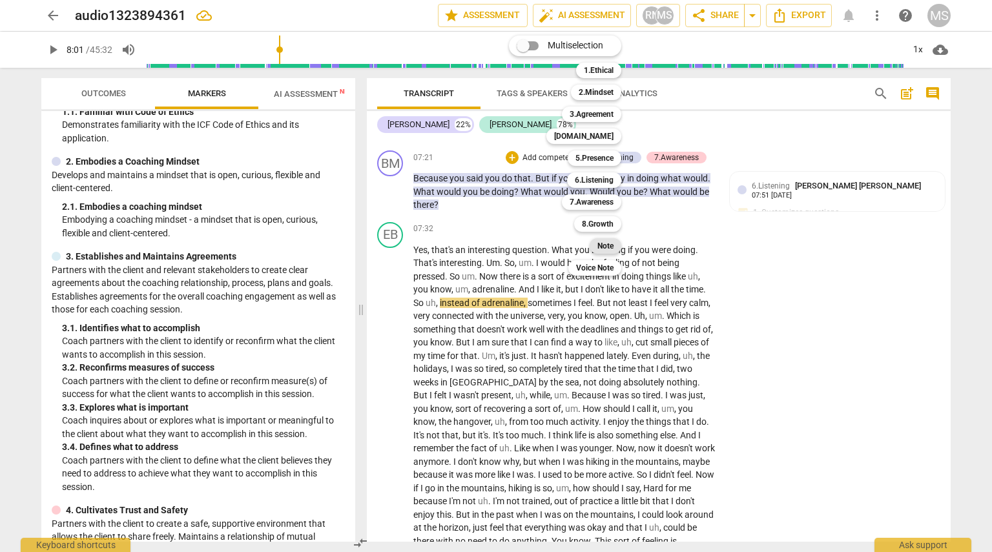
click at [606, 247] on b "Note" at bounding box center [606, 246] width 16 height 16
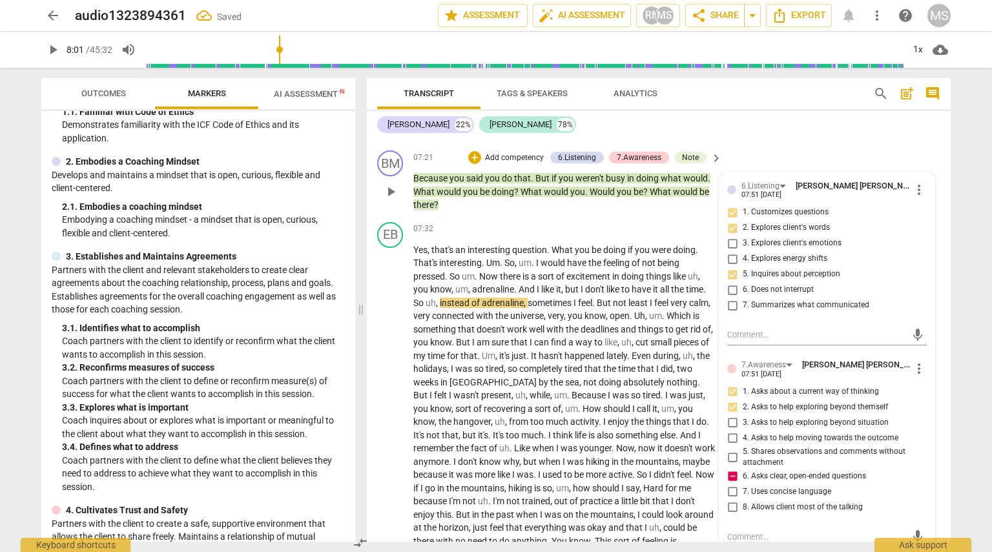
click at [764, 532] on textarea at bounding box center [817, 537] width 179 height 12
click at [911, 530] on span "send" at bounding box center [918, 537] width 14 height 14
click at [392, 399] on span "play_arrow" at bounding box center [391, 403] width 16 height 16
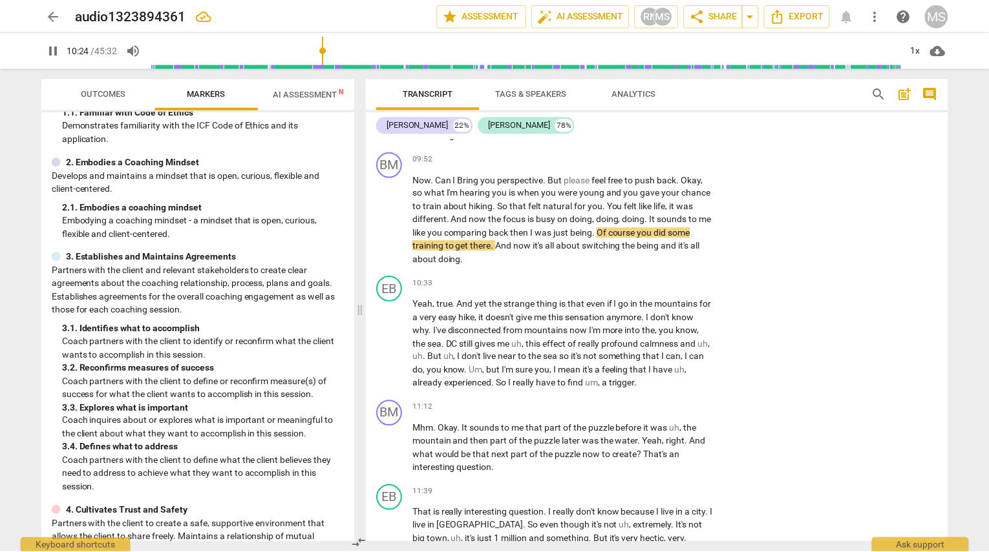
scroll to position [1177, 0]
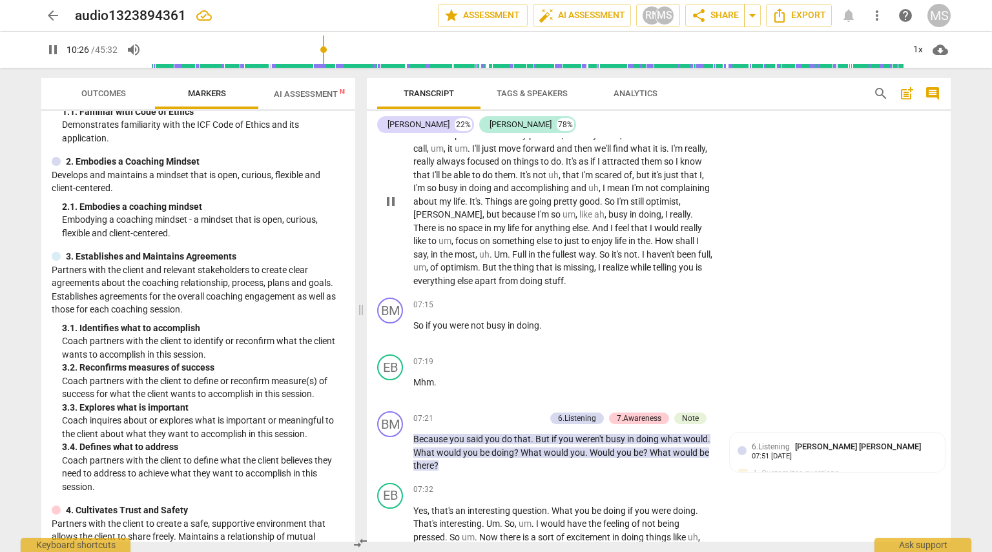
drag, startPoint x: 414, startPoint y: 178, endPoint x: 640, endPoint y: 166, distance: 226.5
click at [640, 166] on div "BM play_arrow pause 00:03 + Add competency keyboard_arrow_right Hi , [PERSON_NA…" at bounding box center [659, 340] width 584 height 404
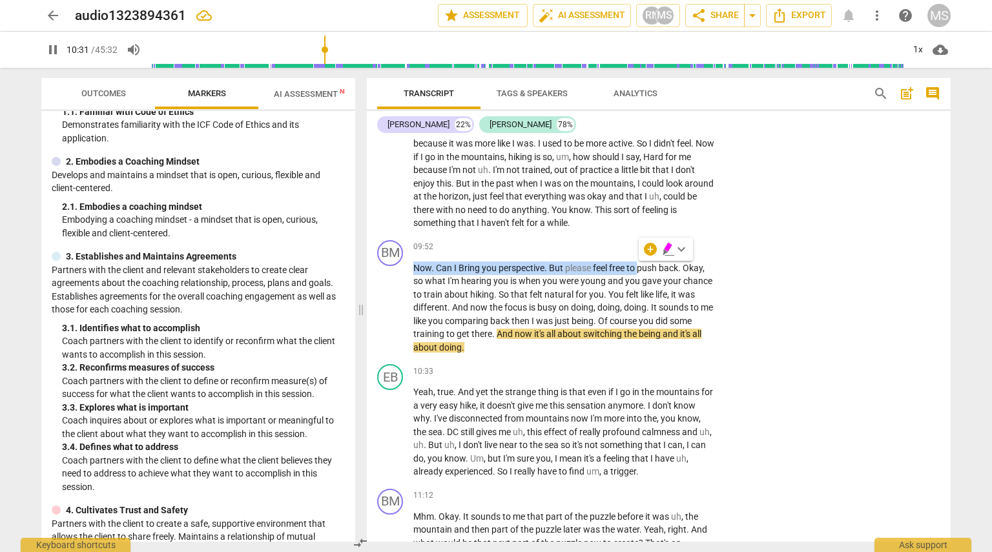
scroll to position [1768, 0]
click at [634, 242] on div "+" at bounding box center [636, 248] width 13 height 13
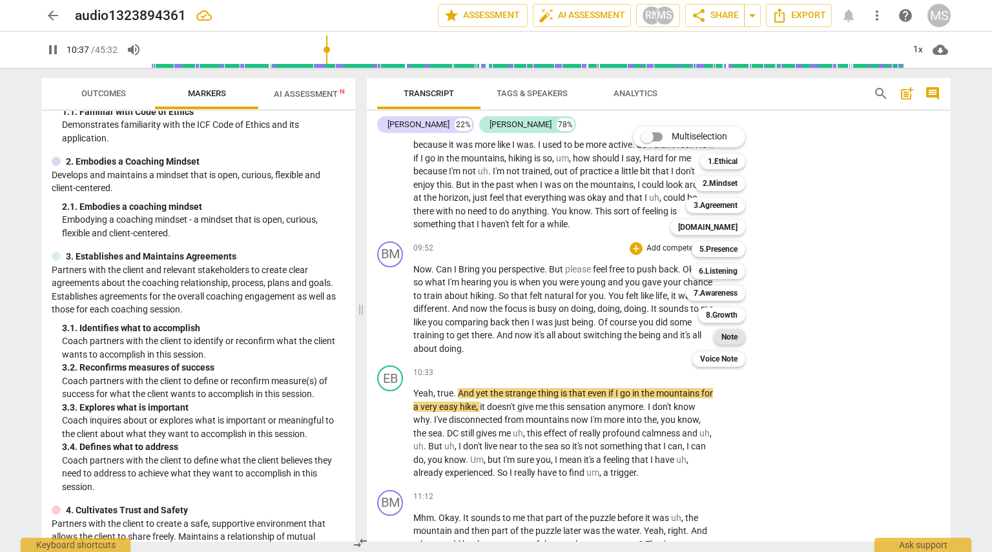
click at [733, 337] on b "Note" at bounding box center [730, 338] width 16 height 16
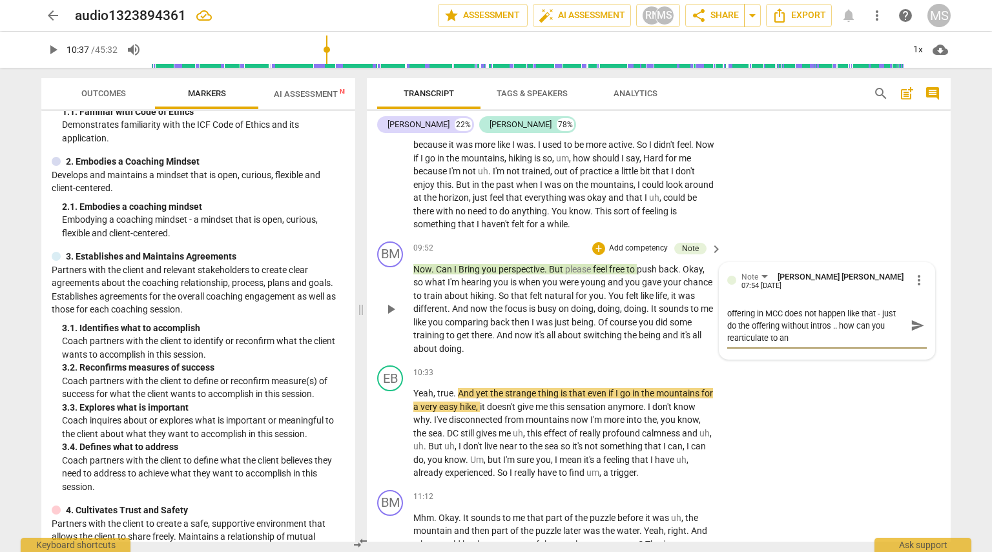
scroll to position [0, 0]
click at [913, 323] on span "send" at bounding box center [918, 326] width 14 height 14
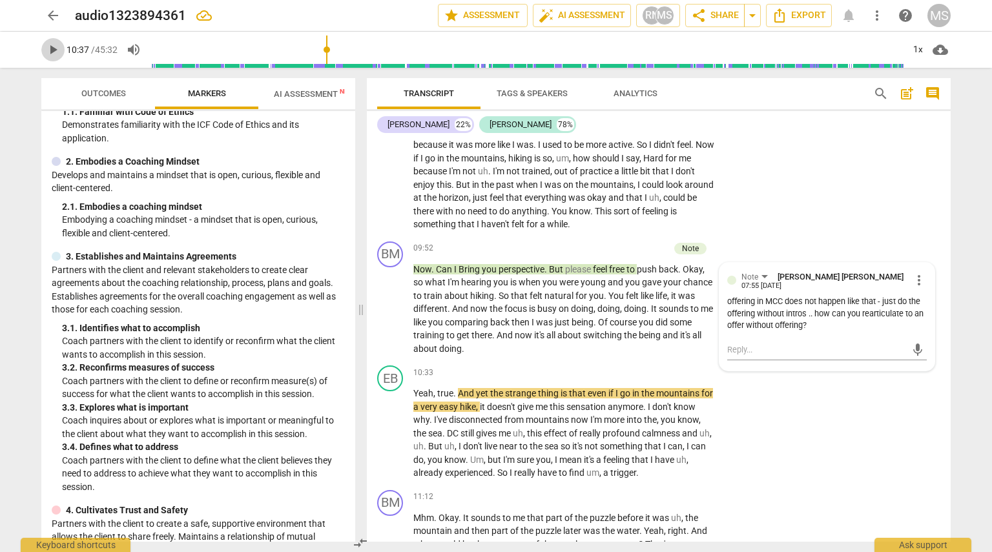
click at [48, 50] on span "play_arrow" at bounding box center [53, 50] width 16 height 16
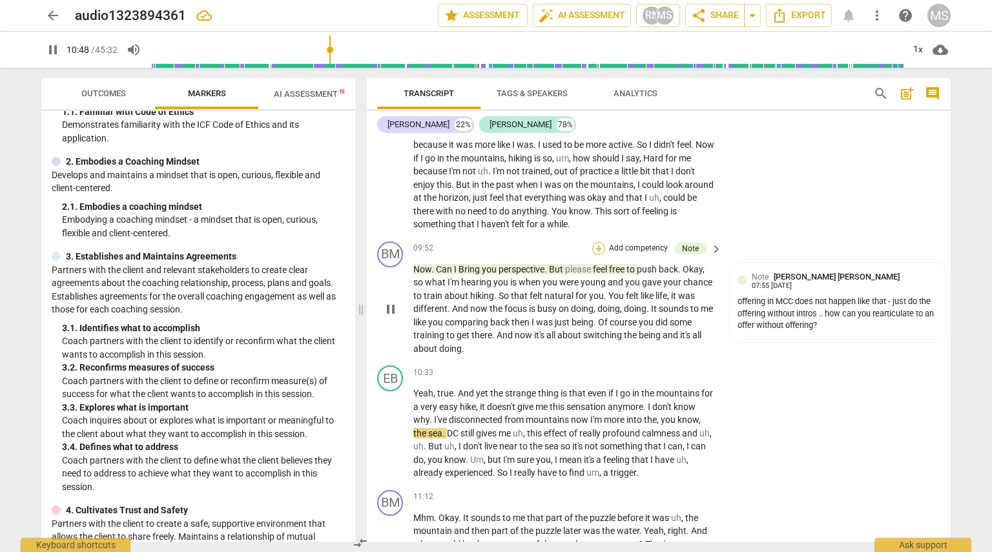
click at [601, 245] on div "+" at bounding box center [599, 248] width 13 height 13
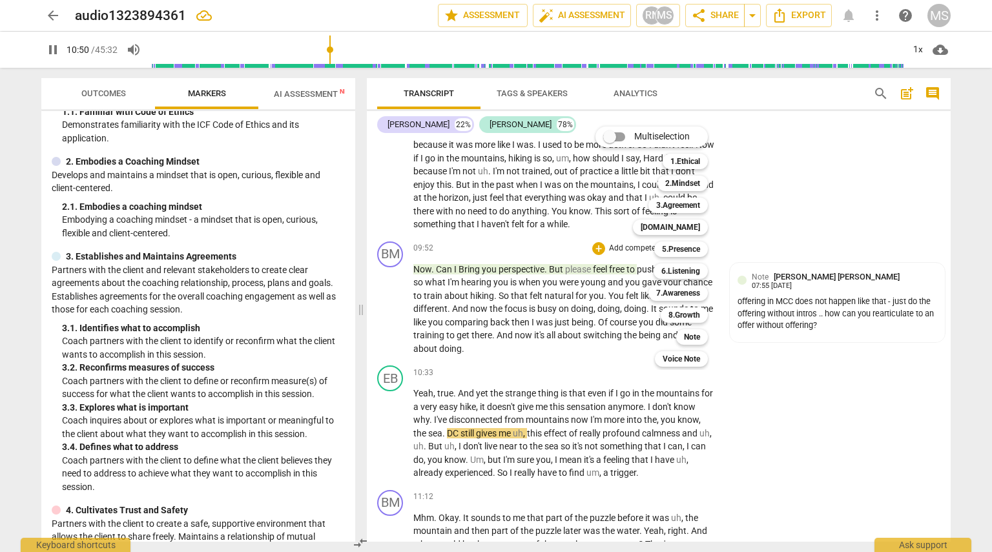
click at [616, 317] on div "Multiselection m 1.Ethical 1 2.Mindset 2 3.Agreement 3 [DOMAIN_NAME] 4 5.Presen…" at bounding box center [662, 246] width 142 height 247
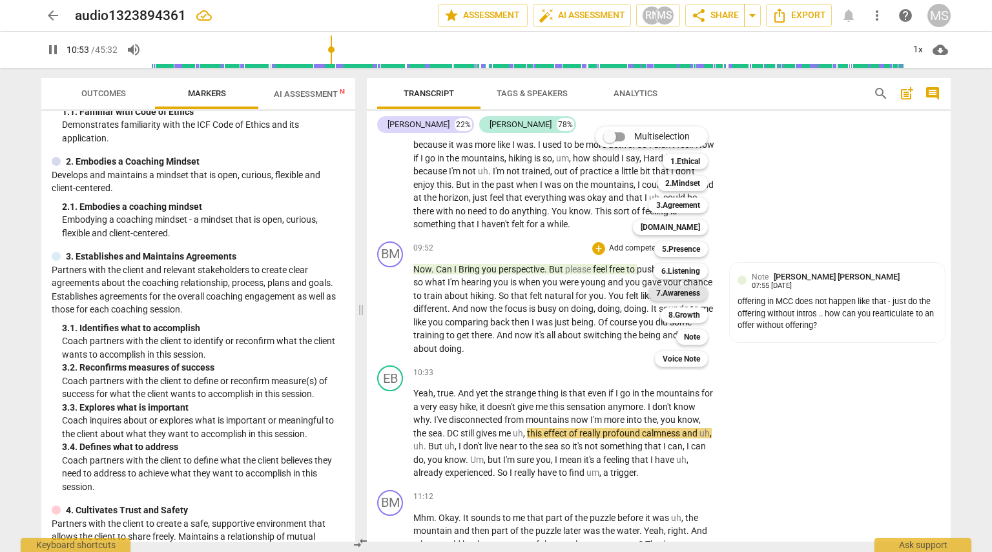
click at [678, 295] on b "7.Awareness" at bounding box center [678, 294] width 44 height 16
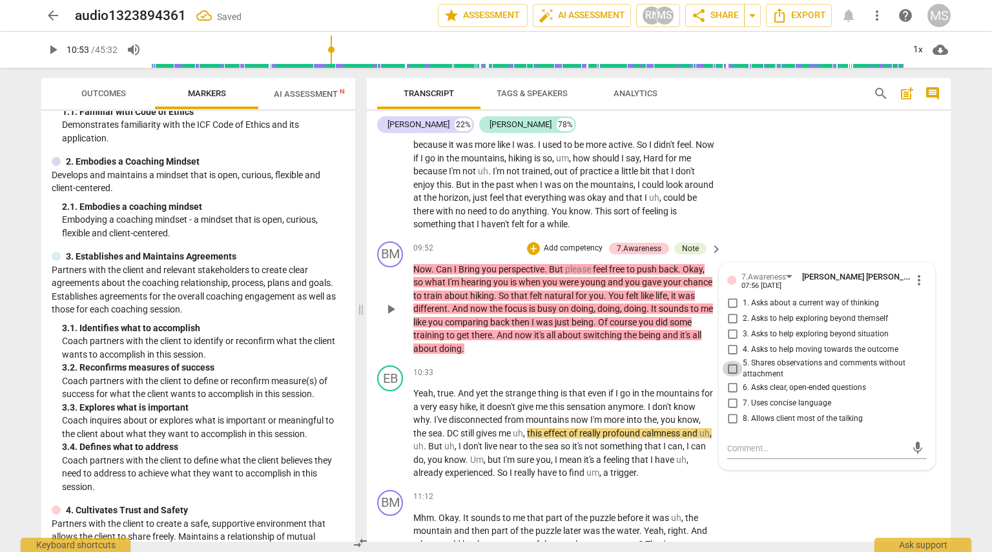
click at [728, 368] on input "5. Shares observations and comments without attachment" at bounding box center [732, 369] width 21 height 16
click at [605, 304] on span "doing" at bounding box center [609, 309] width 23 height 10
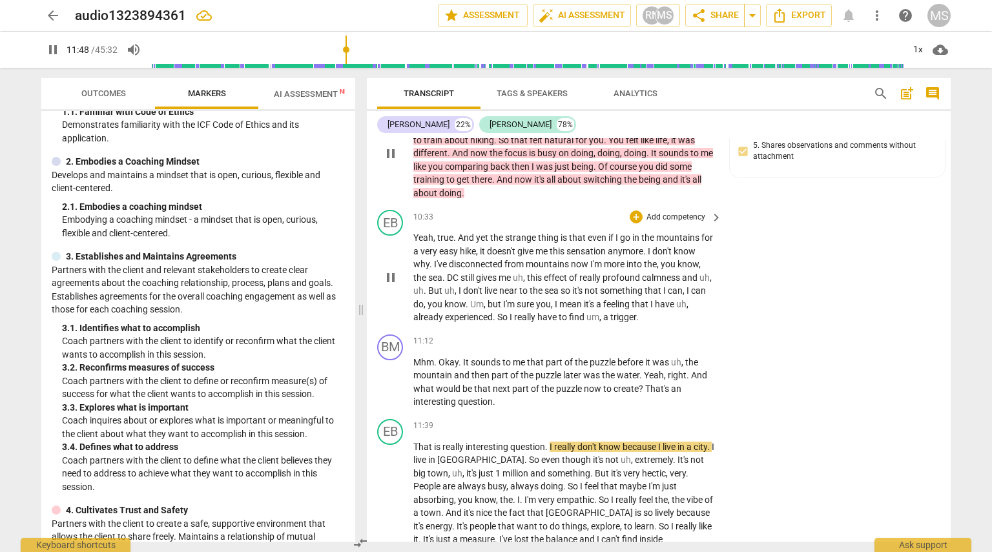
scroll to position [1955, 0]
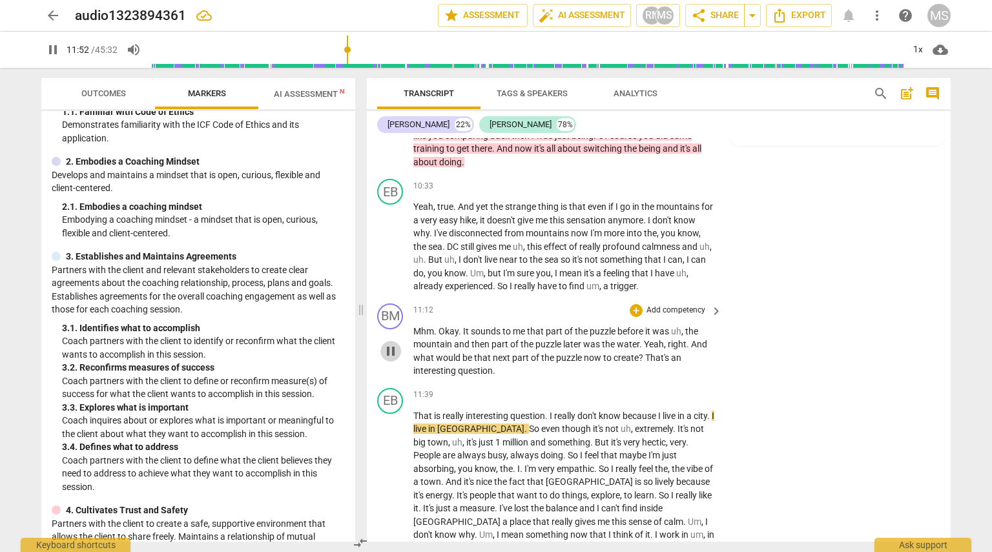
click at [394, 350] on span "pause" at bounding box center [391, 352] width 16 height 16
